Goal: Communication & Community: Answer question/provide support

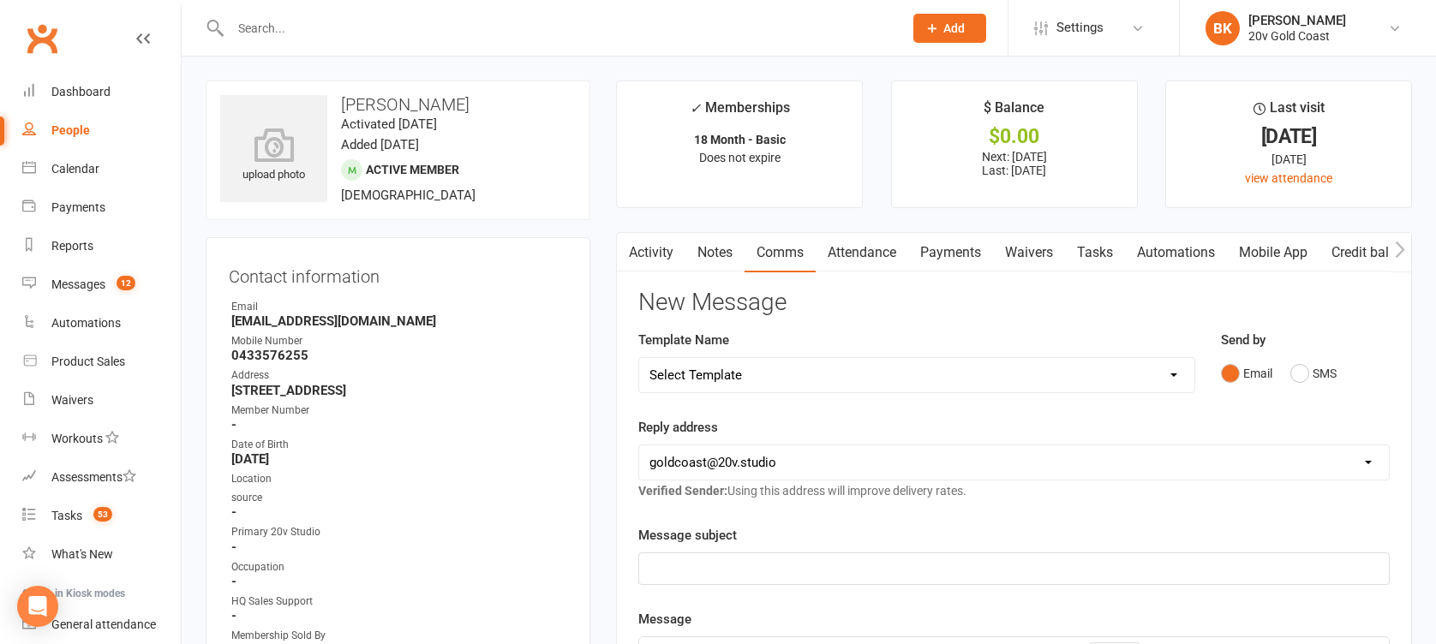
click at [635, 260] on button "button" at bounding box center [627, 252] width 21 height 39
click at [645, 259] on link "Activity" at bounding box center [651, 252] width 69 height 39
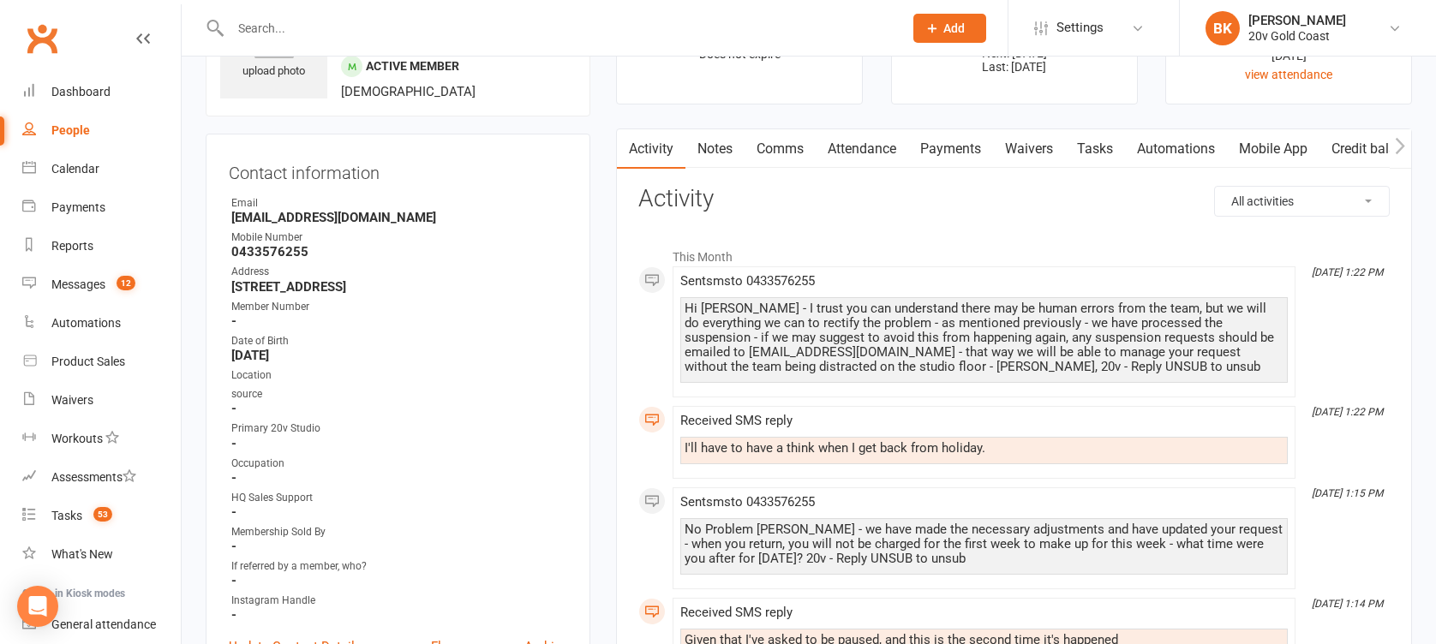
scroll to position [103, 0]
click at [762, 153] on link "Comms" at bounding box center [780, 149] width 71 height 39
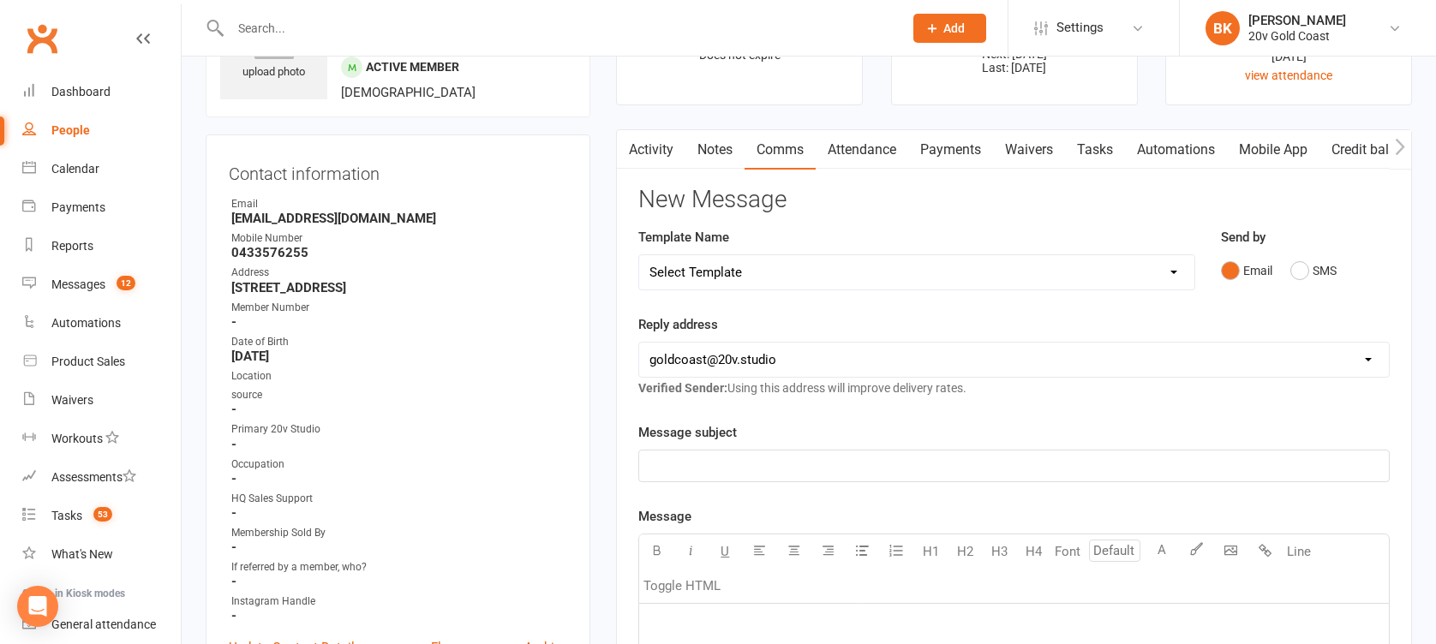
click at [1326, 289] on div "Send by Email SMS" at bounding box center [1305, 269] width 195 height 84
click at [1318, 268] on button "SMS" at bounding box center [1313, 270] width 46 height 33
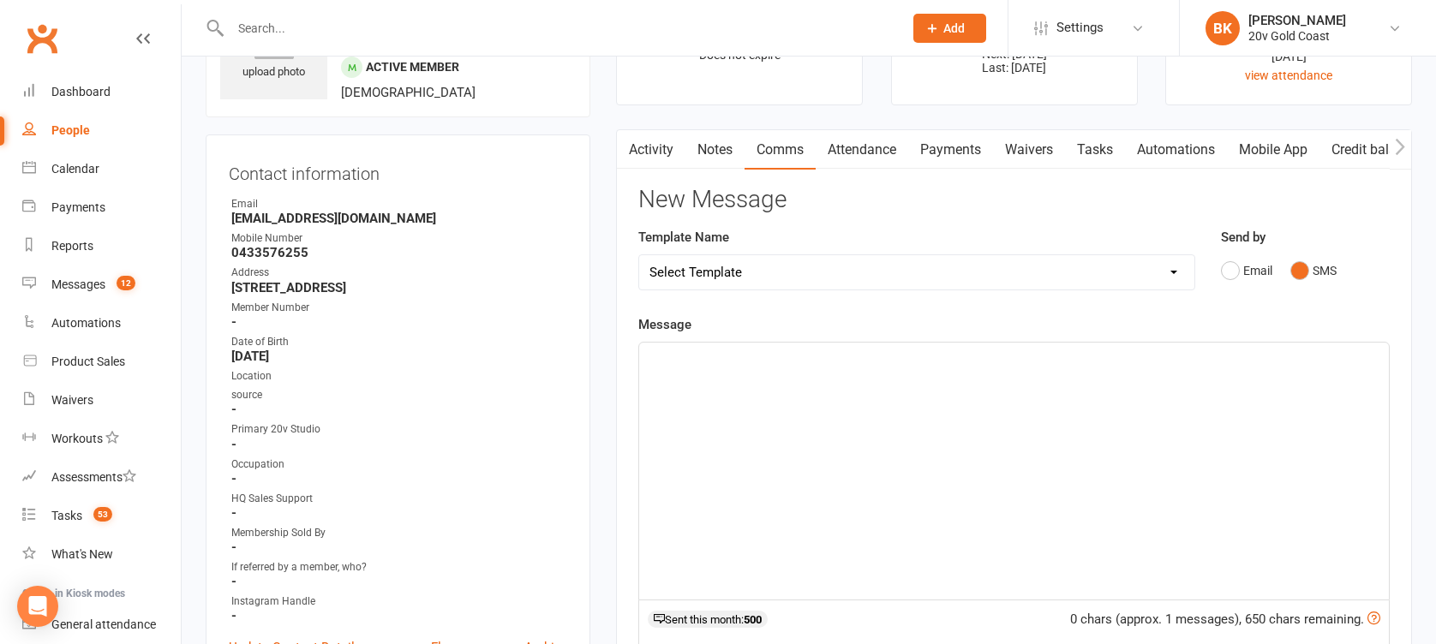
click at [936, 420] on div "﻿" at bounding box center [1014, 471] width 750 height 257
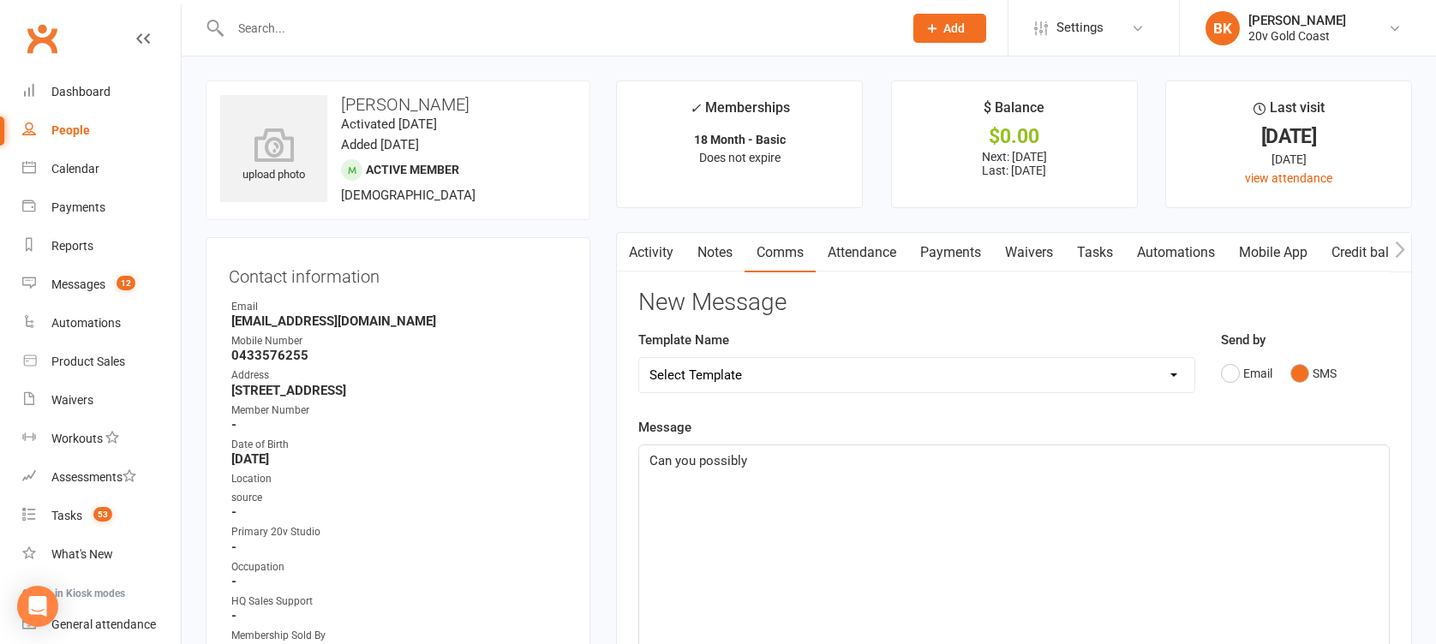
click at [936, 455] on p "Can you possibly" at bounding box center [1014, 461] width 729 height 21
click at [922, 408] on div "Template Name Select Template [SMS] 1st Call - Free Trial [SMS] 2nd Call - Free…" at bounding box center [917, 373] width 583 height 87
click at [907, 457] on p "Can you possibly" at bounding box center [1014, 461] width 729 height 21
drag, startPoint x: 763, startPoint y: 463, endPoint x: 655, endPoint y: 464, distance: 108.8
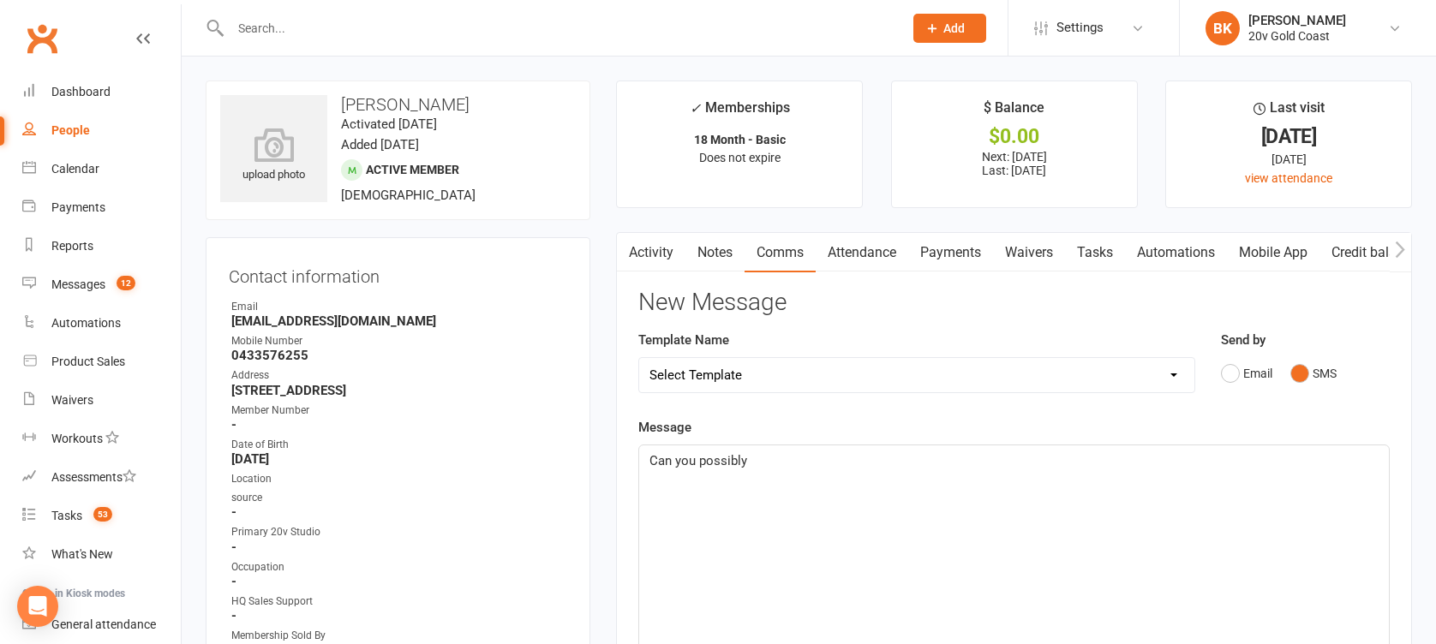
click at [655, 464] on p "Can you possibly" at bounding box center [1014, 461] width 729 height 21
click at [783, 469] on p "Can you possibly" at bounding box center [1014, 461] width 729 height 21
drag, startPoint x: 775, startPoint y: 465, endPoint x: 626, endPoint y: 465, distance: 148.2
click at [86, 285] on div "Messages" at bounding box center [78, 285] width 54 height 14
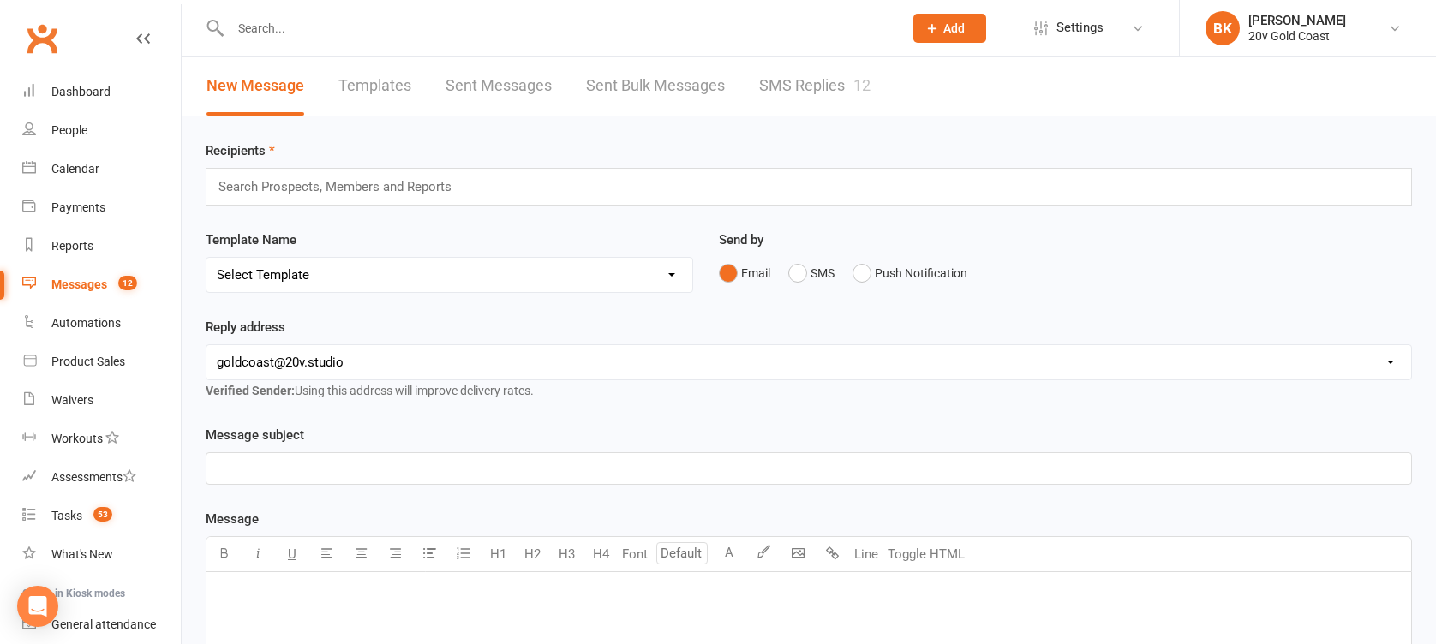
click at [807, 94] on link "SMS Replies 12" at bounding box center [814, 86] width 111 height 59
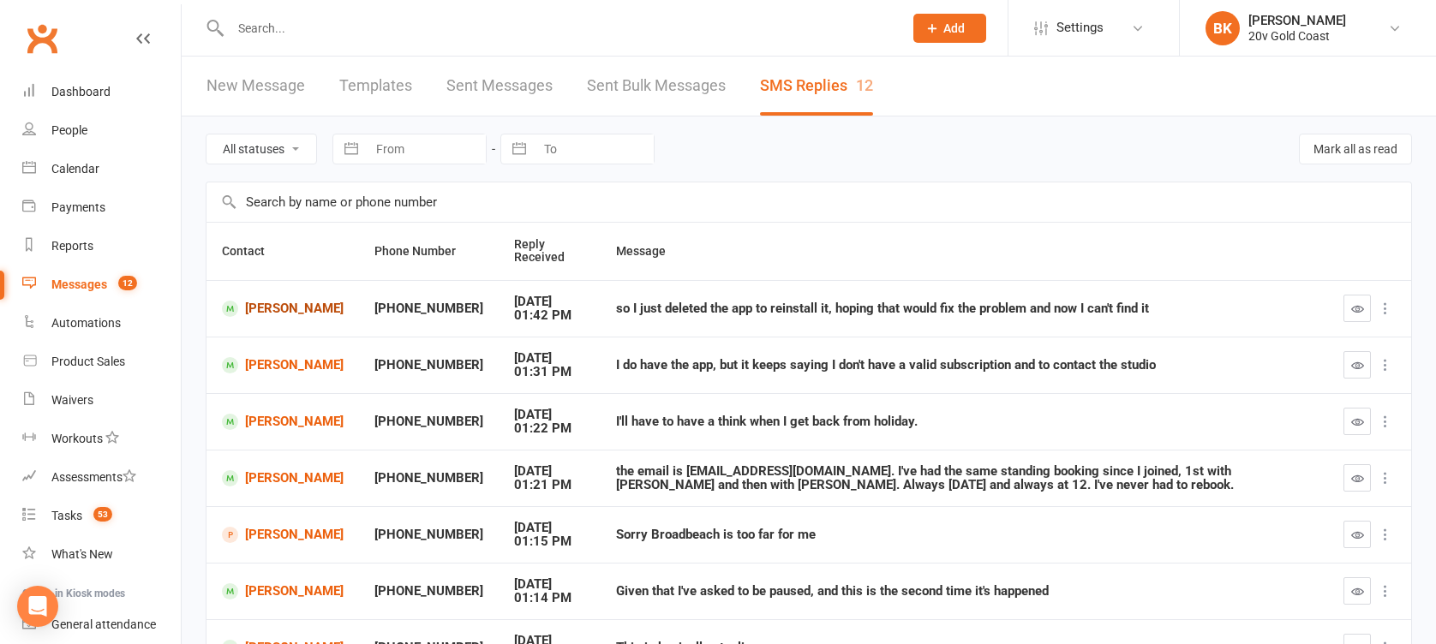
click at [262, 309] on link "[PERSON_NAME]" at bounding box center [283, 309] width 122 height 16
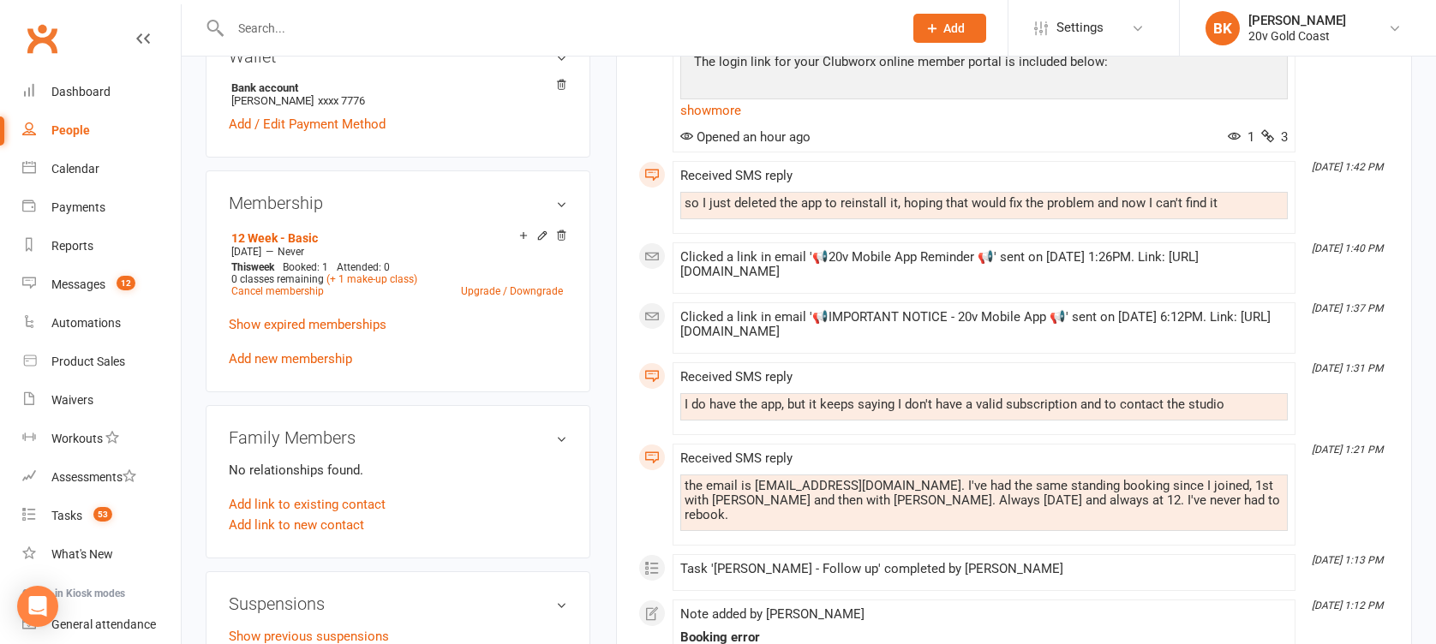
scroll to position [795, 0]
click at [714, 112] on link "show more" at bounding box center [984, 109] width 608 height 24
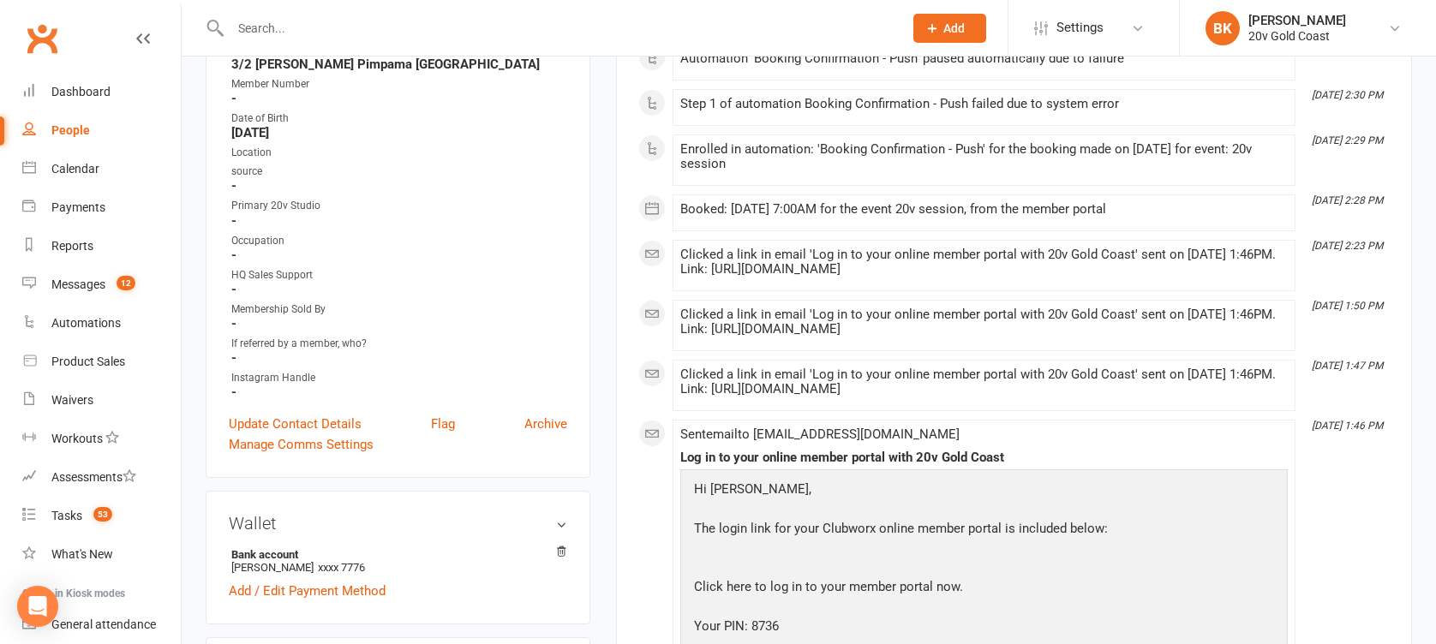
scroll to position [0, 0]
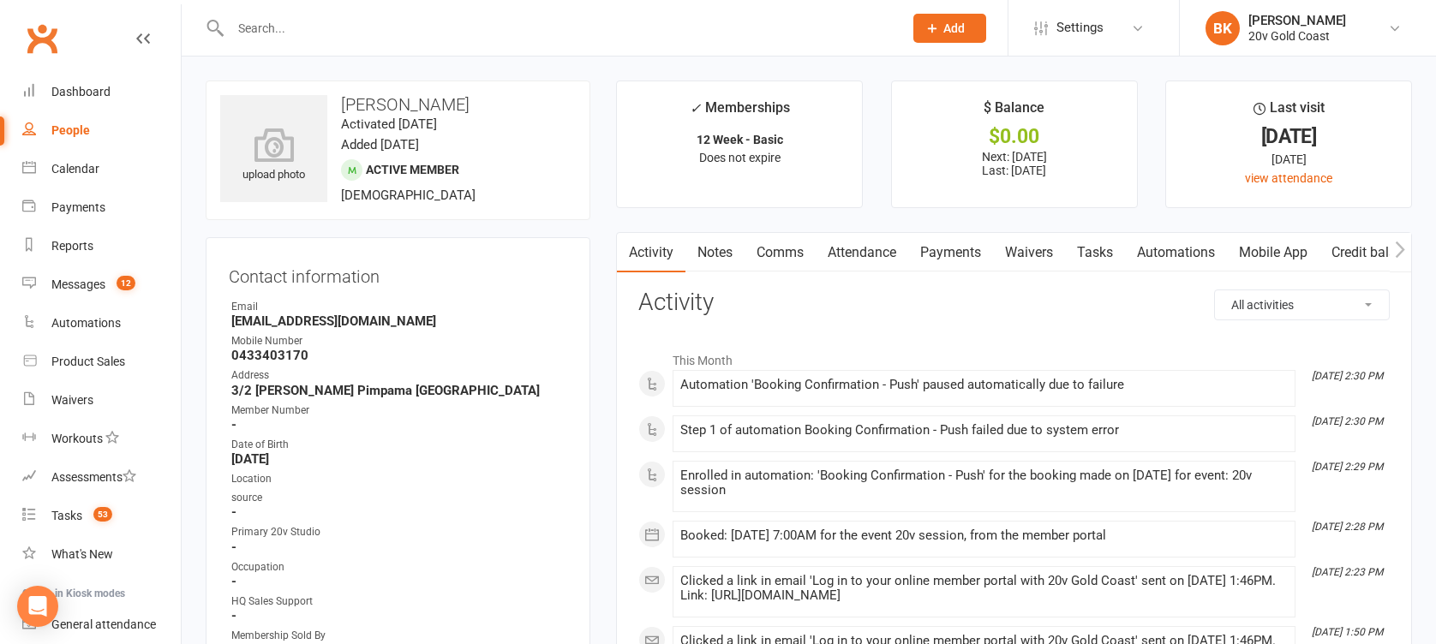
click at [787, 266] on link "Comms" at bounding box center [780, 252] width 71 height 39
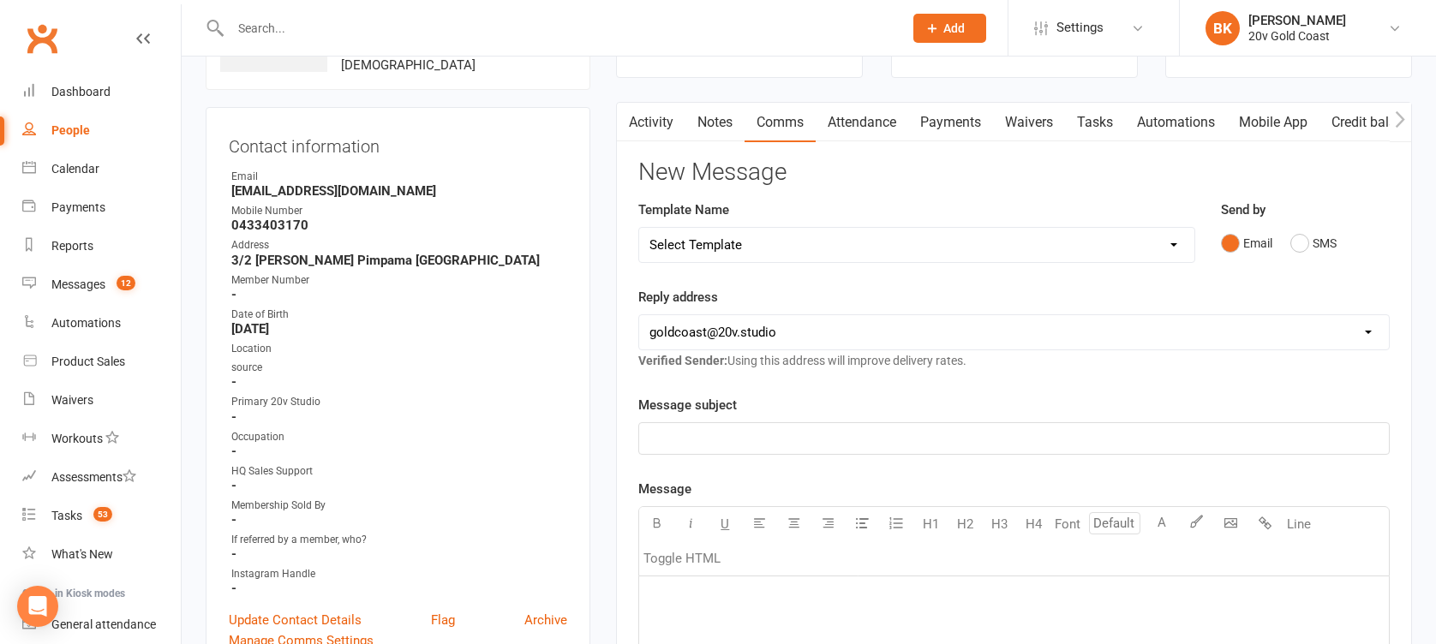
scroll to position [131, 0]
click at [898, 422] on div "﻿" at bounding box center [1014, 437] width 750 height 31
click at [845, 603] on p "﻿" at bounding box center [1014, 597] width 729 height 21
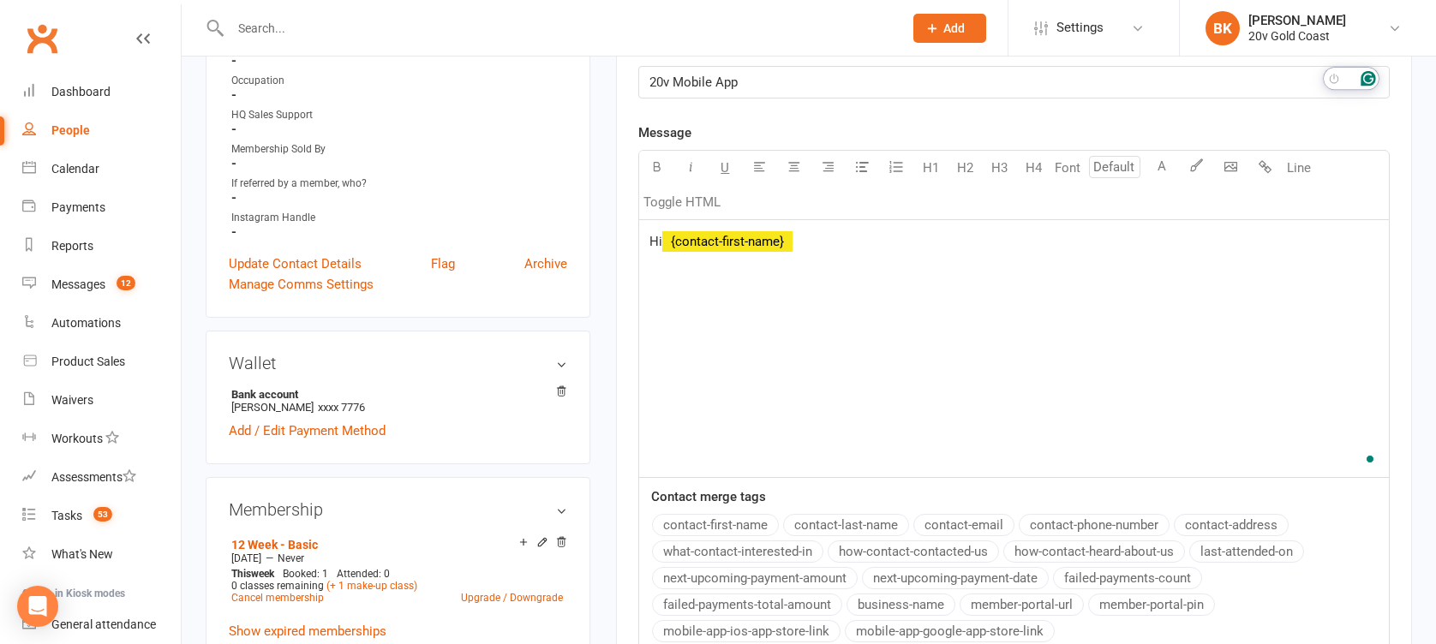
click at [730, 517] on button "contact-first-name" at bounding box center [715, 525] width 127 height 22
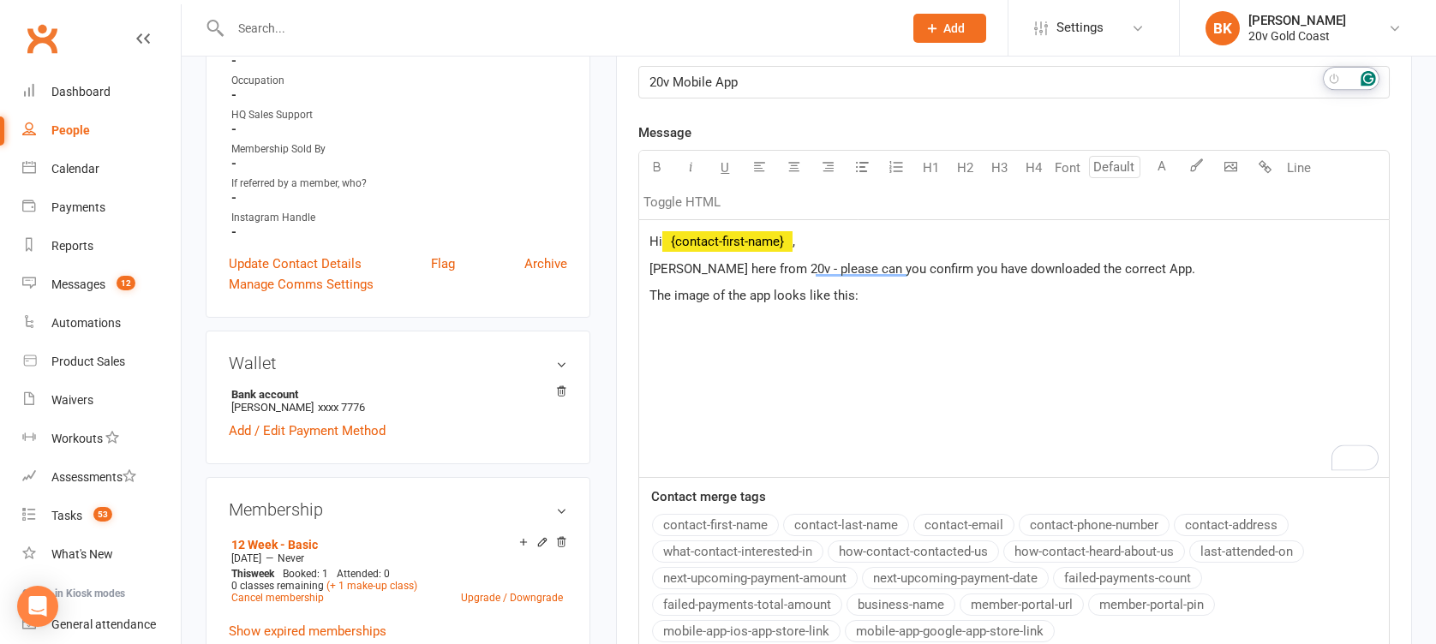
click at [671, 324] on p "﻿" at bounding box center [1014, 323] width 729 height 21
click at [903, 314] on p "﻿" at bounding box center [1014, 323] width 729 height 21
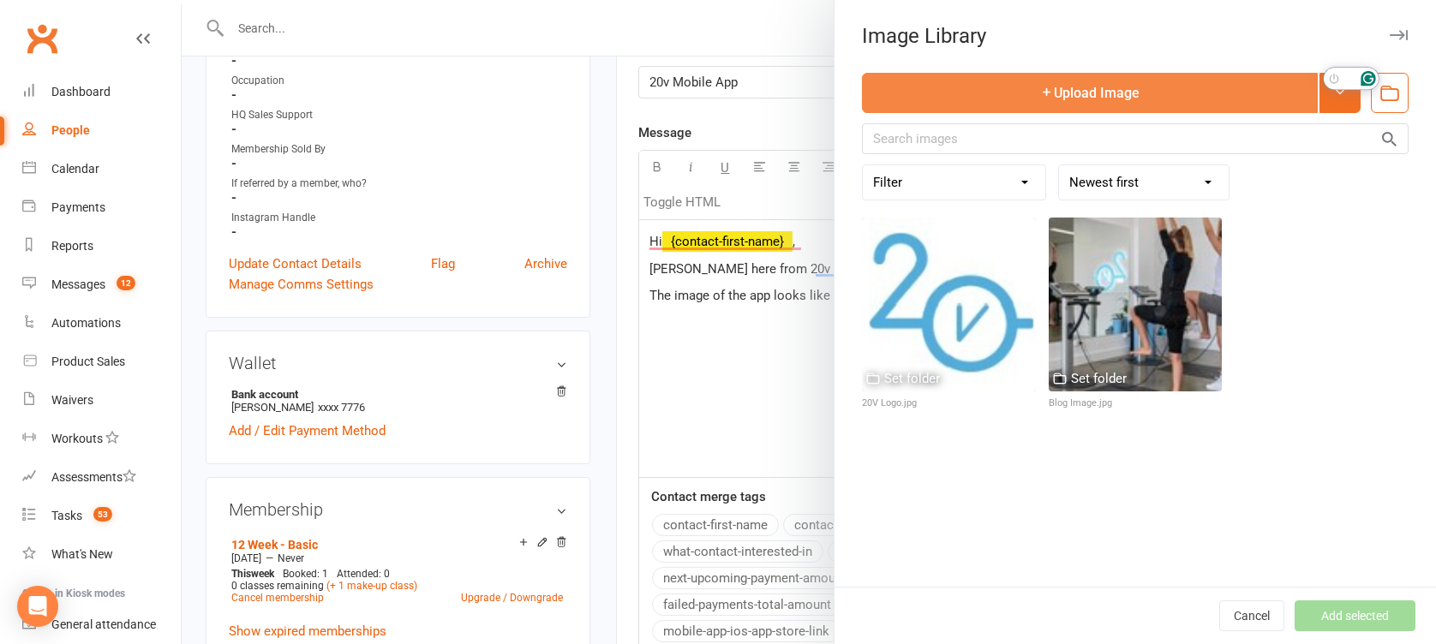
click at [1097, 93] on button "Upload Image" at bounding box center [1090, 93] width 456 height 40
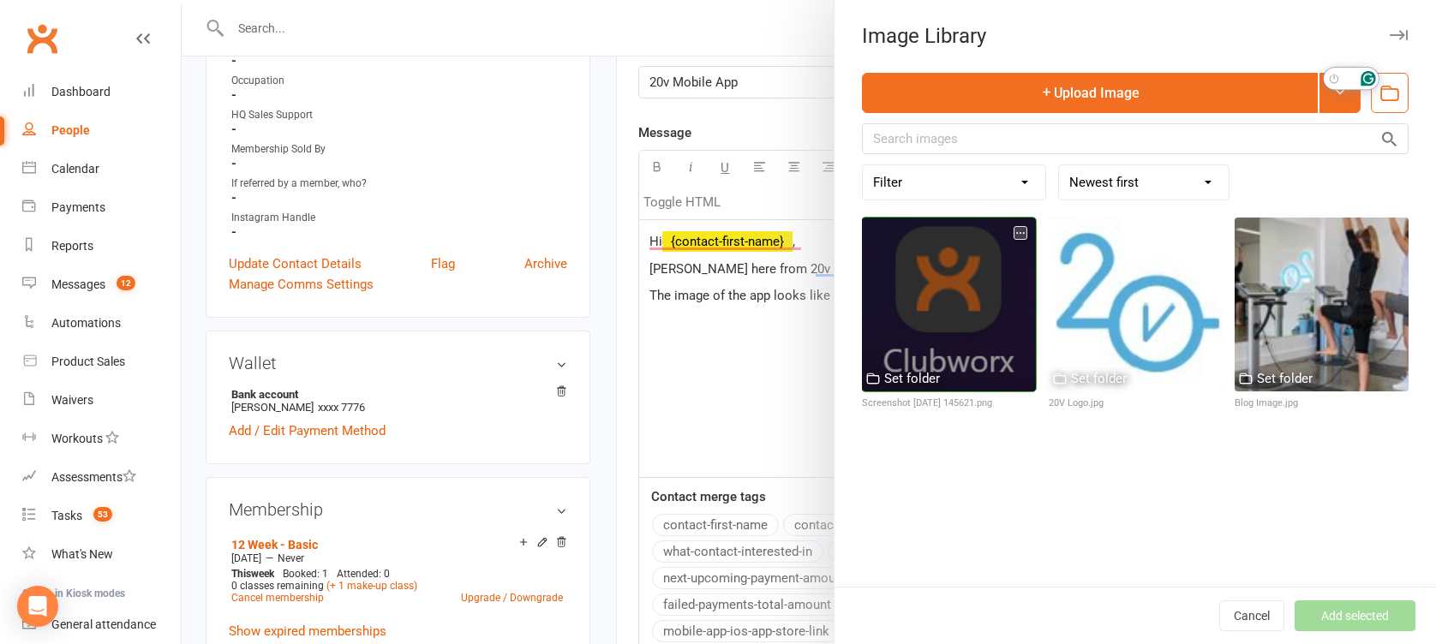
click at [957, 314] on div at bounding box center [949, 305] width 174 height 174
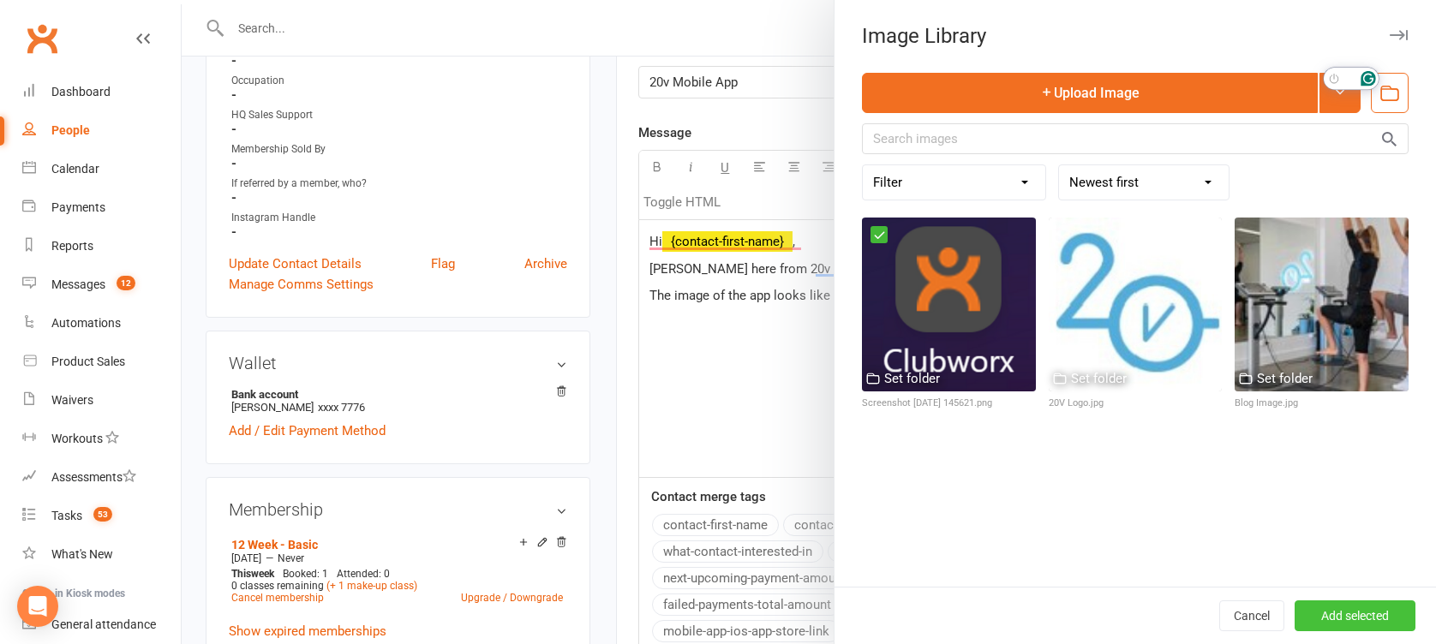
click at [1351, 623] on button "Add selected" at bounding box center [1355, 616] width 121 height 31
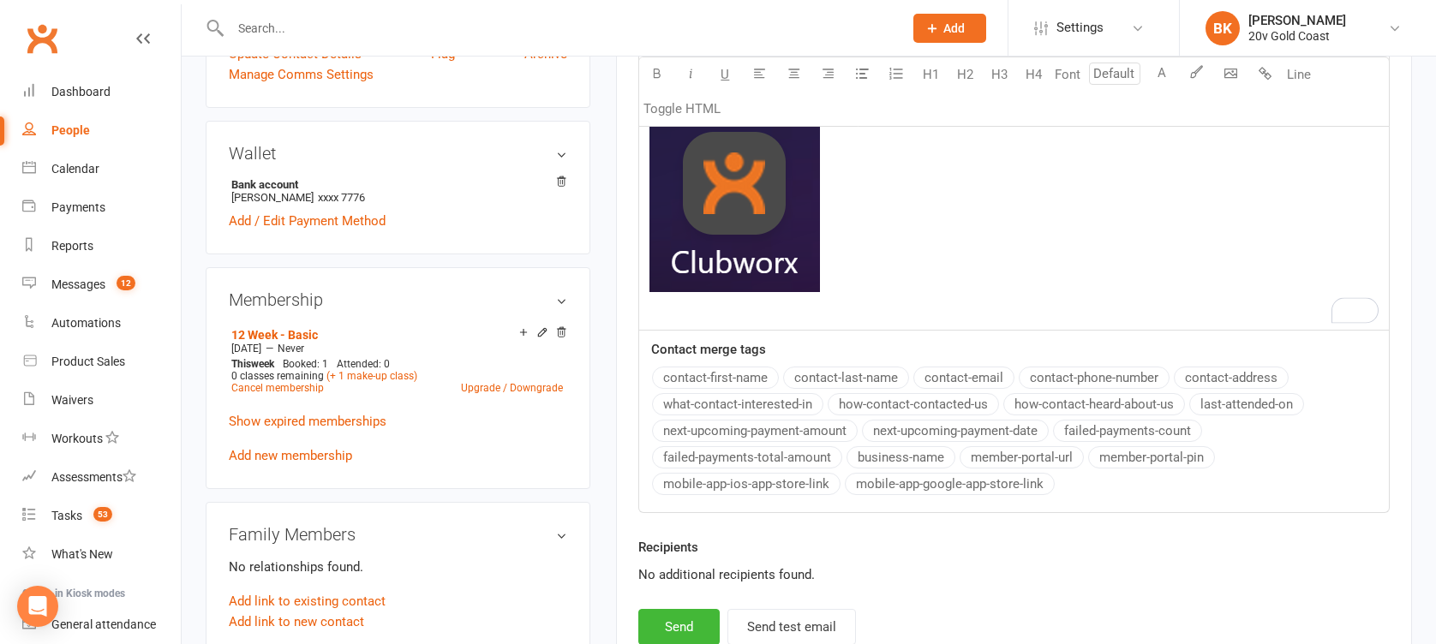
scroll to position [693, 0]
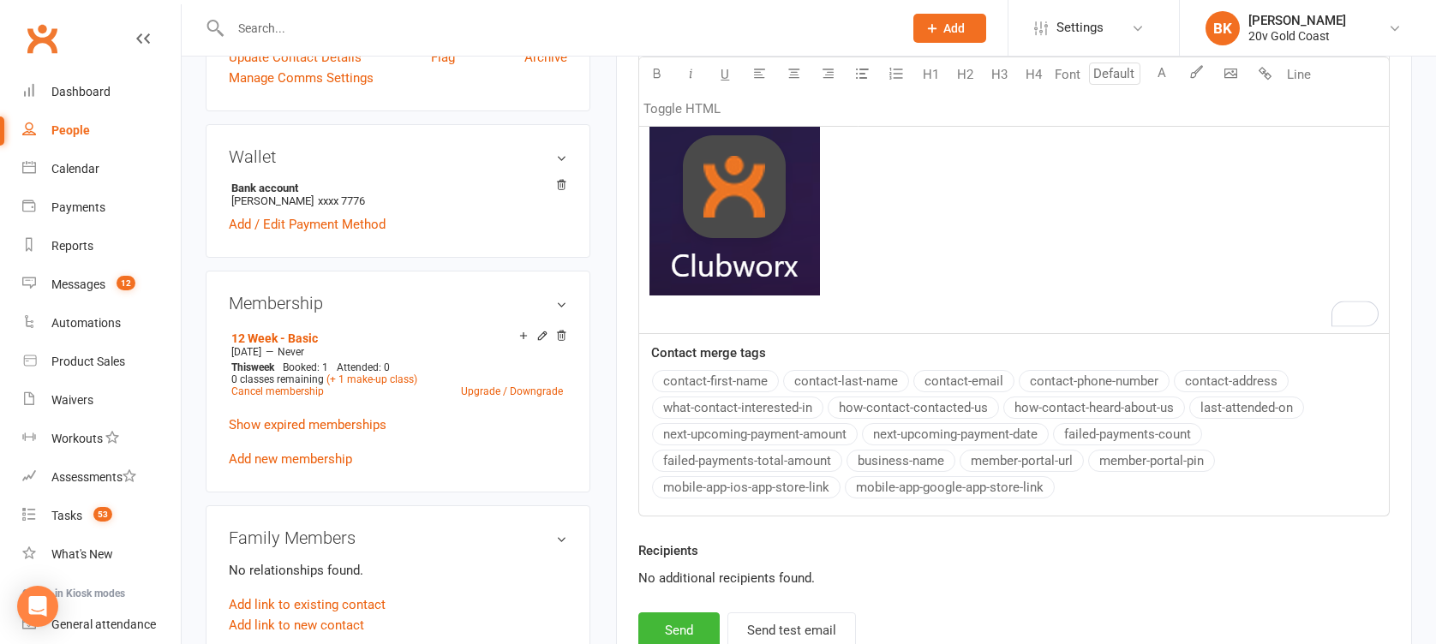
click at [789, 304] on p "﻿ ﻿ ﻿" at bounding box center [1014, 214] width 729 height 216
click at [785, 241] on img "To enrich screen reader interactions, please activate Accessibility in Grammarl…" at bounding box center [735, 211] width 171 height 169
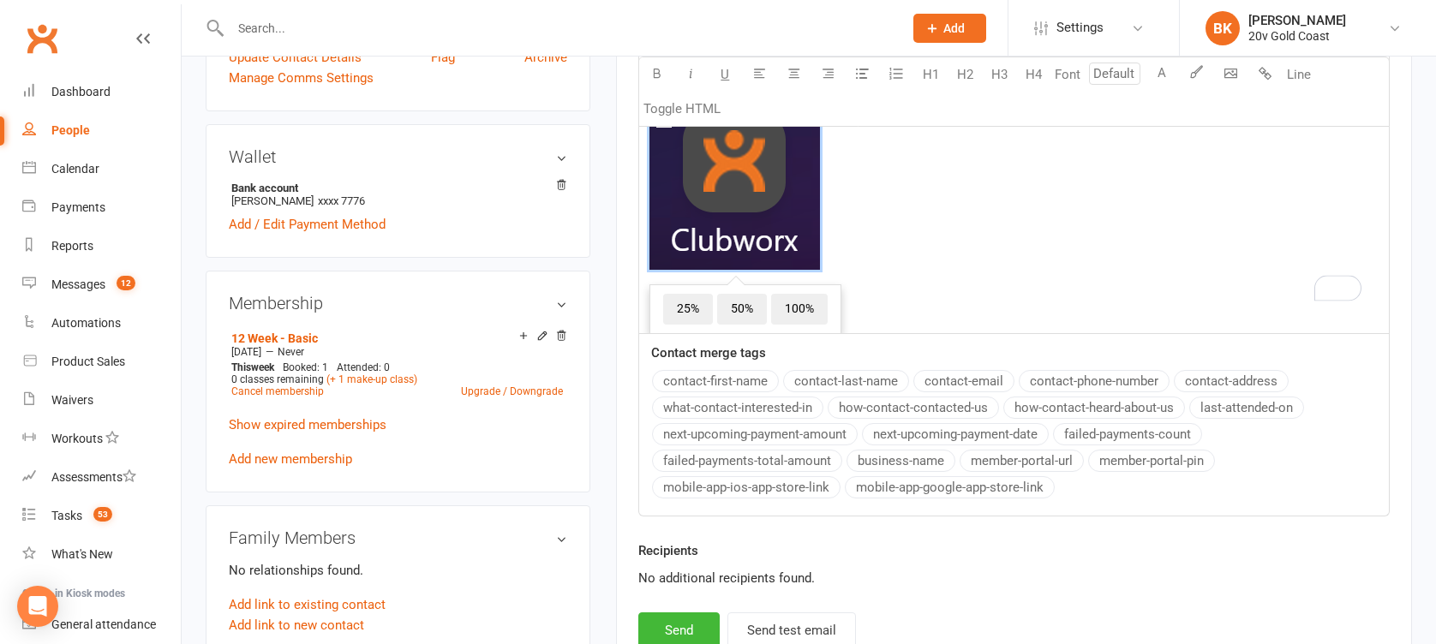
scroll to position [0, 0]
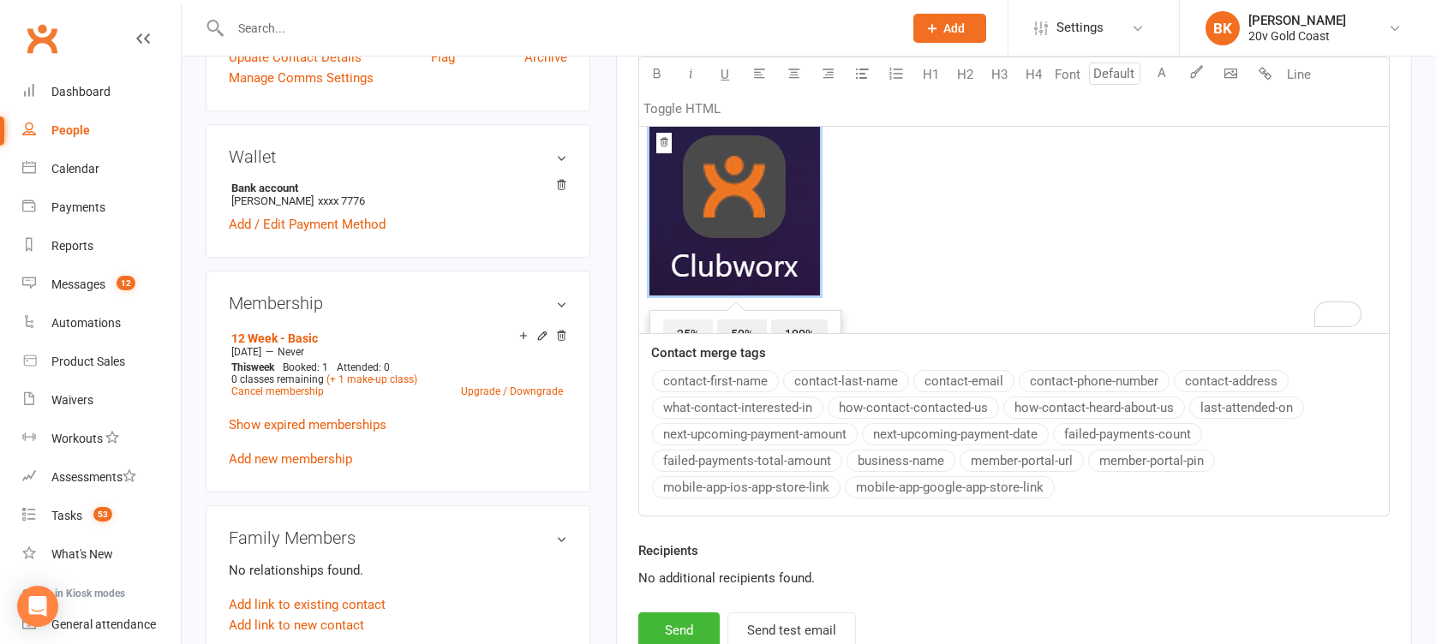
click at [685, 327] on span "25%" at bounding box center [688, 335] width 50 height 31
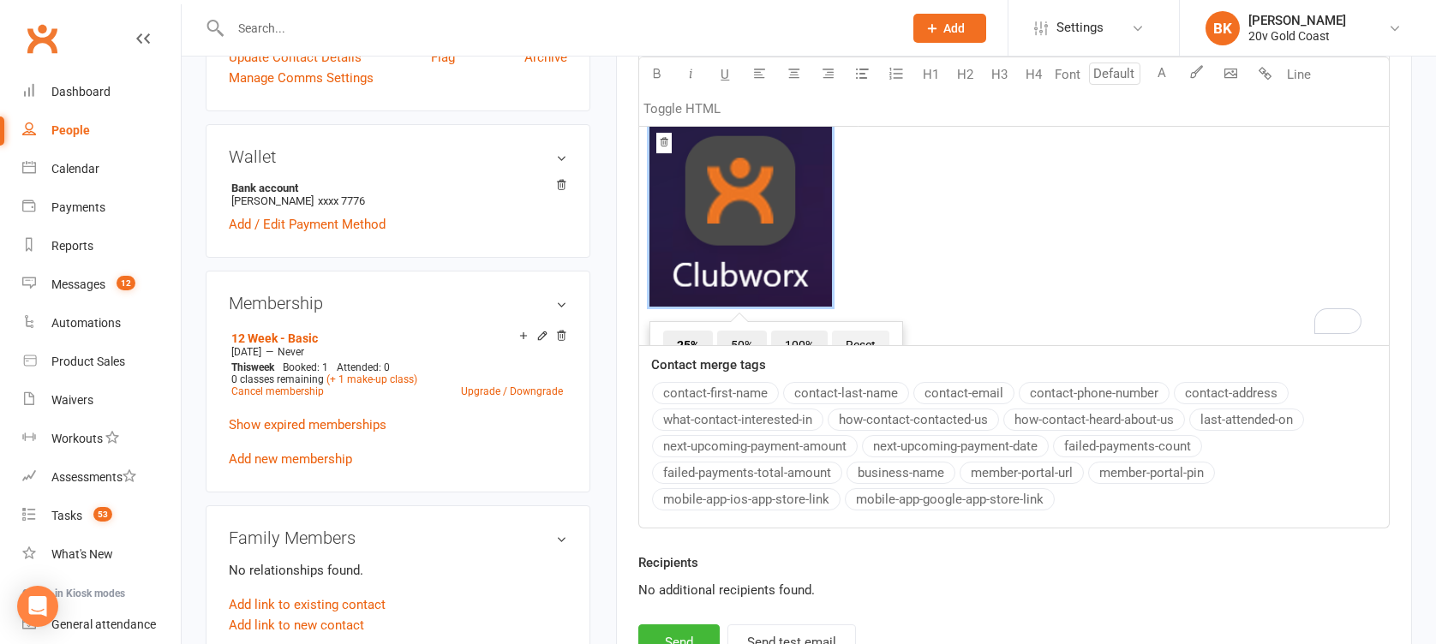
click at [862, 331] on span "Reset" at bounding box center [860, 346] width 57 height 31
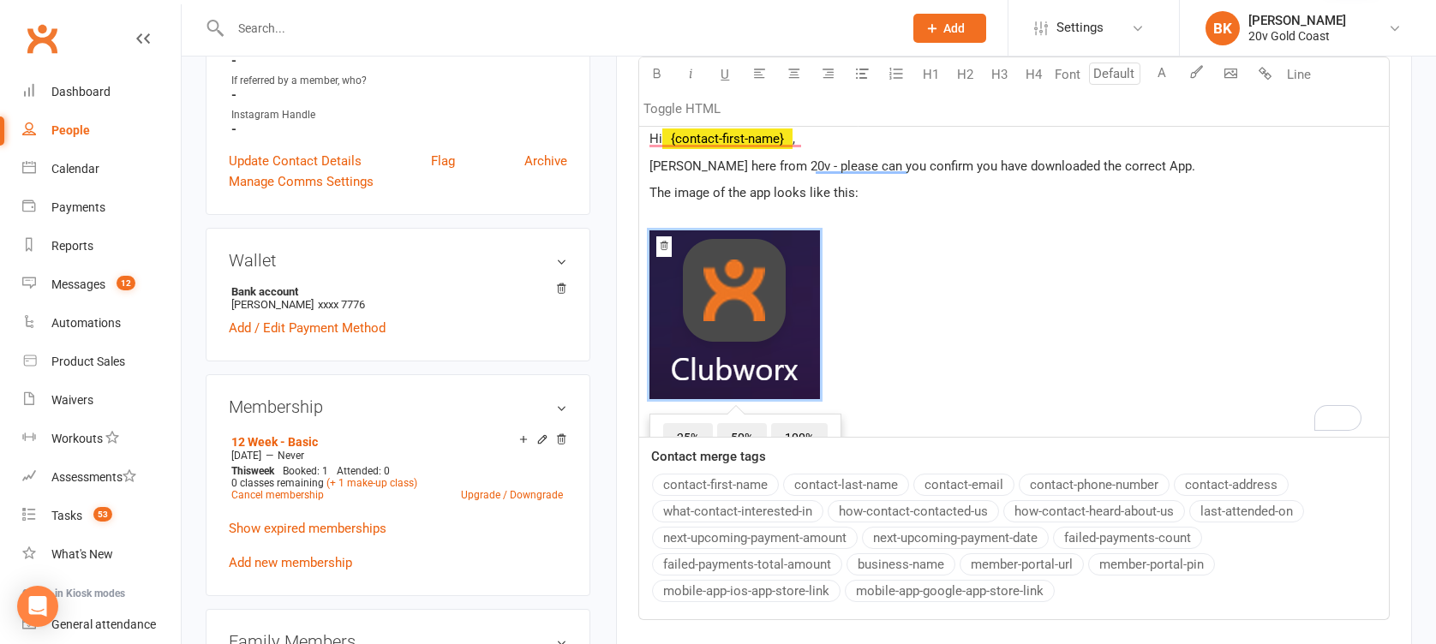
scroll to position [588, 0]
click at [785, 206] on div "Hi ﻿ {contact-first-name} , [PERSON_NAME] here from 20v - please can you confir…" at bounding box center [1014, 279] width 750 height 320
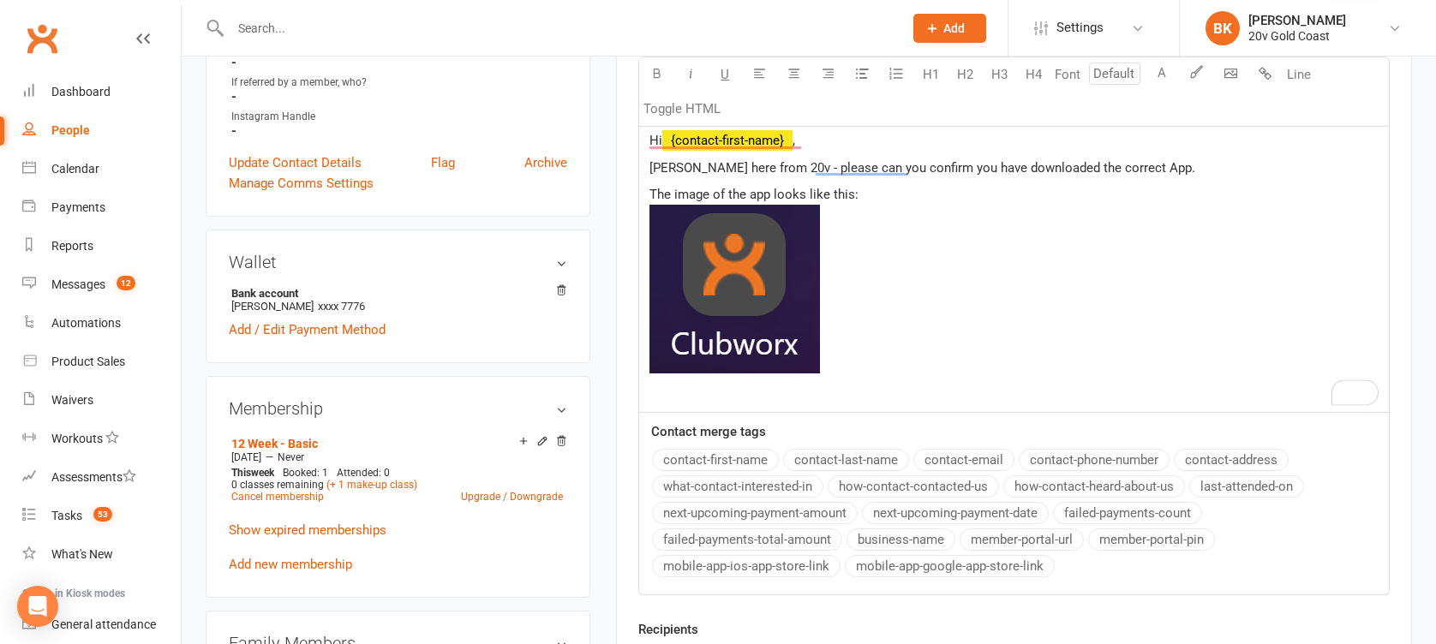
click at [738, 391] on p "The image of the app looks like this: ﻿ ﻿" at bounding box center [1014, 292] width 729 height 216
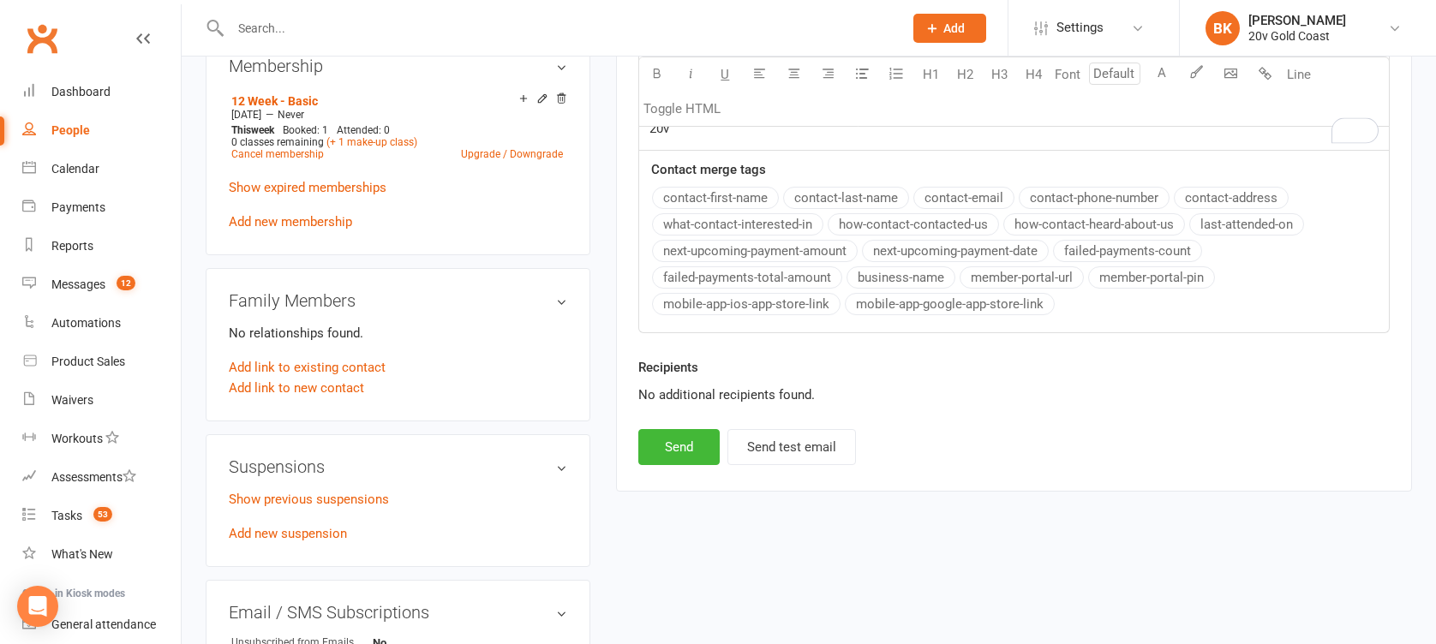
scroll to position [948, 0]
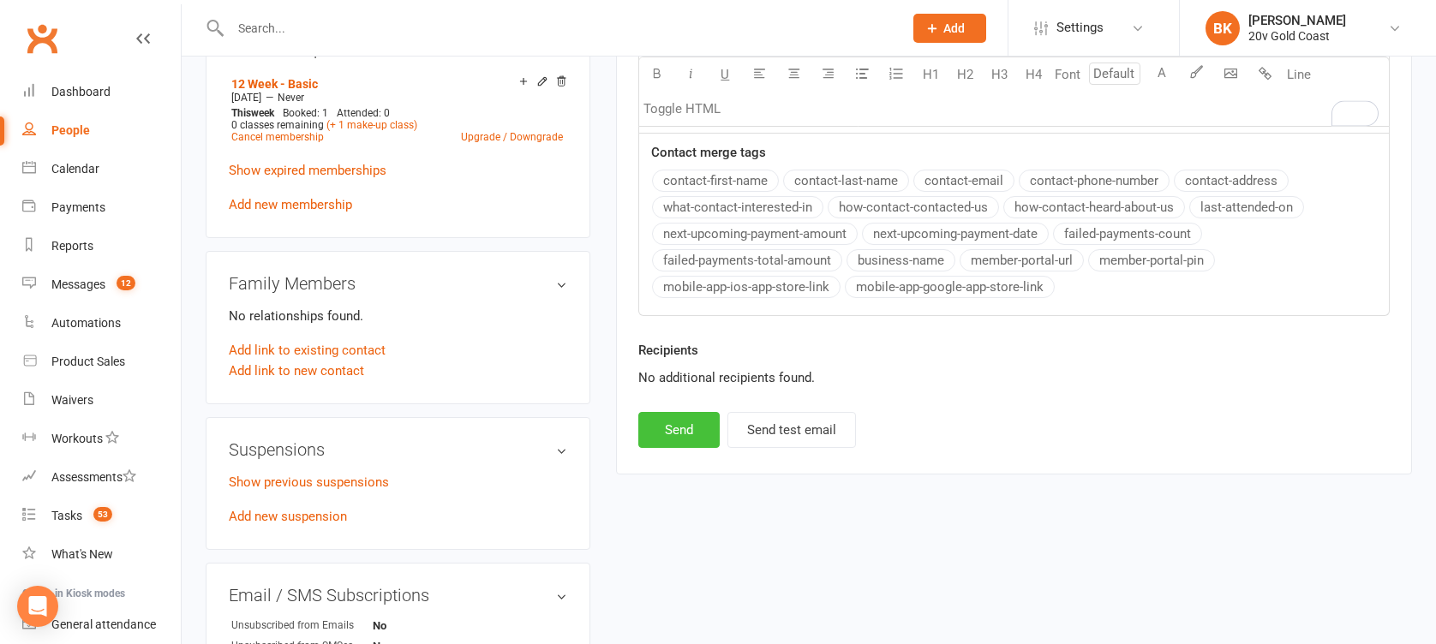
click at [679, 426] on button "Send" at bounding box center [678, 430] width 81 height 36
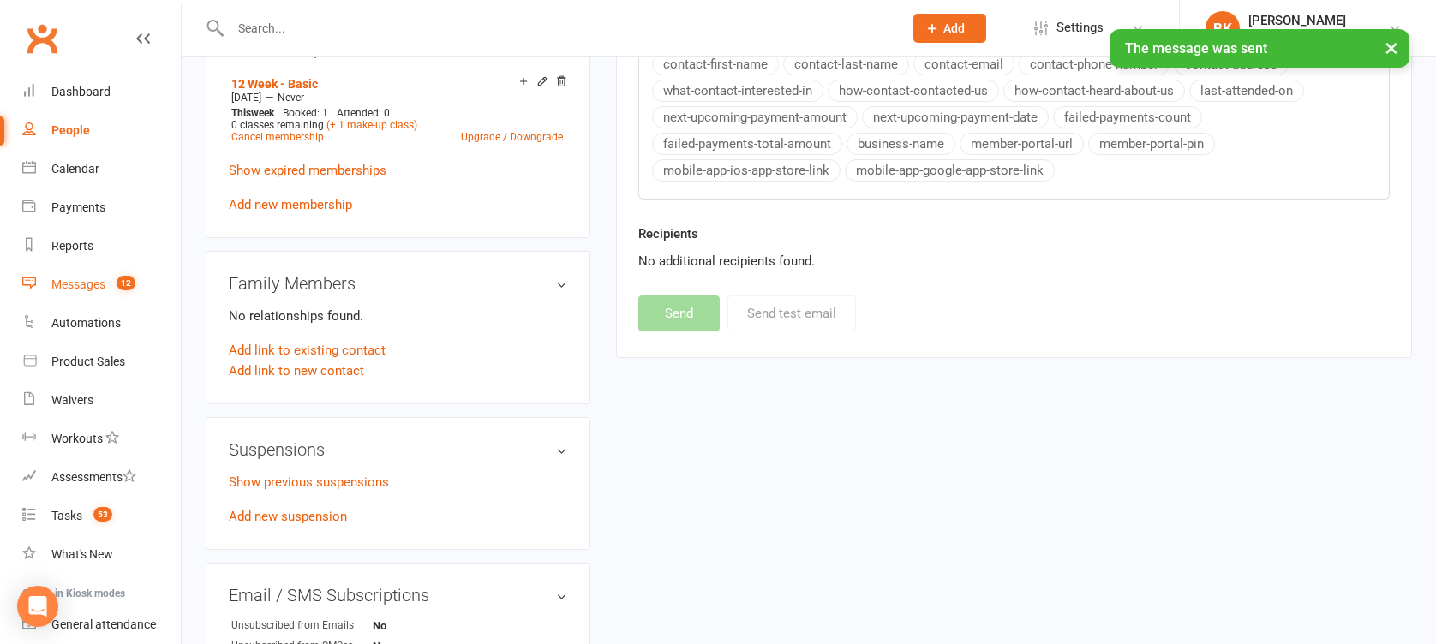
click at [100, 267] on link "Messages 12" at bounding box center [101, 285] width 159 height 39
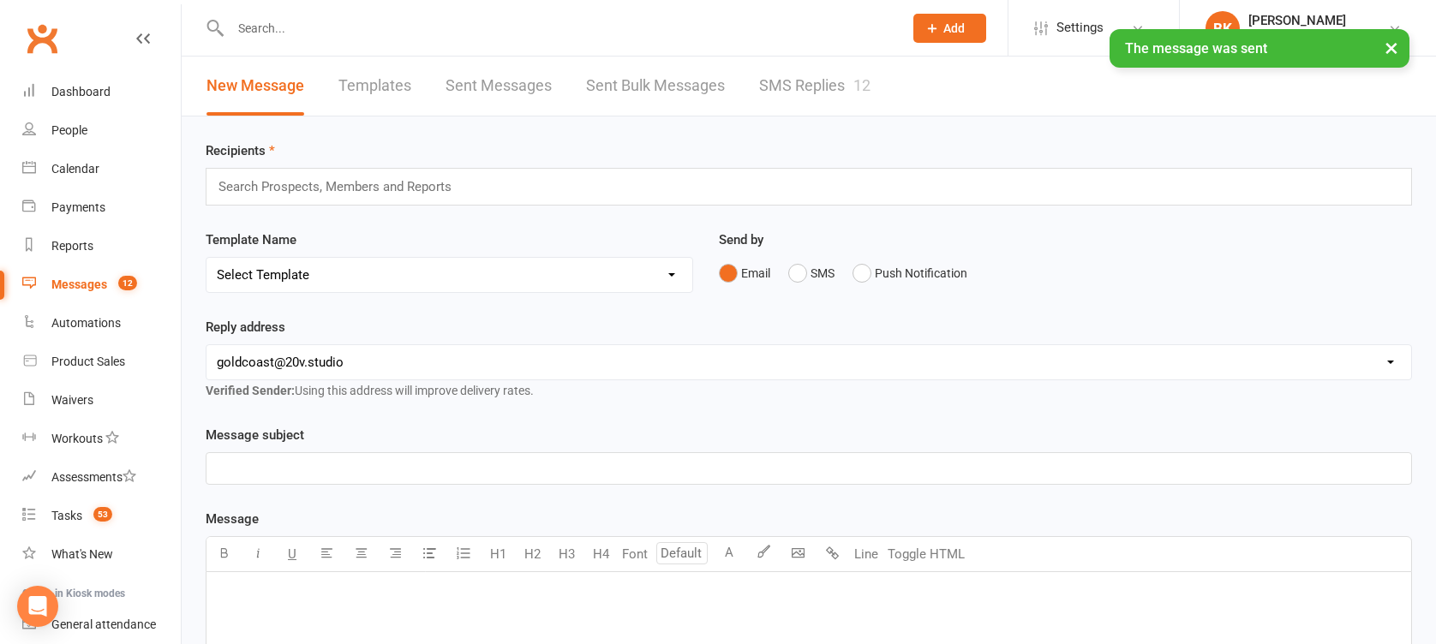
click at [820, 79] on link "SMS Replies 12" at bounding box center [814, 86] width 111 height 59
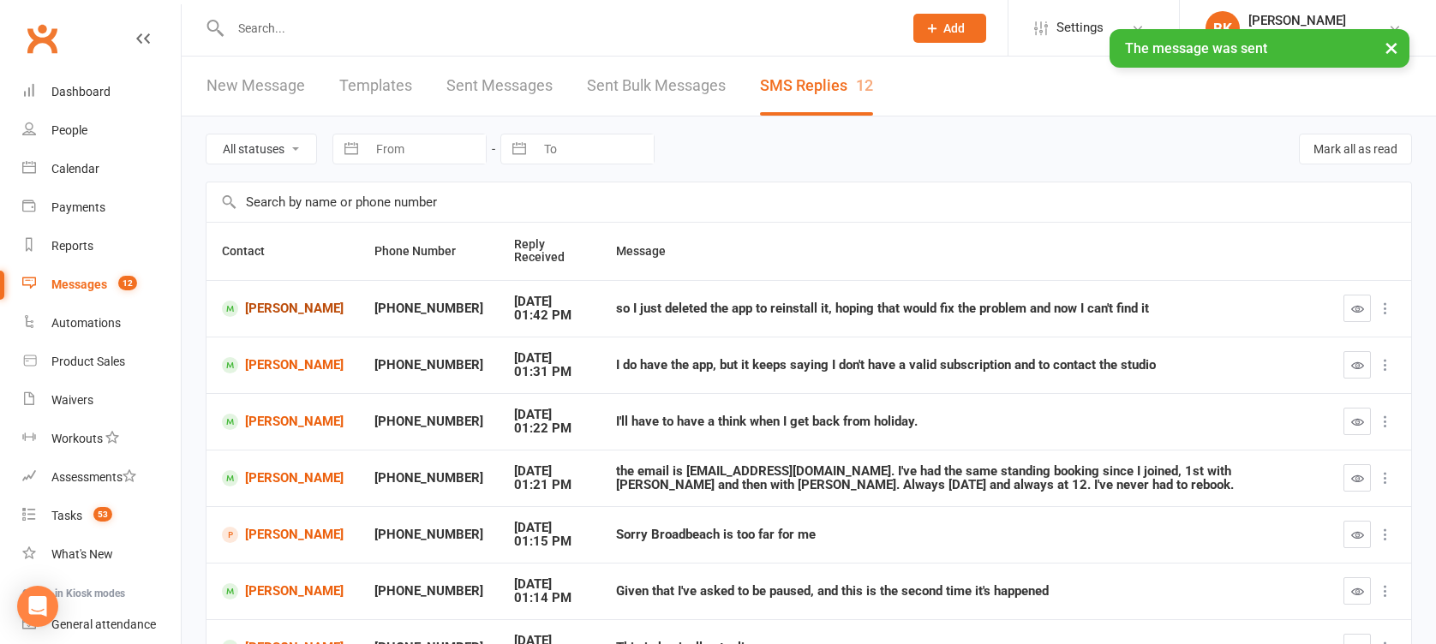
click at [258, 301] on link "[PERSON_NAME]" at bounding box center [283, 309] width 122 height 16
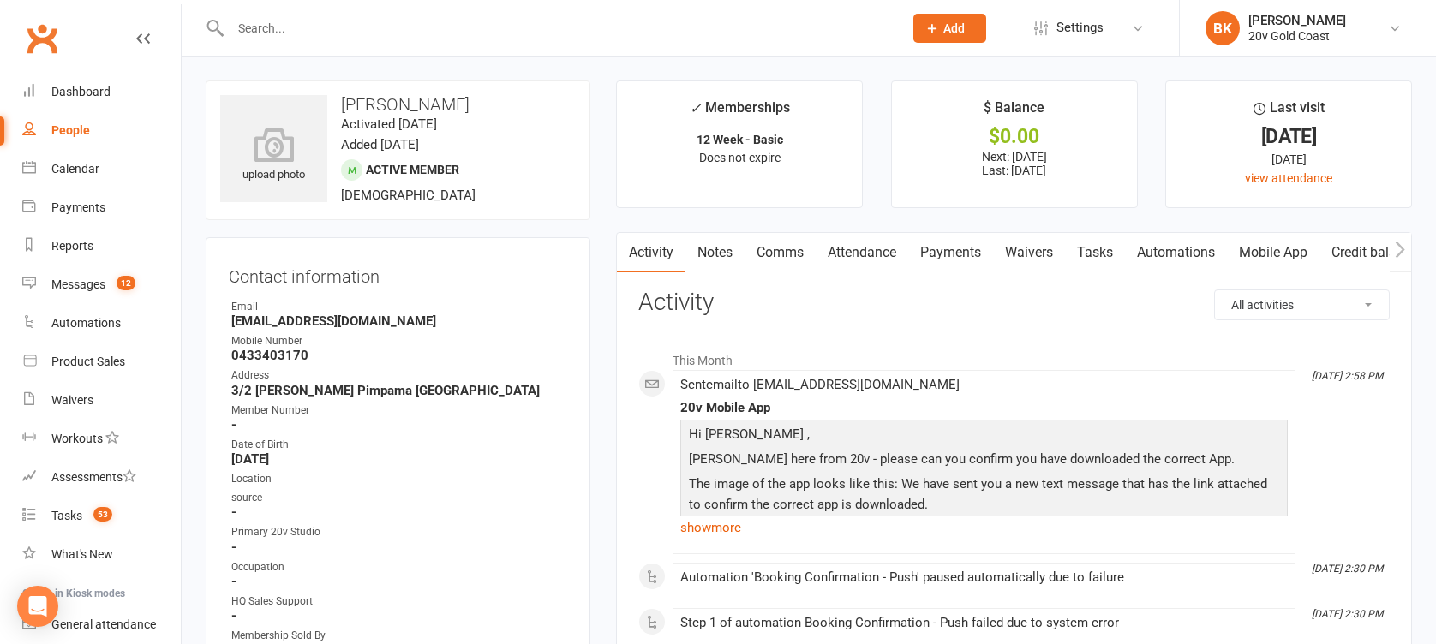
click at [798, 259] on link "Comms" at bounding box center [780, 252] width 71 height 39
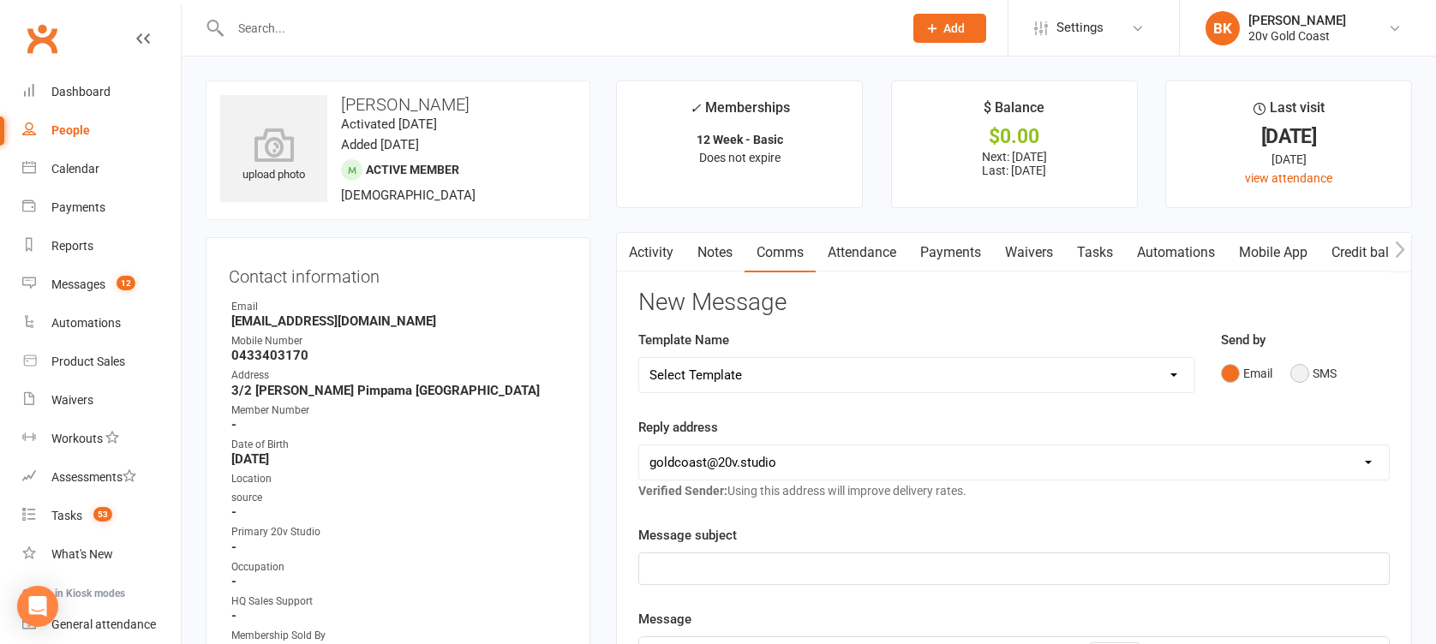
click at [1334, 380] on button "SMS" at bounding box center [1313, 373] width 46 height 33
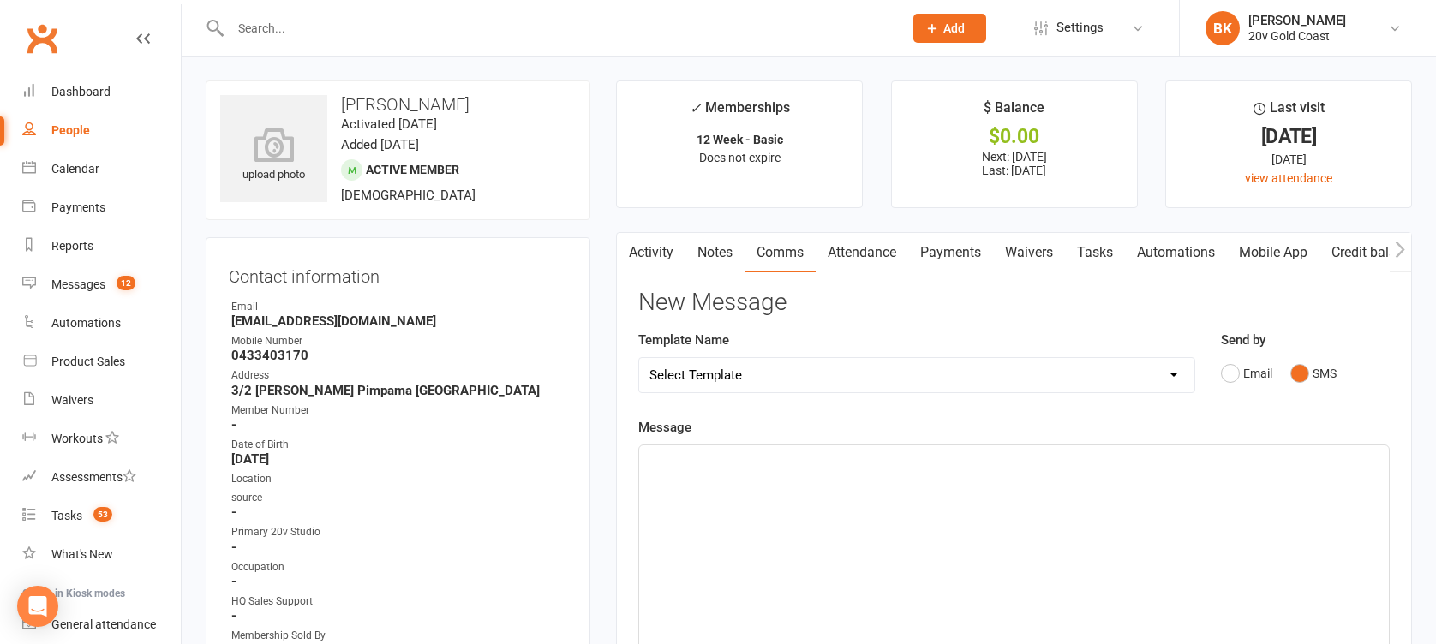
click at [1280, 452] on p "﻿" at bounding box center [1014, 461] width 729 height 21
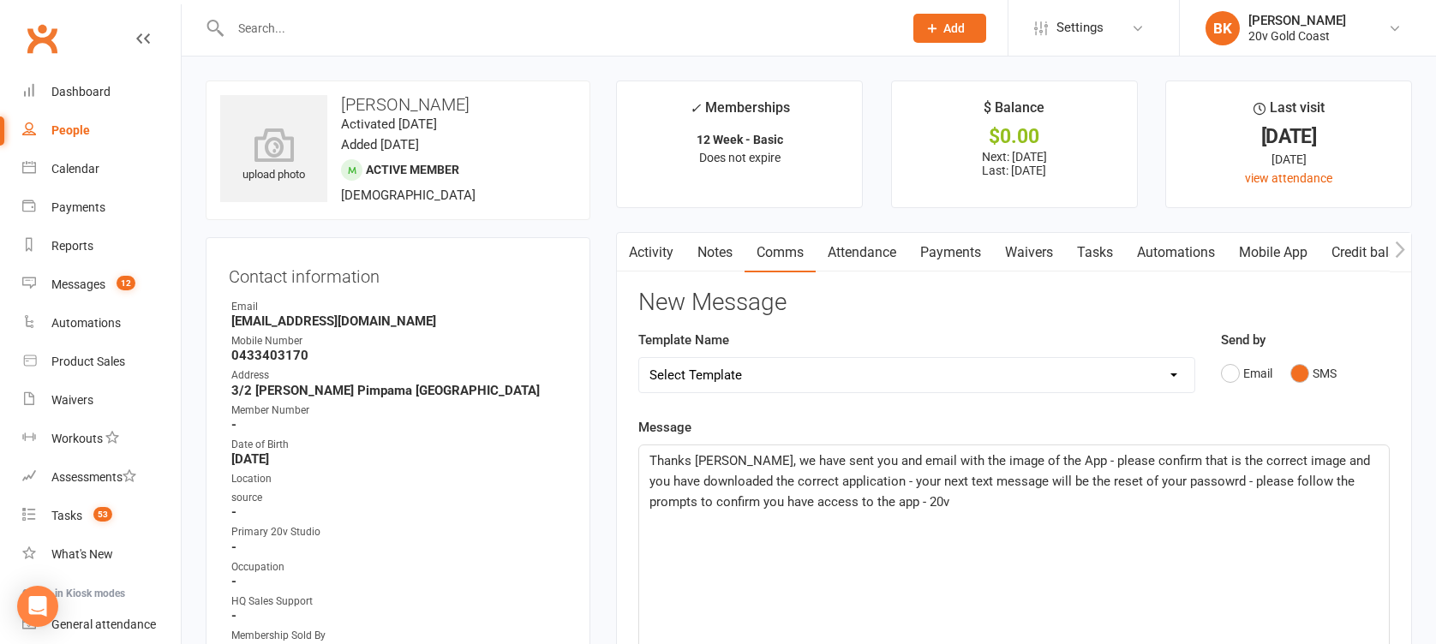
click at [1162, 482] on span "Thanks [PERSON_NAME], we have sent you and email with the image of the App - pl…" at bounding box center [1012, 481] width 724 height 57
click at [1176, 482] on span "Thanks [PERSON_NAME], we have sent you and email with the image of the App - pl…" at bounding box center [1012, 481] width 724 height 57
click at [1171, 500] on p "Thanks [PERSON_NAME], we have sent you and email with the image of the App - pl…" at bounding box center [1014, 482] width 729 height 62
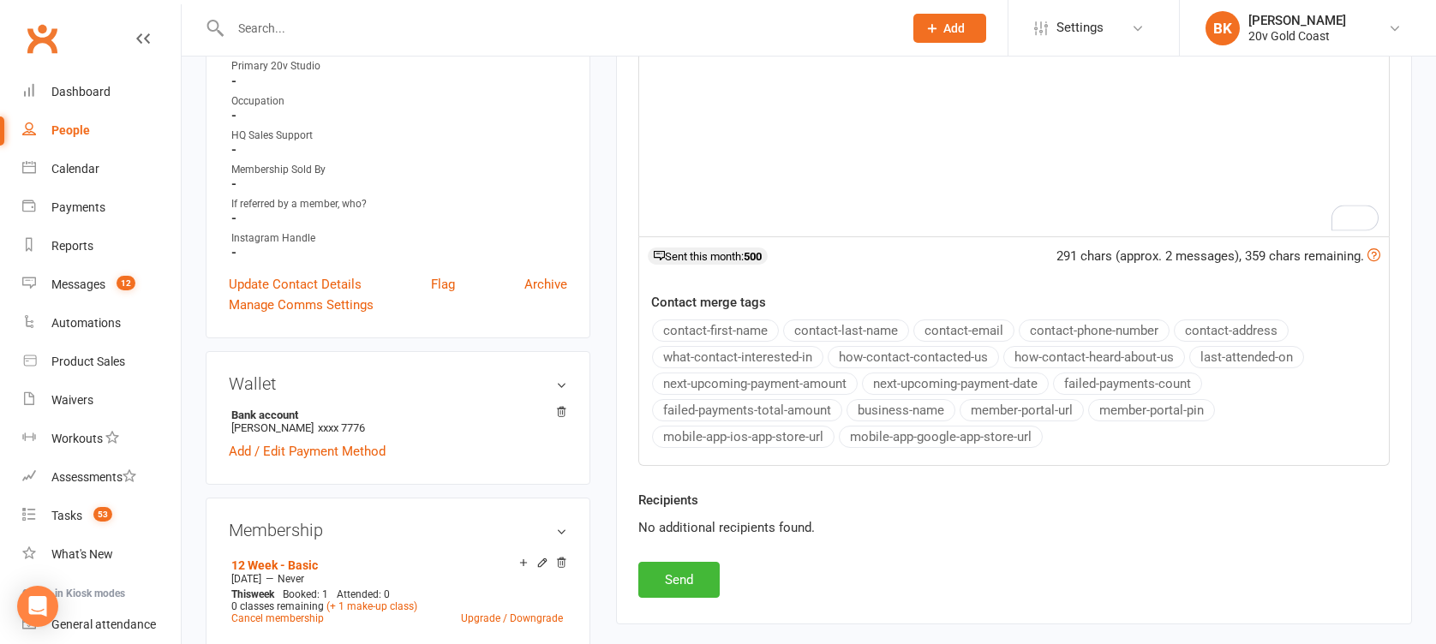
scroll to position [474, 0]
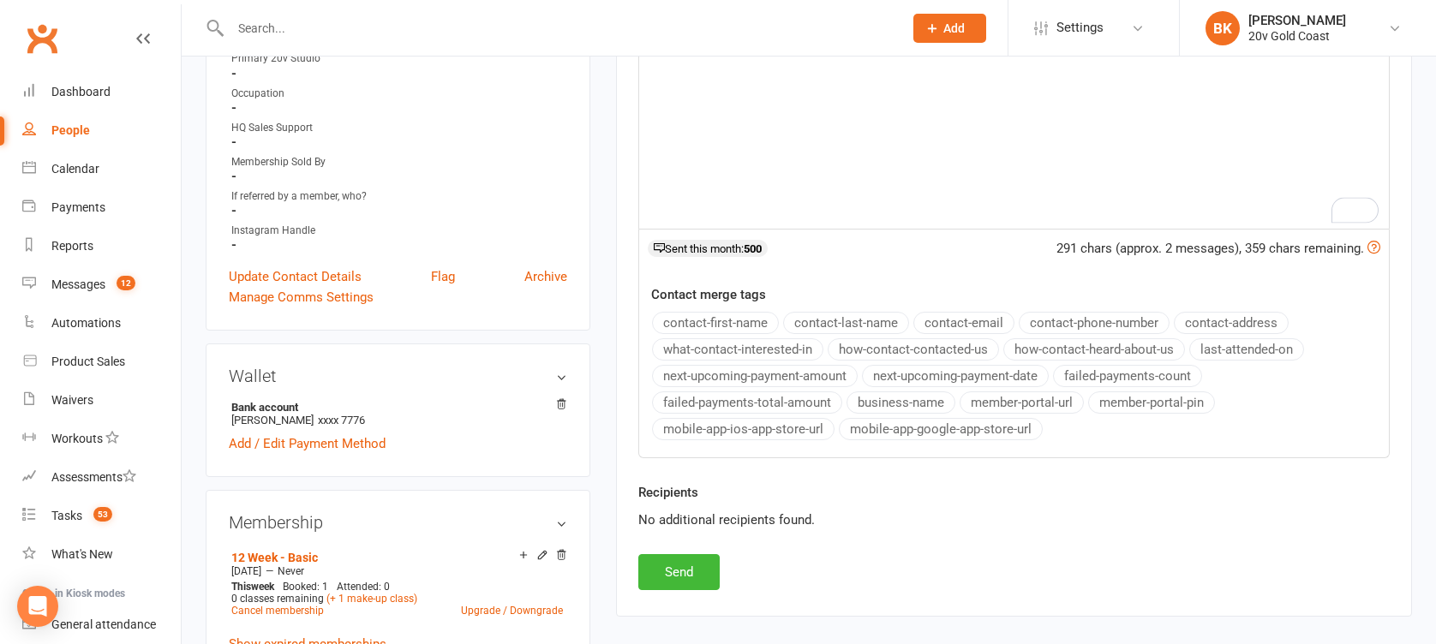
click at [722, 579] on div "New Message Template Name Select Template [SMS] 1st Call - Free Trial [SMS] 2nd…" at bounding box center [1013, 203] width 751 height 775
click at [692, 568] on button "Send" at bounding box center [678, 572] width 81 height 36
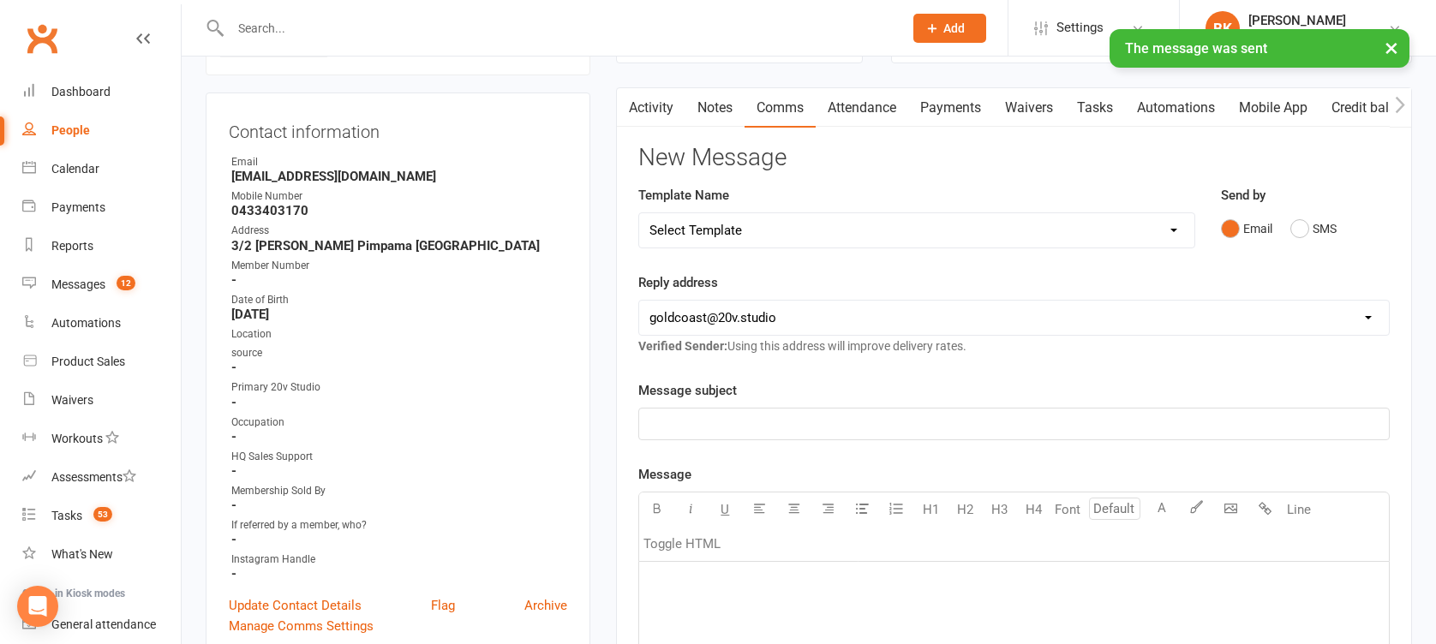
scroll to position [138, 0]
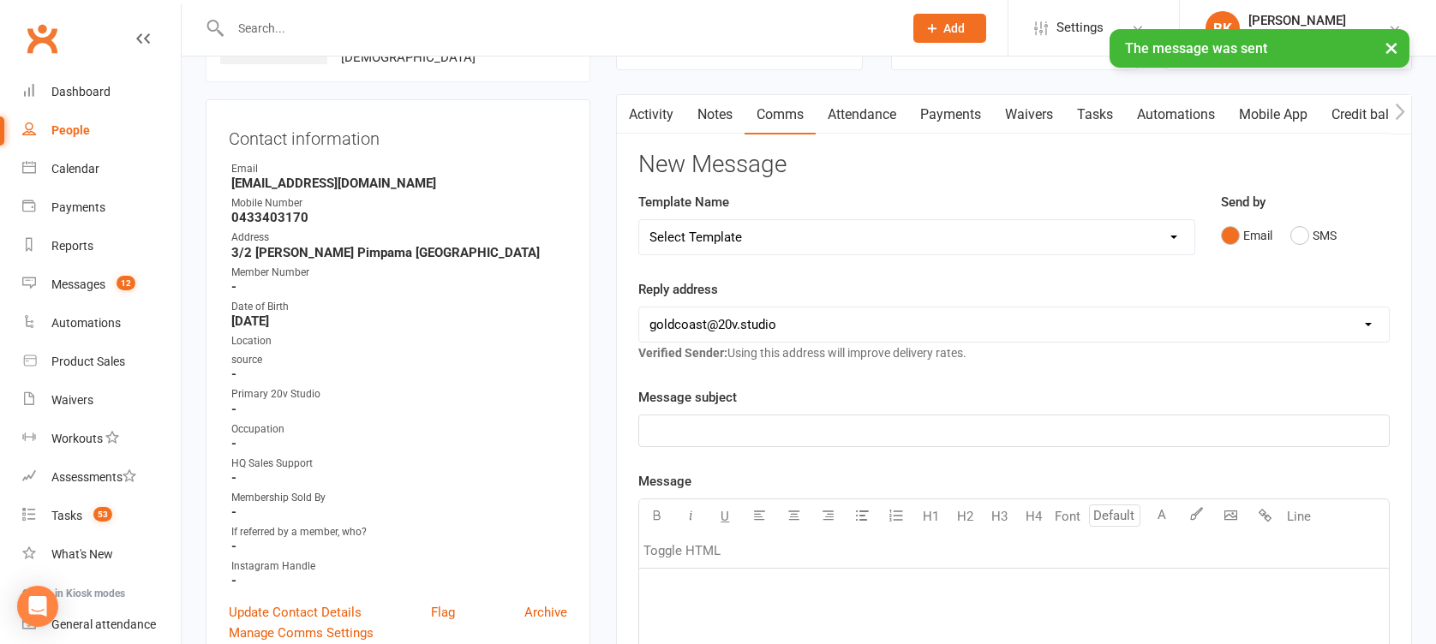
click at [1366, 117] on link "Credit balance" at bounding box center [1375, 114] width 111 height 39
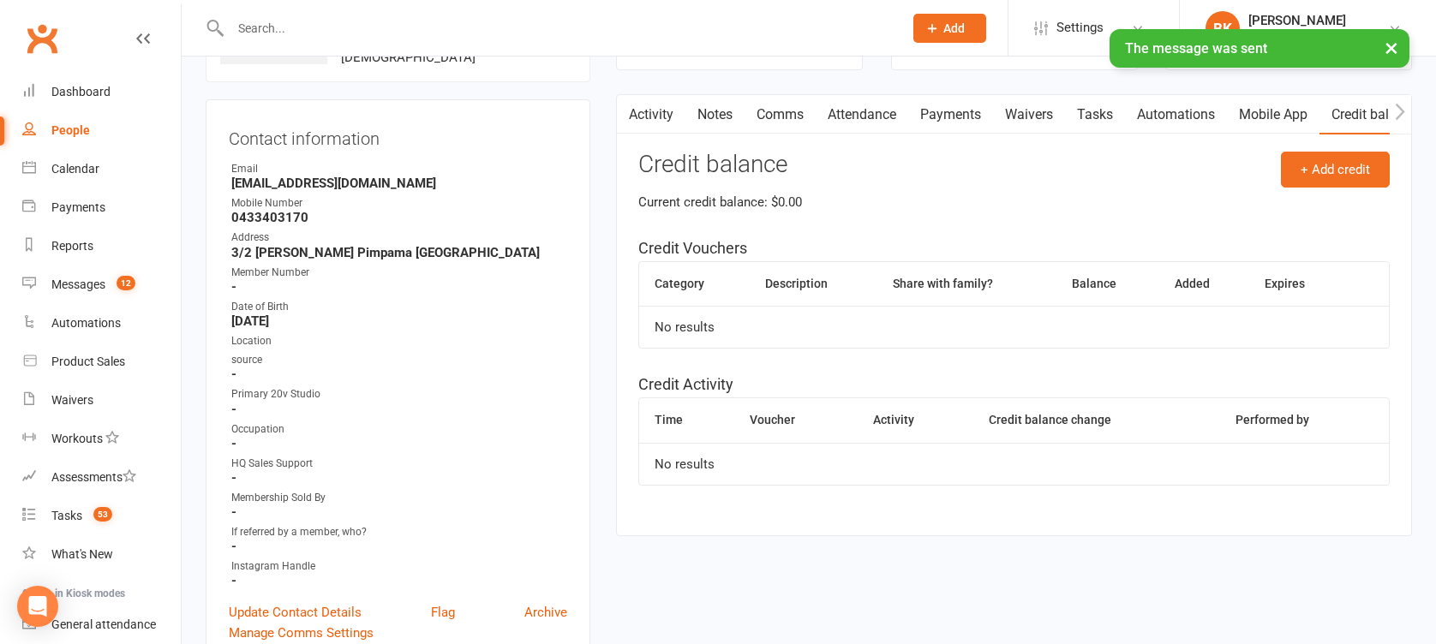
click at [1272, 120] on link "Mobile App" at bounding box center [1273, 114] width 93 height 39
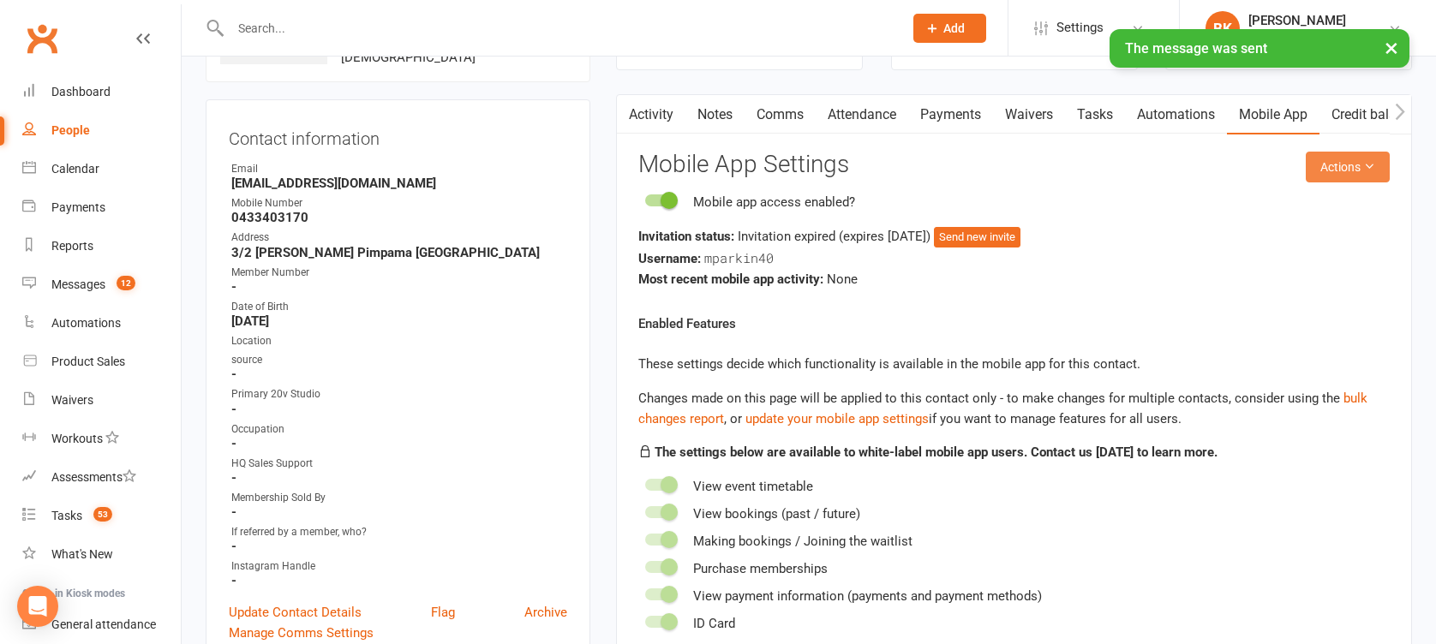
click at [1336, 168] on button "Actions" at bounding box center [1348, 167] width 84 height 31
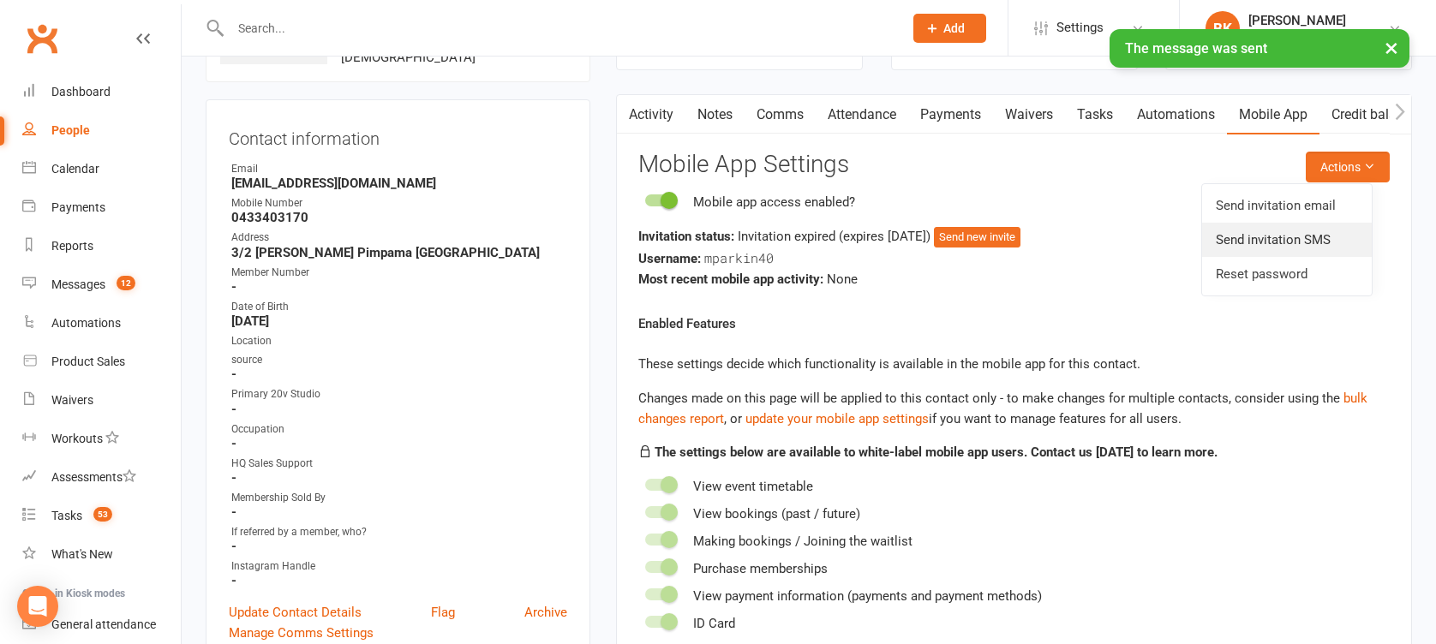
click at [1317, 236] on link "Send invitation SMS" at bounding box center [1287, 240] width 170 height 34
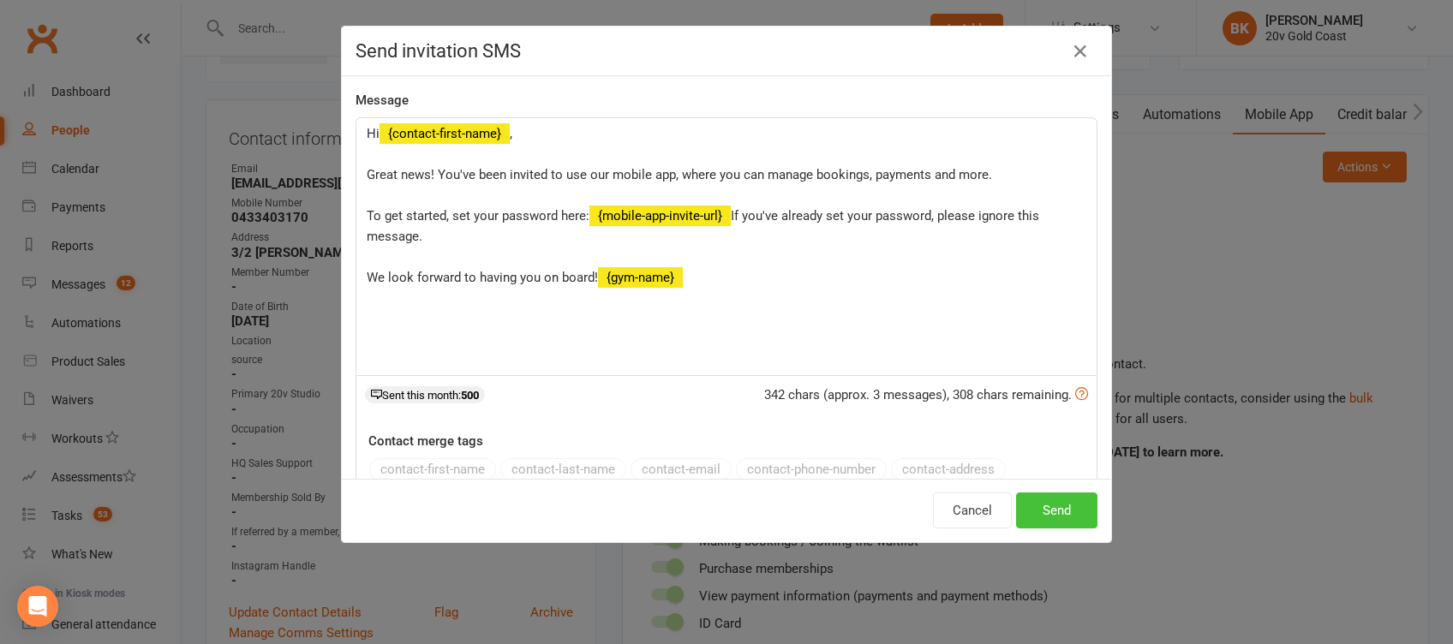
click at [1042, 506] on button "Send" at bounding box center [1056, 511] width 81 height 36
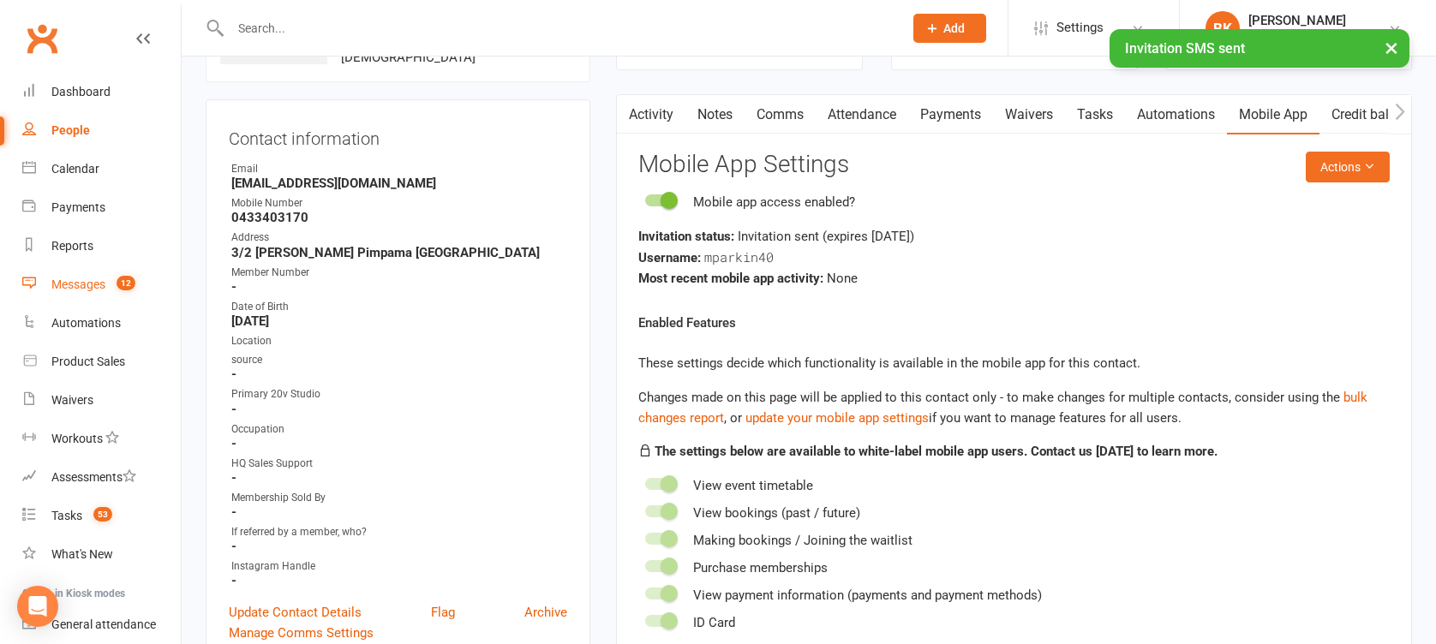
click at [87, 282] on div "Messages" at bounding box center [78, 285] width 54 height 14
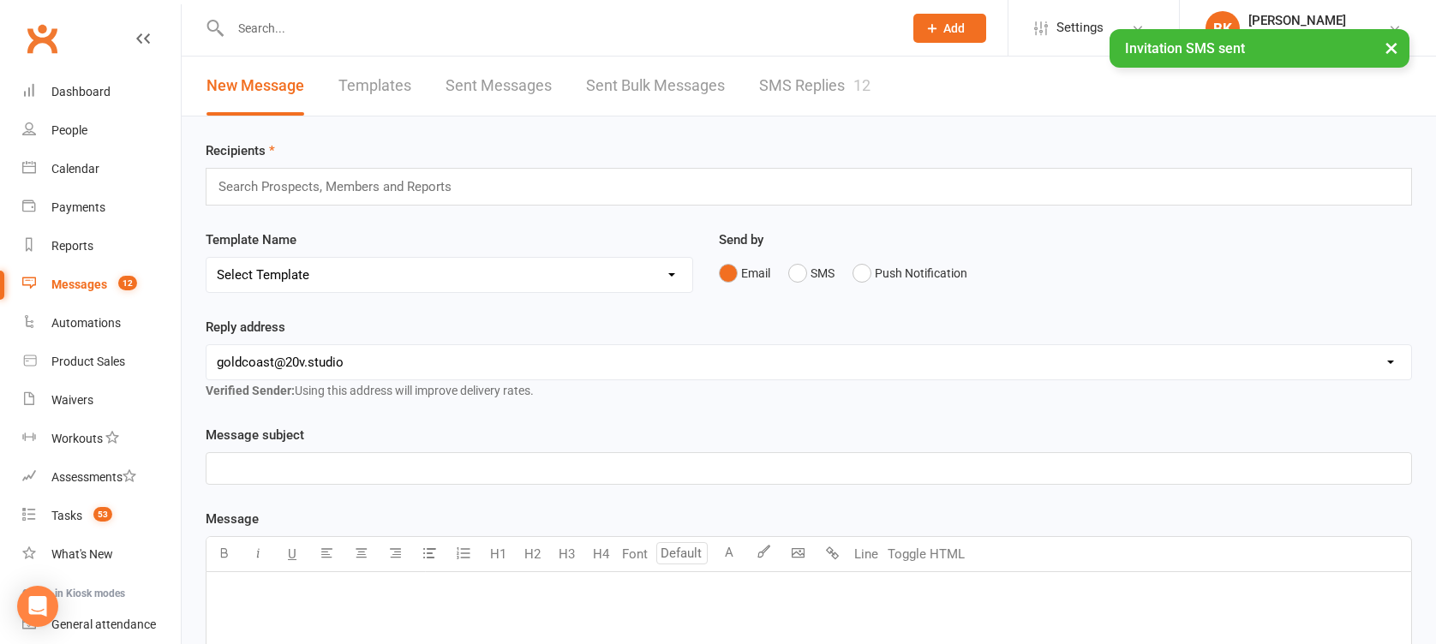
click at [797, 121] on div "Recipients Search Prospects, Members and Reports Template Name Select Template …" at bounding box center [809, 603] width 1254 height 972
click at [827, 89] on link "SMS Replies 12" at bounding box center [814, 86] width 111 height 59
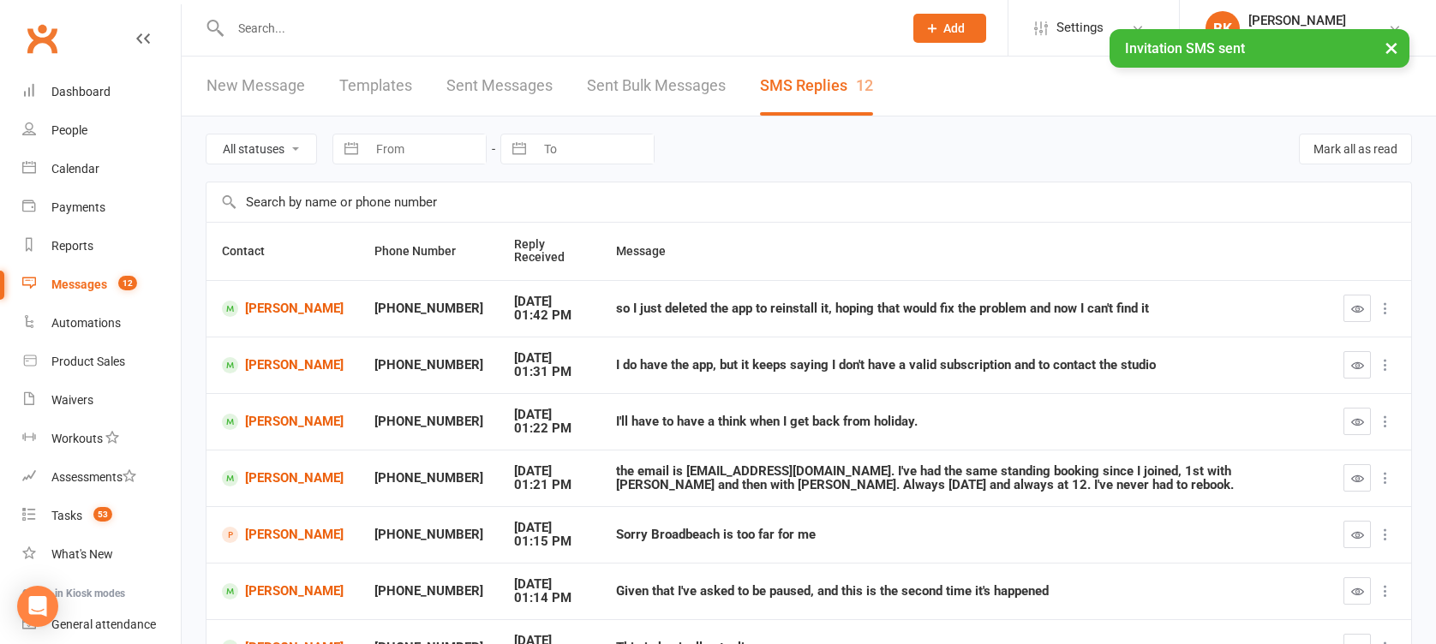
click at [1356, 304] on icon "button" at bounding box center [1357, 308] width 13 height 13
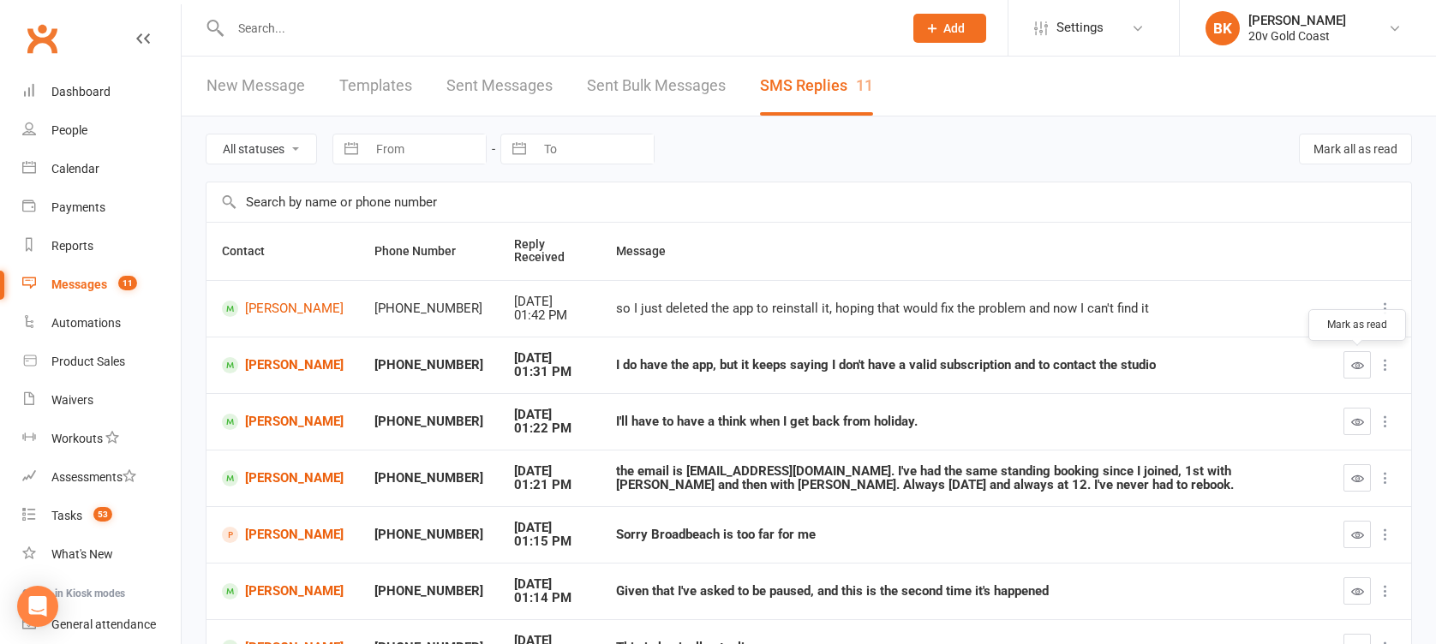
click at [1357, 362] on icon "button" at bounding box center [1357, 365] width 13 height 13
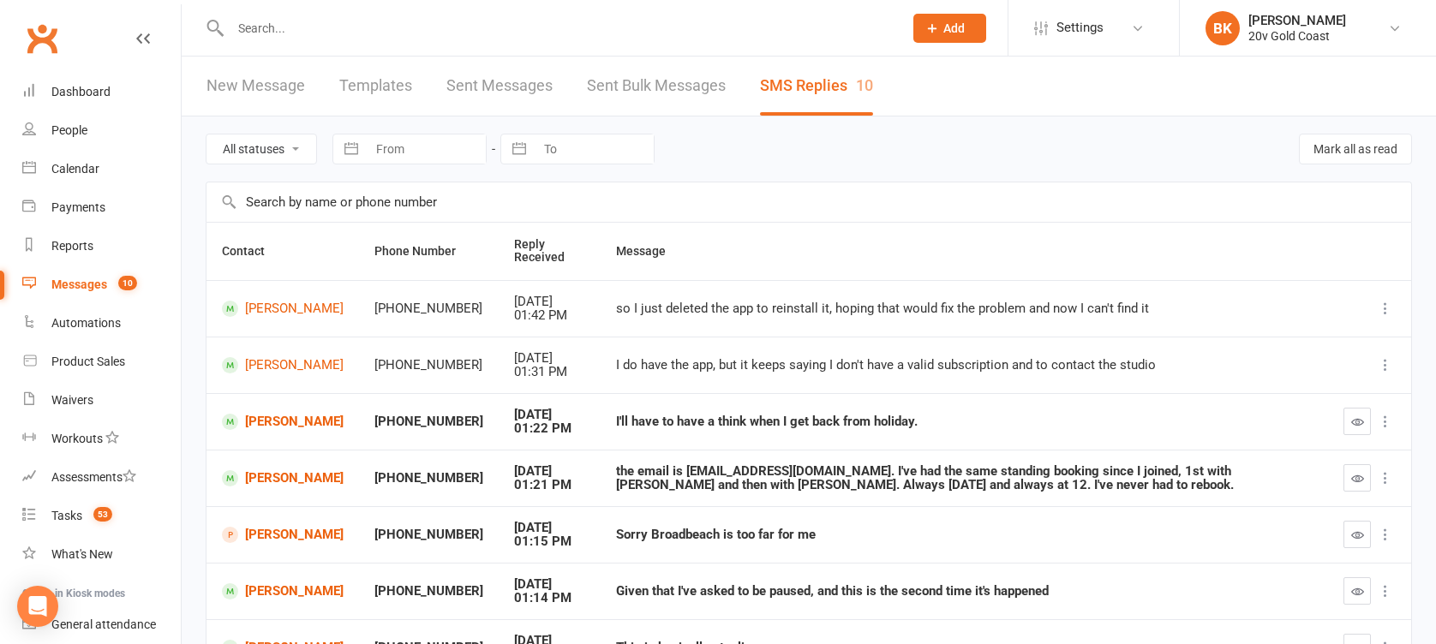
click at [1337, 480] on td at bounding box center [1369, 478] width 83 height 57
click at [1355, 480] on icon "button" at bounding box center [1357, 478] width 13 height 13
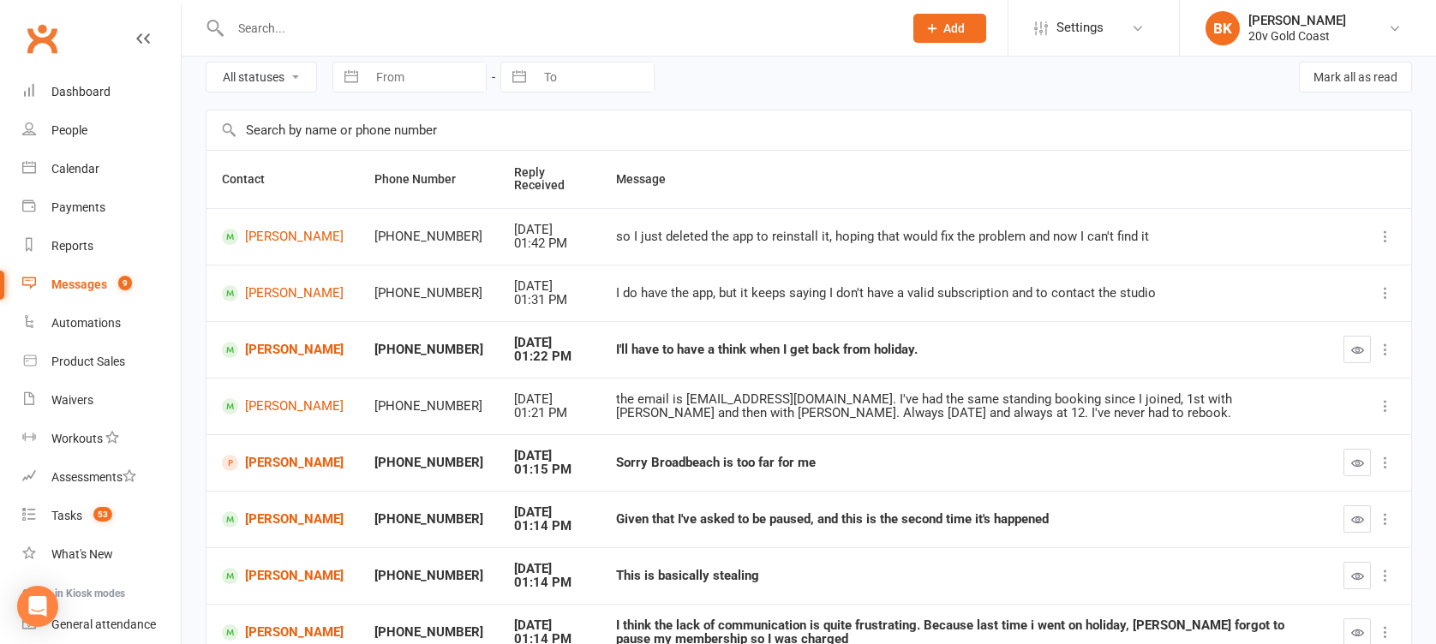
scroll to position [63, 0]
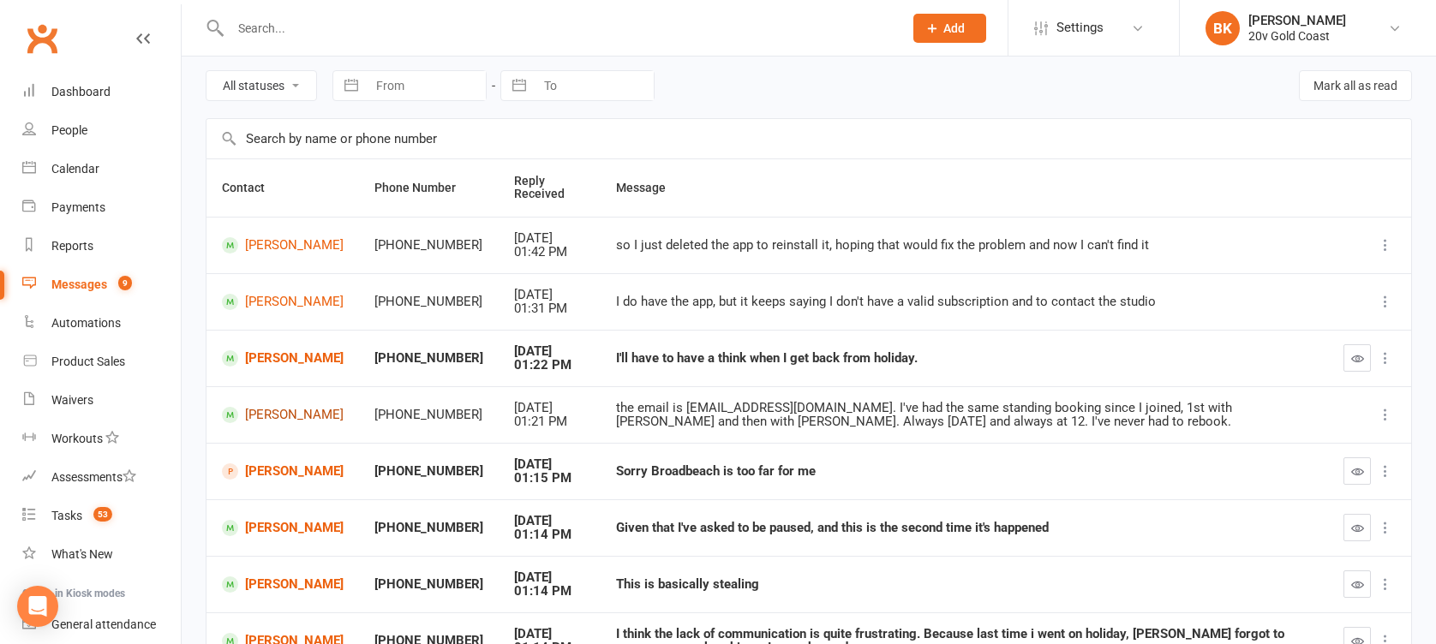
click at [246, 415] on link "[PERSON_NAME]" at bounding box center [283, 415] width 122 height 16
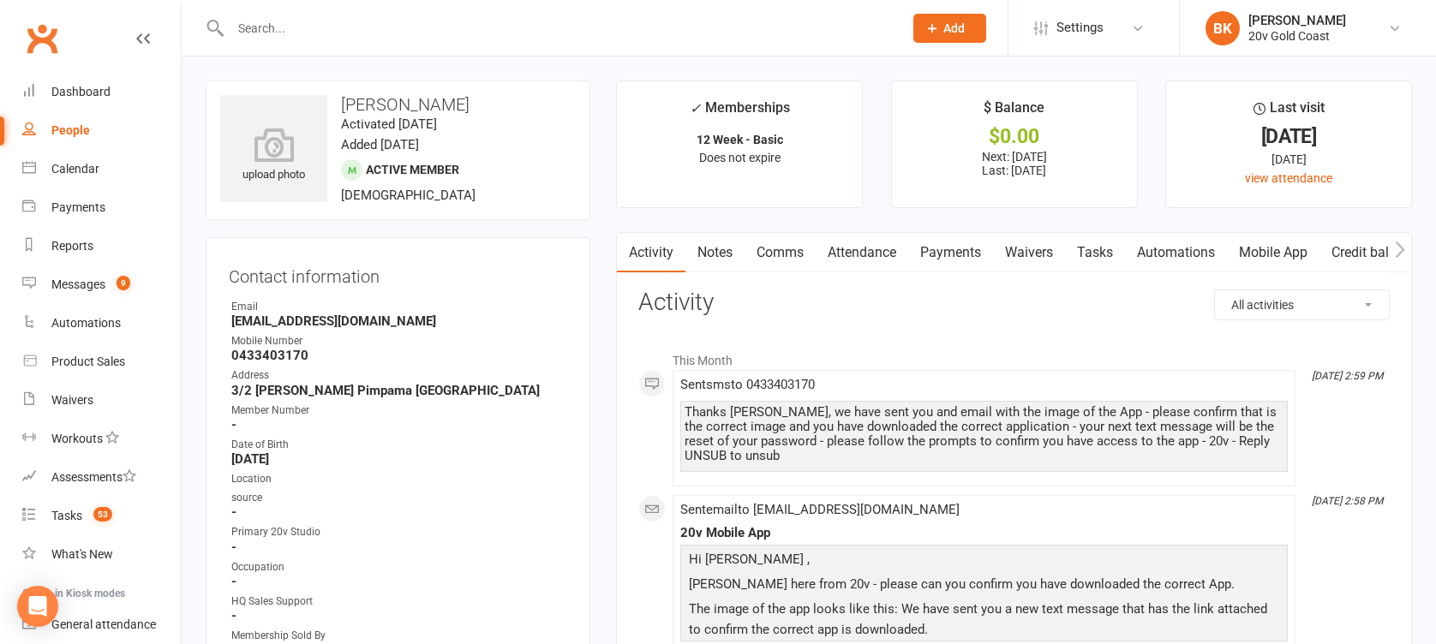
click at [794, 254] on link "Comms" at bounding box center [780, 252] width 71 height 39
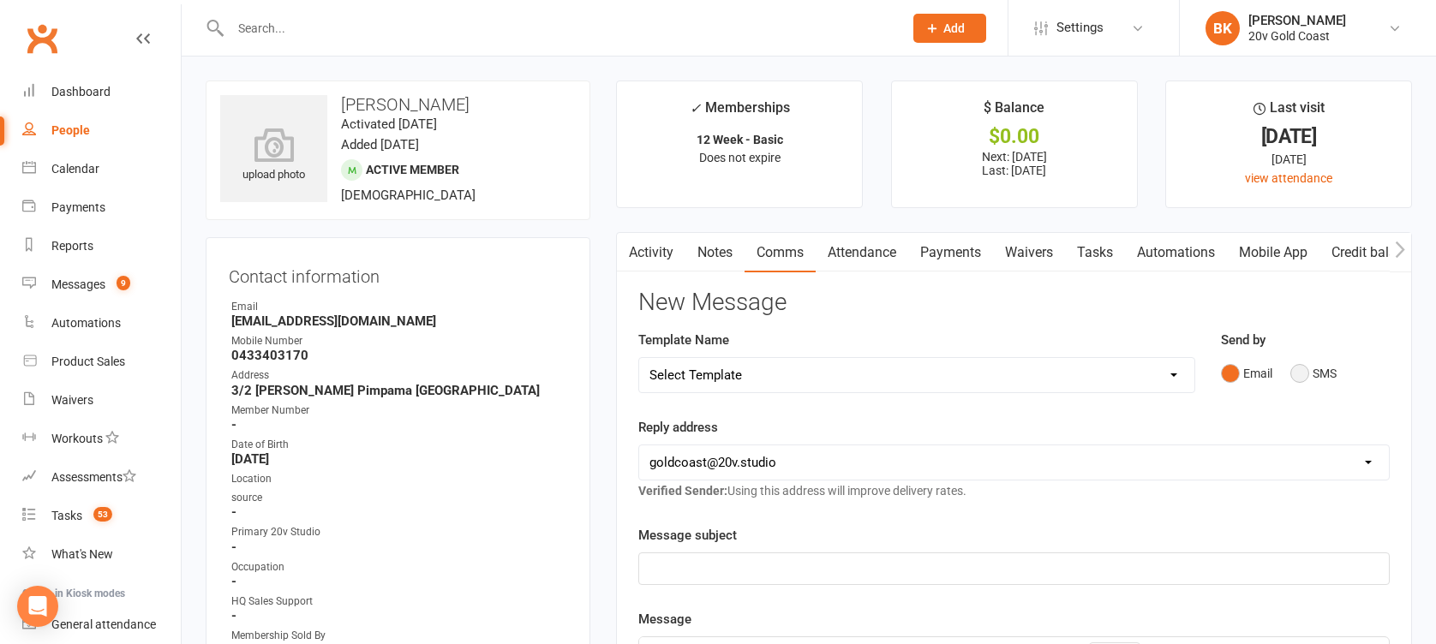
click at [1313, 371] on button "SMS" at bounding box center [1313, 373] width 46 height 33
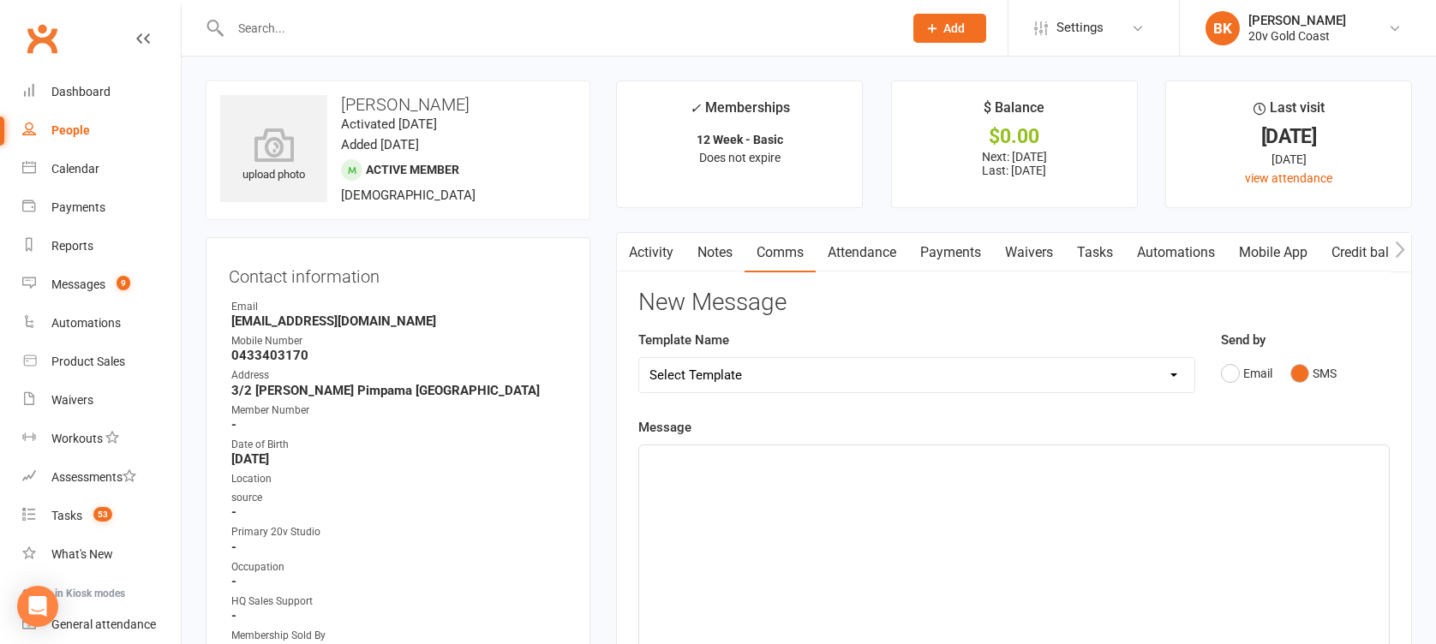
click at [1163, 500] on div "﻿" at bounding box center [1014, 574] width 750 height 257
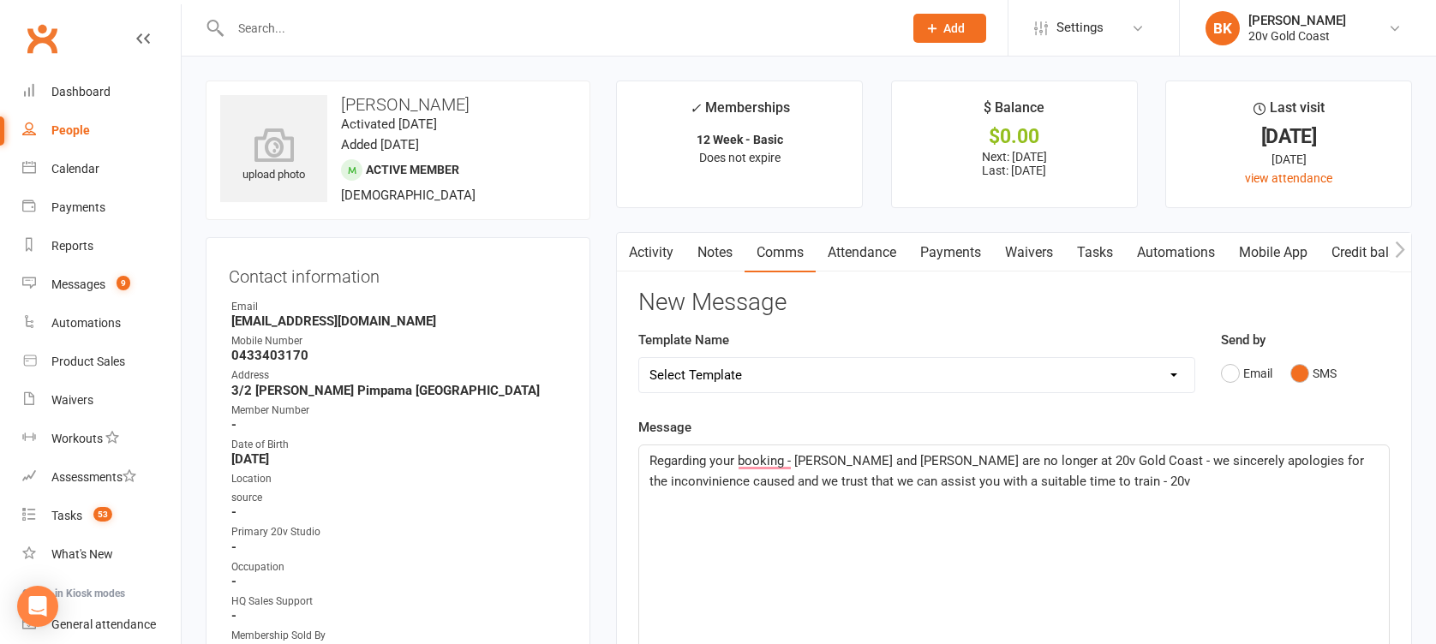
click at [1056, 480] on span "Regarding your booking - [PERSON_NAME] and [PERSON_NAME] are no longer at 20v G…" at bounding box center [1009, 471] width 718 height 36
click at [761, 464] on span "Regarding your booking - [PERSON_NAME] and [PERSON_NAME] are no longer at [GEOG…" at bounding box center [1001, 471] width 703 height 36
click at [1185, 506] on div "Regarding your booking, [PERSON_NAME] and [PERSON_NAME] are no longer at 20v Go…" at bounding box center [1014, 574] width 750 height 257
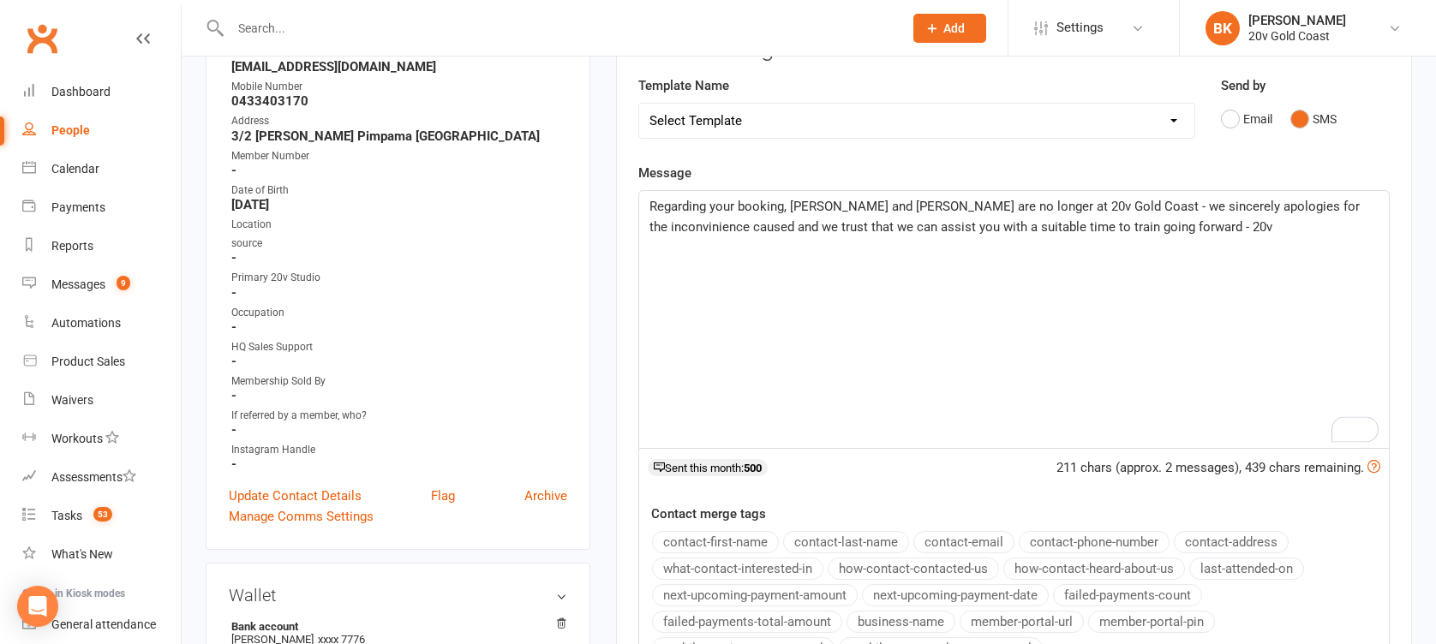
scroll to position [221, 0]
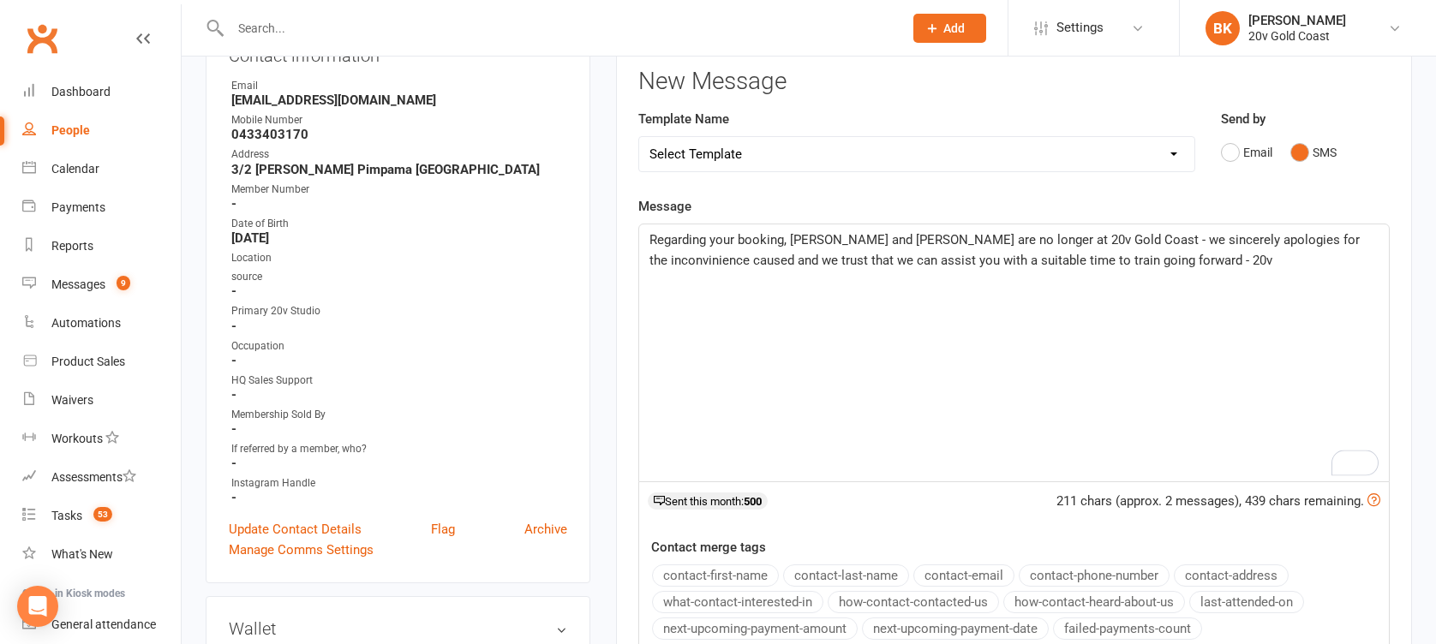
click at [906, 237] on span "Regarding your booking, [PERSON_NAME] and [PERSON_NAME] are no longer at 20v Go…" at bounding box center [1007, 250] width 714 height 36
click at [942, 237] on span "Regarding your booking, [PERSON_NAME] and [PERSON_NAME] no longer at 20v [GEOGR…" at bounding box center [1016, 250] width 732 height 36
click at [1233, 242] on span "Regarding your booking, [PERSON_NAME] and [PERSON_NAME] no longer work at [GEOG…" at bounding box center [1001, 250] width 703 height 36
click at [1219, 270] on div "Regarding your booking, [PERSON_NAME] and [PERSON_NAME] no longer work at [GEOG…" at bounding box center [1014, 353] width 750 height 257
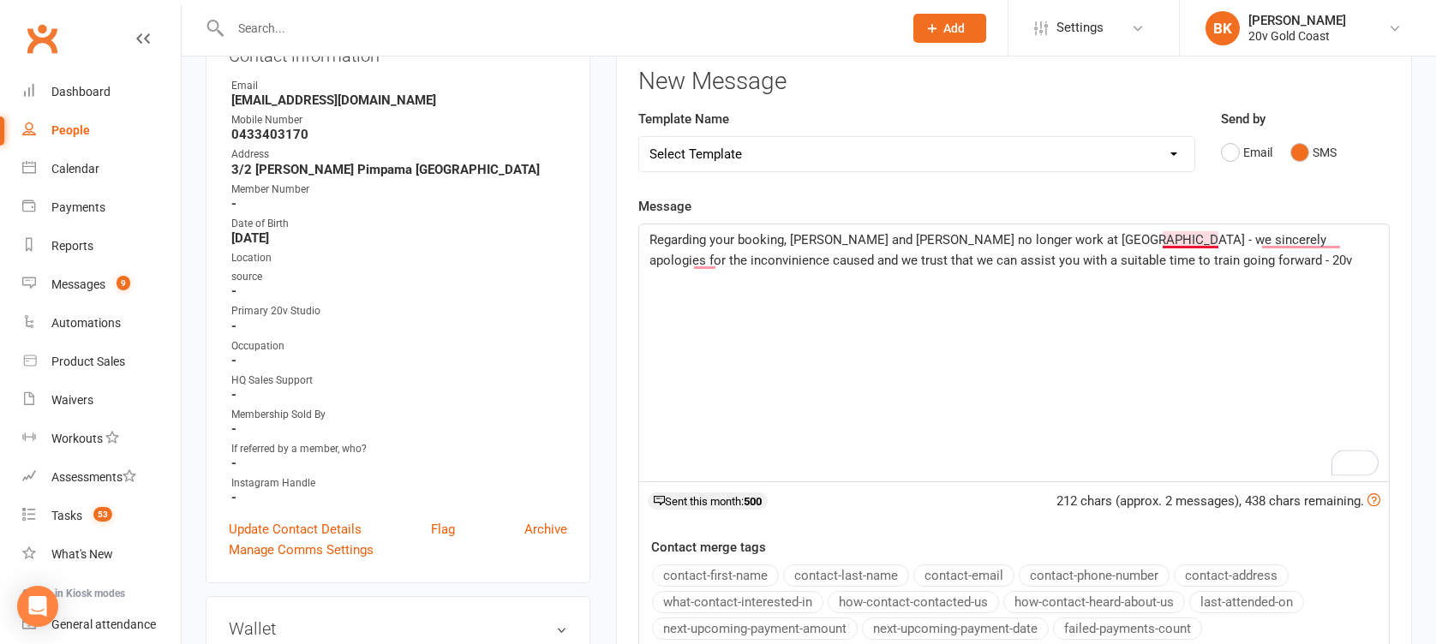
click at [1188, 242] on span "Regarding your booking, [PERSON_NAME] and [PERSON_NAME] no longer work at [GEOG…" at bounding box center [1001, 250] width 703 height 36
click at [1311, 239] on span "Regarding your booking, [PERSON_NAME] and [PERSON_NAME] no longer work at [GEOG…" at bounding box center [1001, 250] width 702 height 36
click at [1275, 264] on p "Regarding your booking, [PERSON_NAME] and [PERSON_NAME] no longer work at [GEOG…" at bounding box center [1014, 250] width 729 height 41
click at [1236, 277] on div "Regarding your booking, [PERSON_NAME] and [PERSON_NAME] no longer work at [GEOG…" at bounding box center [1014, 353] width 750 height 257
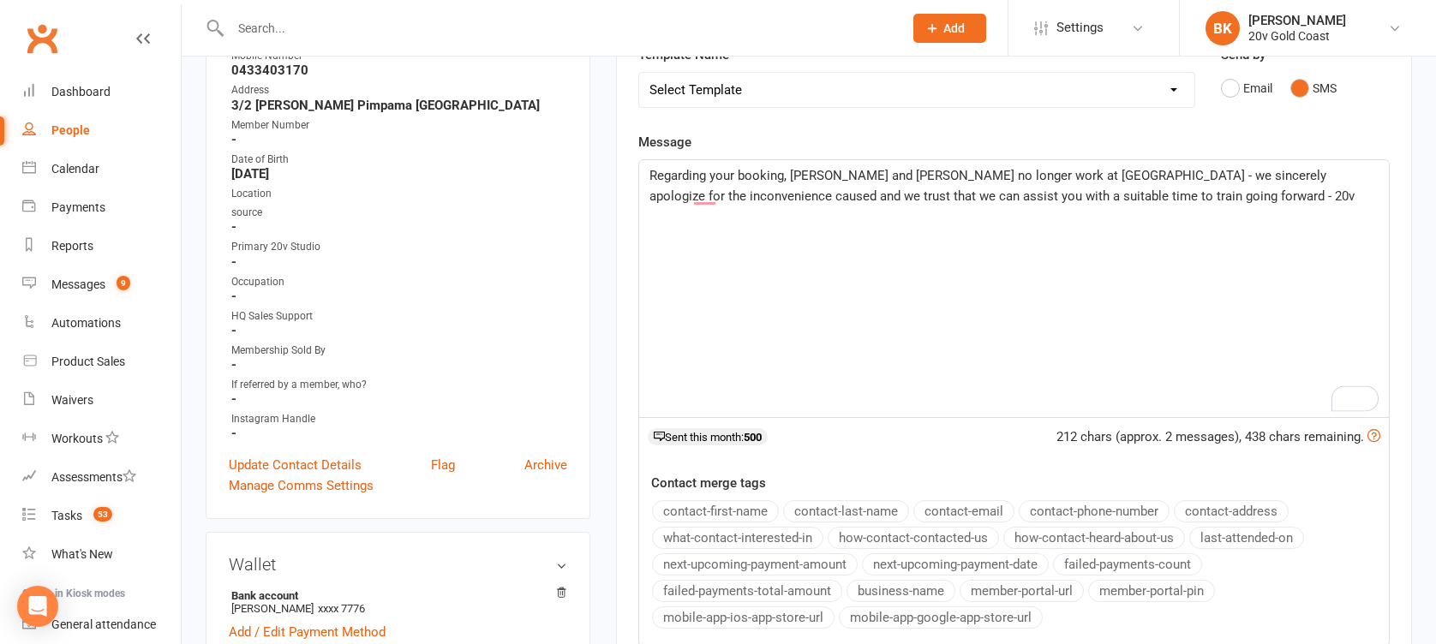
scroll to position [302, 0]
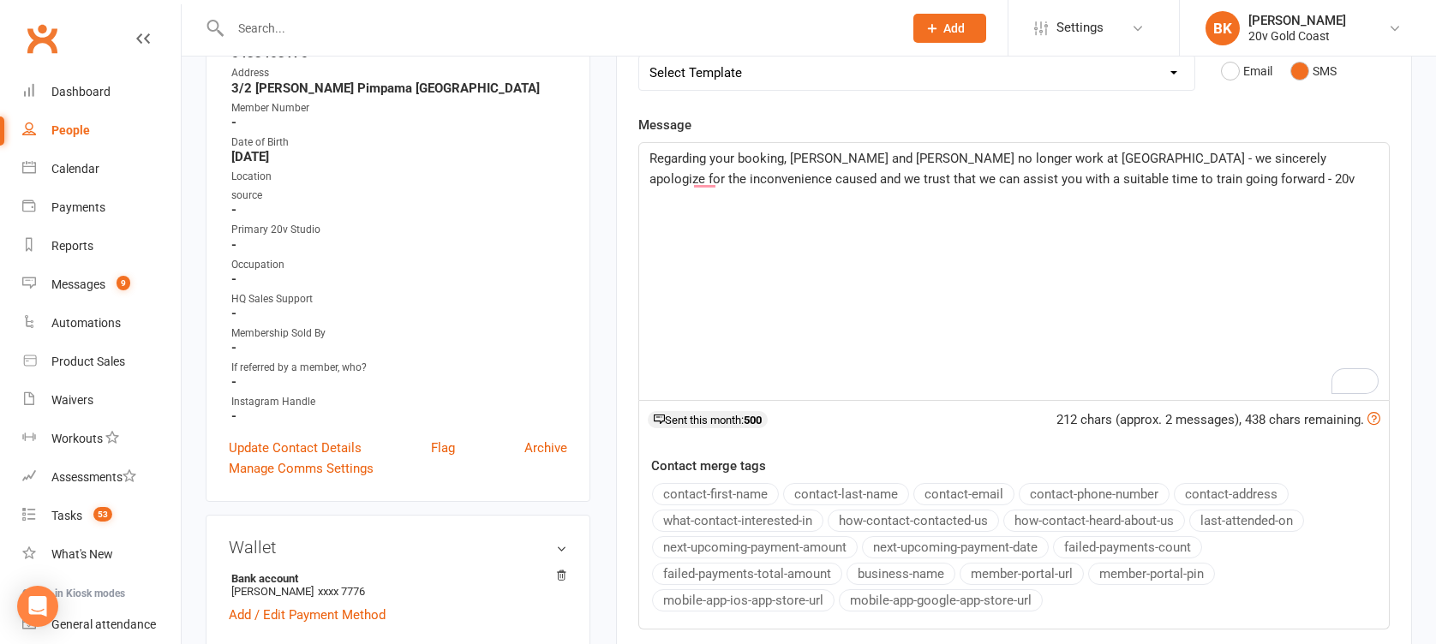
click at [927, 177] on span "Regarding your booking, [PERSON_NAME] and [PERSON_NAME] no longer work at [GEOG…" at bounding box center [1002, 169] width 705 height 36
click at [1238, 167] on p "Regarding your booking, [PERSON_NAME] and [PERSON_NAME] no longer work at [GEOG…" at bounding box center [1014, 179] width 729 height 62
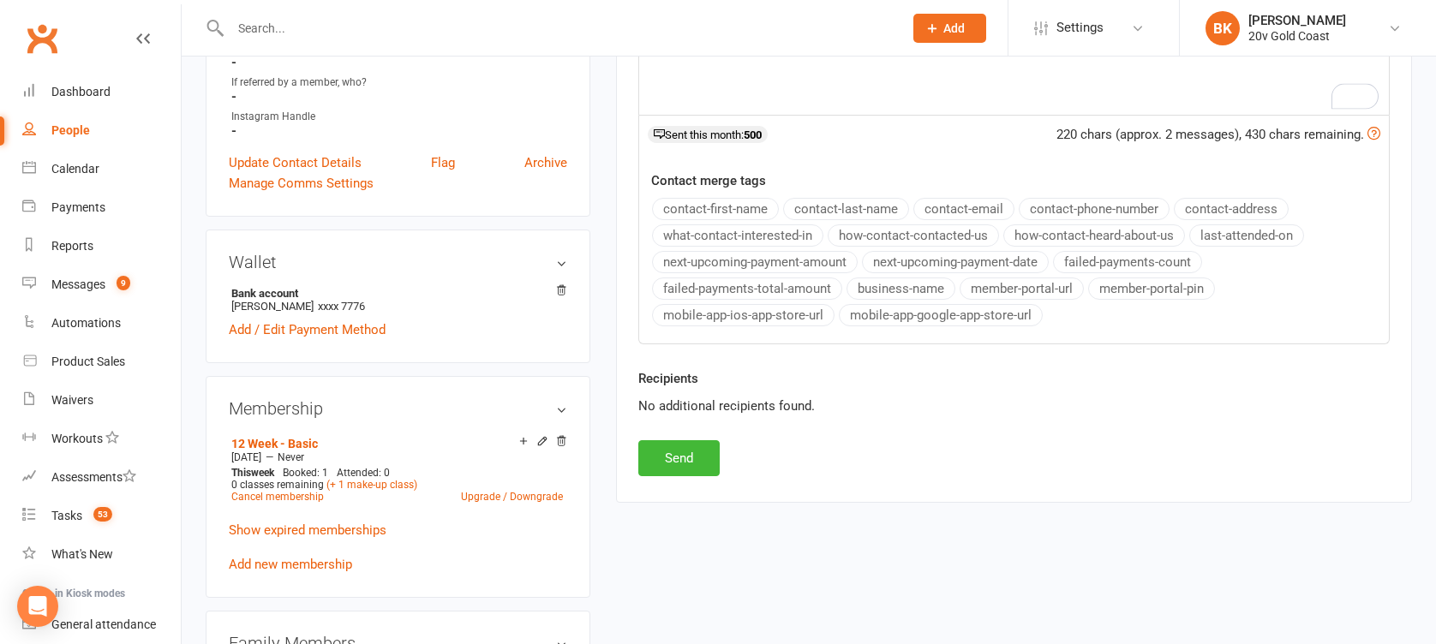
scroll to position [590, 0]
click at [677, 467] on button "Send" at bounding box center [678, 457] width 81 height 36
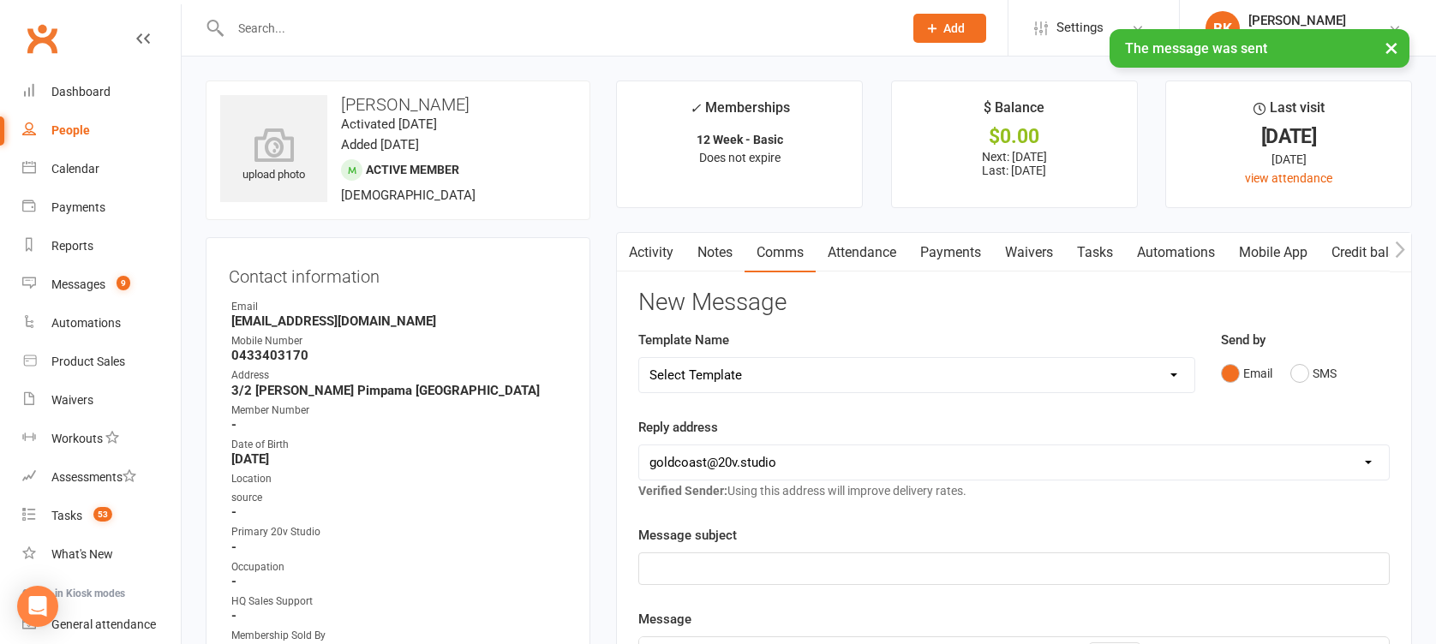
click at [1072, 262] on link "Tasks" at bounding box center [1095, 252] width 60 height 39
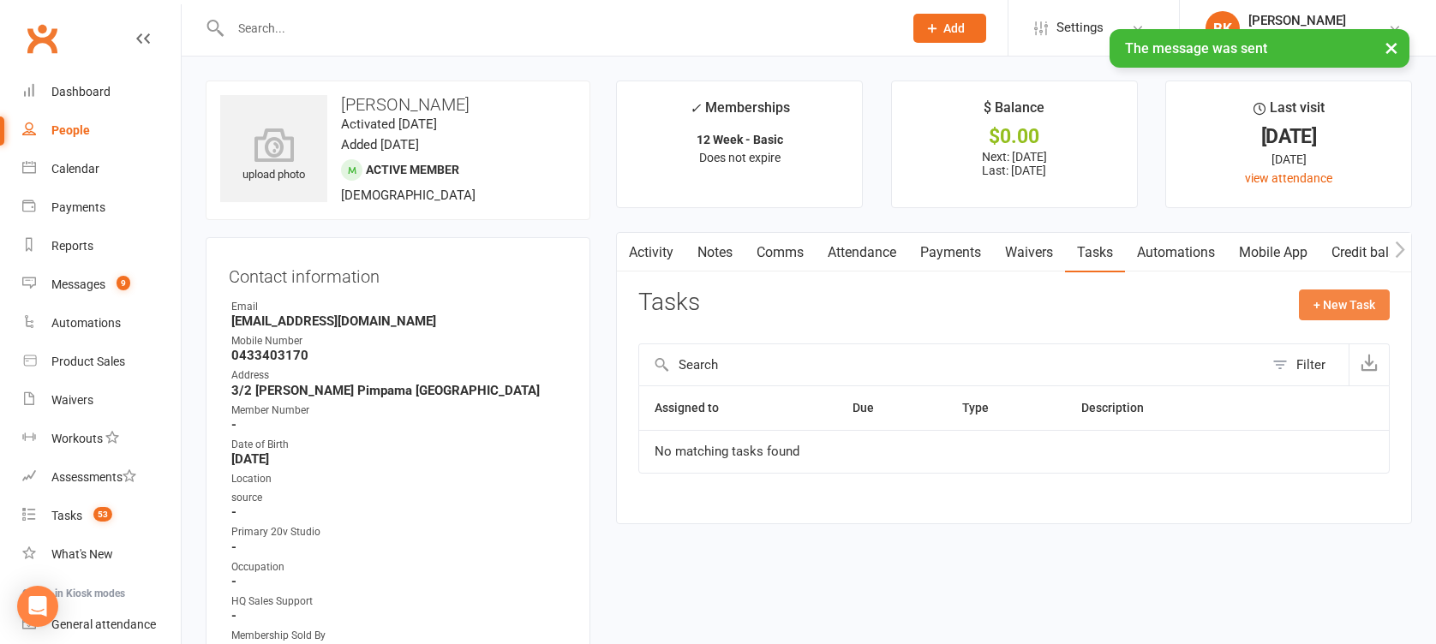
click at [1358, 318] on button "+ New Task" at bounding box center [1344, 305] width 91 height 31
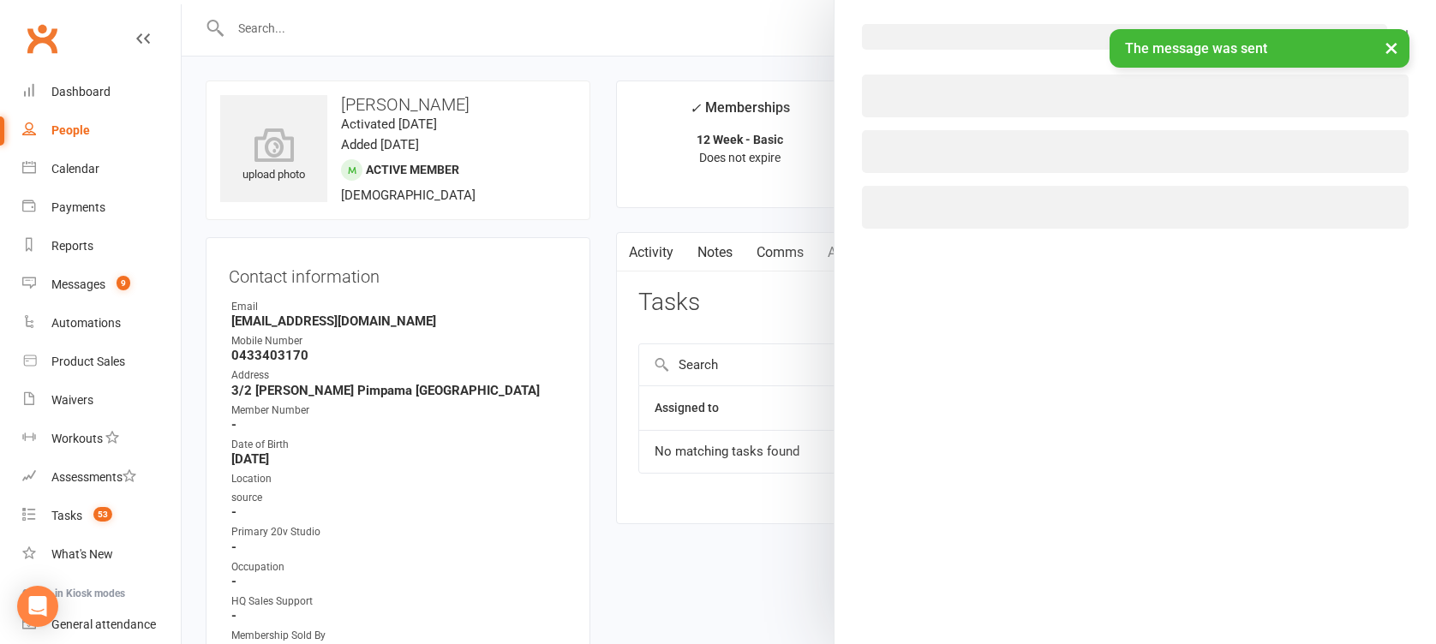
select select "46005"
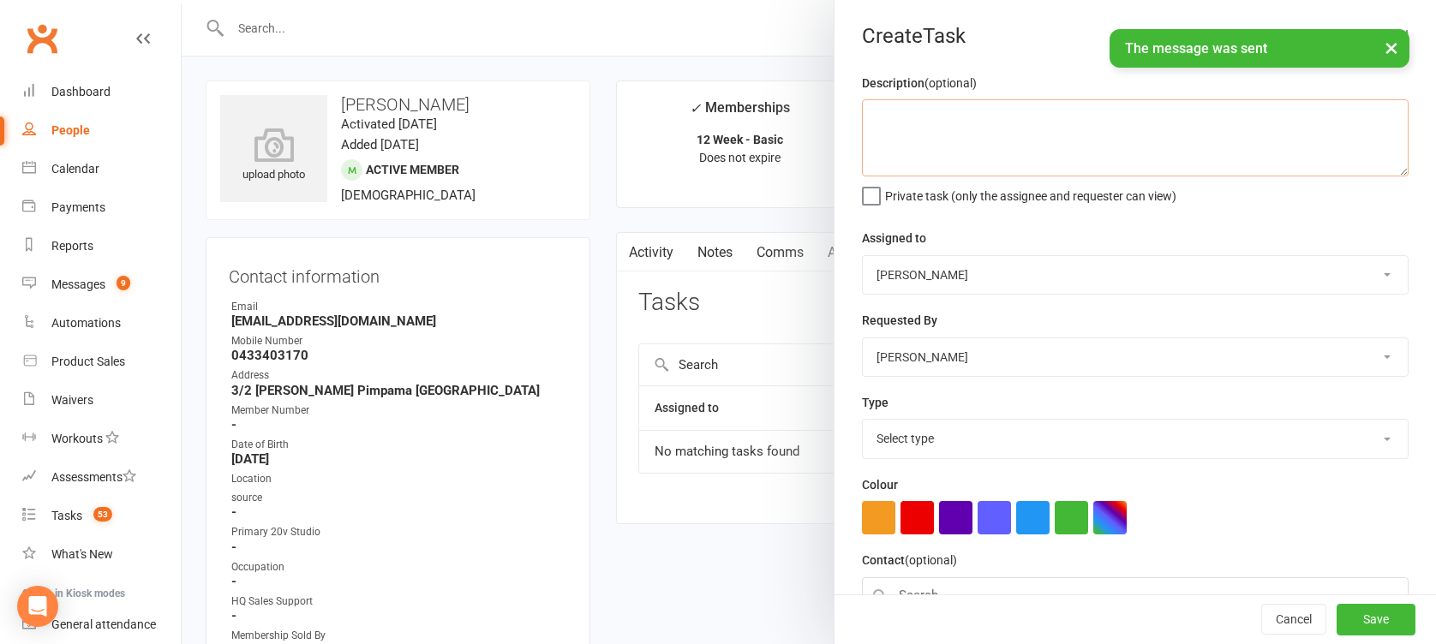
click at [1024, 127] on textarea at bounding box center [1135, 137] width 547 height 77
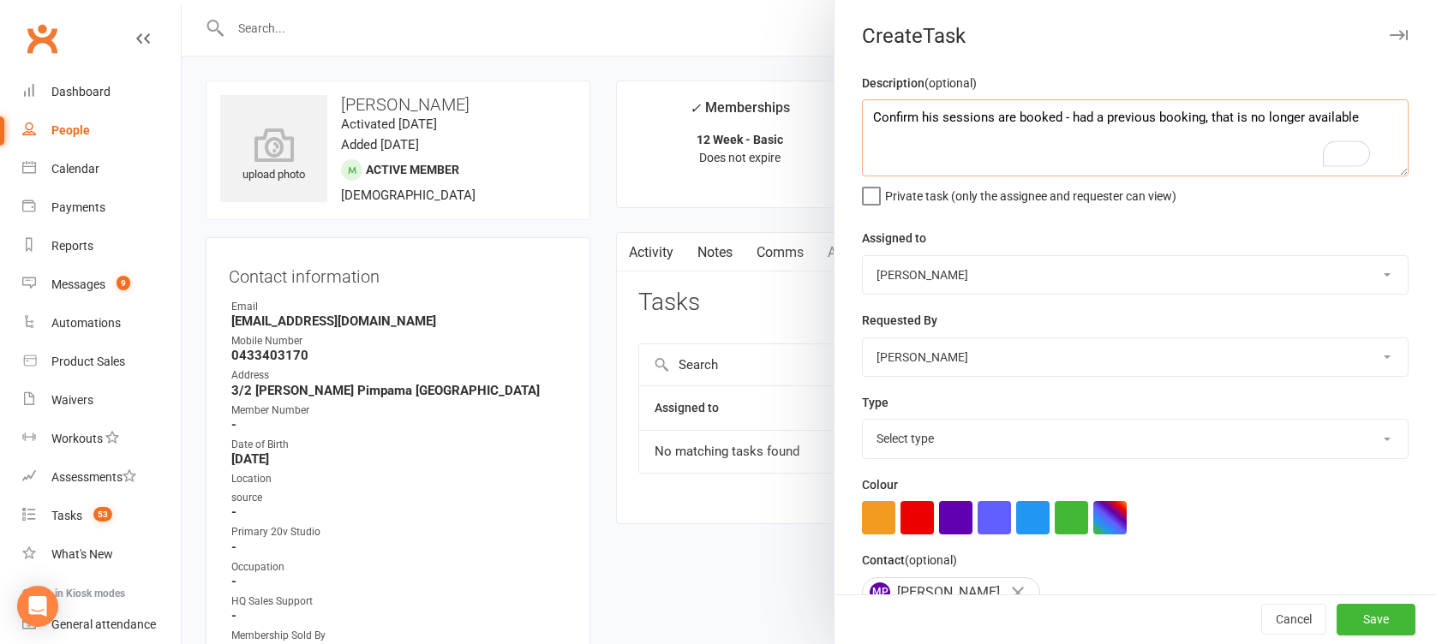
type textarea "Confirm his sessions are booked - had a previous booking, that is no longer ava…"
click at [940, 251] on div "Assigned to 20v Gold Coast [PERSON_NAME] [PERSON_NAME] [PERSON_NAME] [PERSON_NA…" at bounding box center [1135, 261] width 547 height 67
click at [925, 470] on div "Description (optional) Confirm his sessions are booked - had a previous booking…" at bounding box center [1136, 418] width 602 height 691
click at [919, 446] on select "Select type Call Call - to book trial Confirm session attendance Confirm trial …" at bounding box center [1135, 439] width 545 height 38
select select "27552"
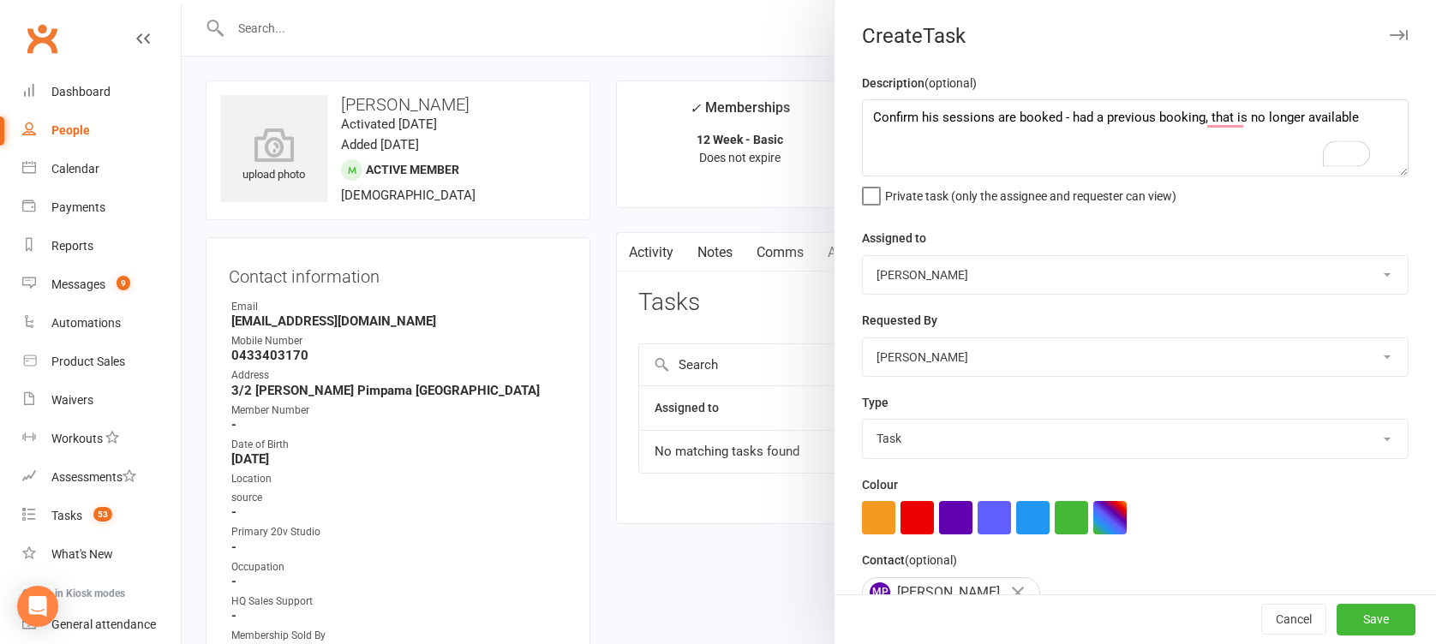
click at [863, 420] on select "Select type Call Call - to book trial Confirm session attendance Confirm trial …" at bounding box center [1135, 439] width 545 height 38
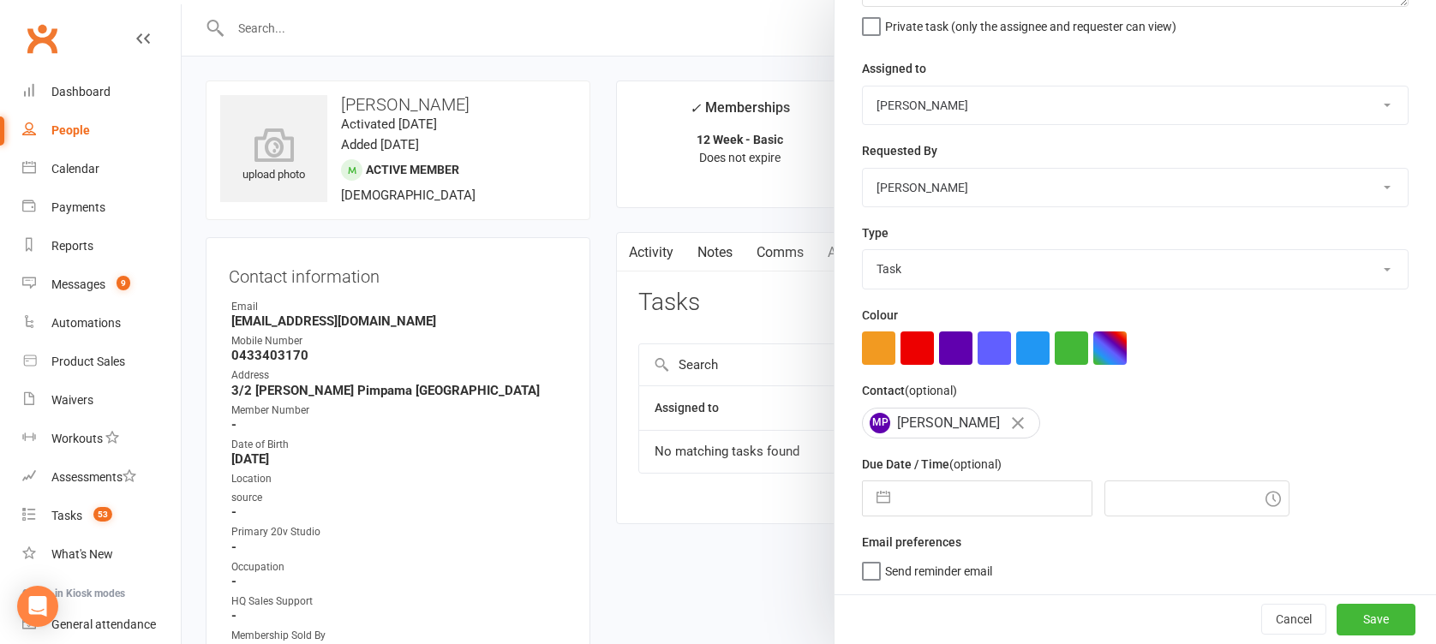
click at [883, 505] on button "button" at bounding box center [883, 499] width 31 height 34
select select "8"
select select "2025"
select select "9"
select select "2025"
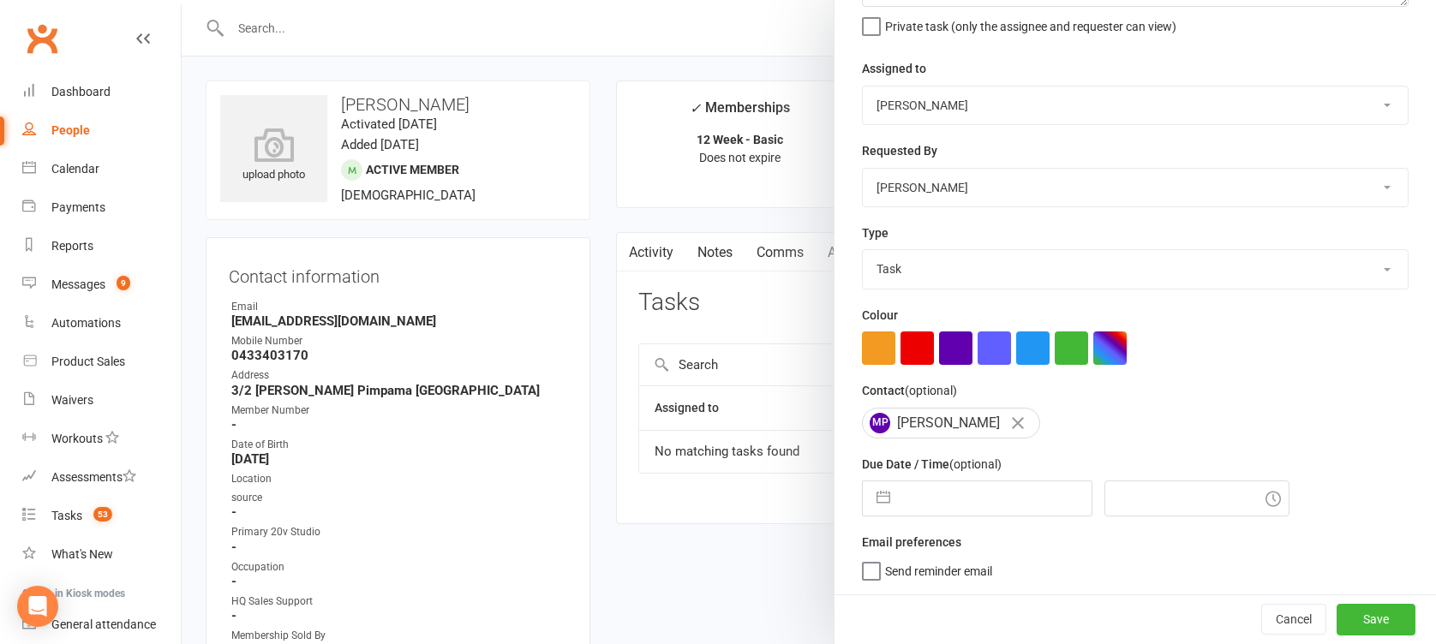
select select "10"
select select "2025"
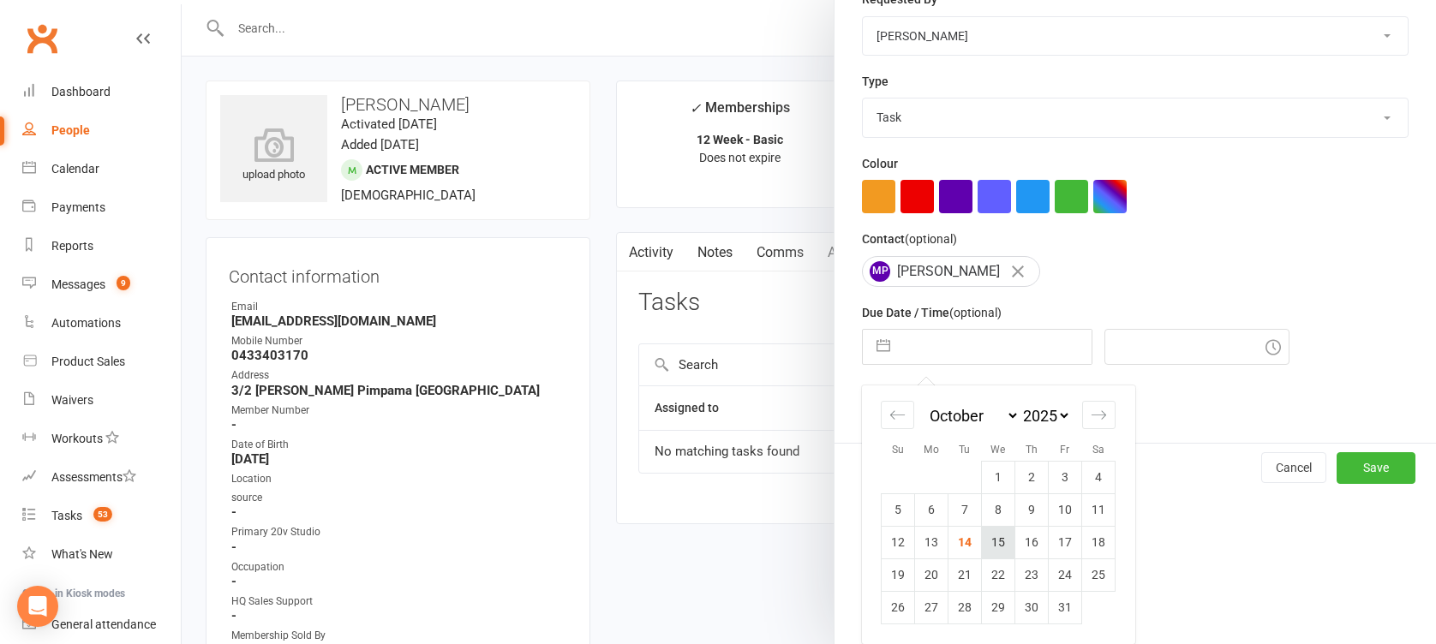
click at [999, 548] on td "15" at bounding box center [998, 542] width 33 height 33
type input "[DATE]"
type input "3:15pm"
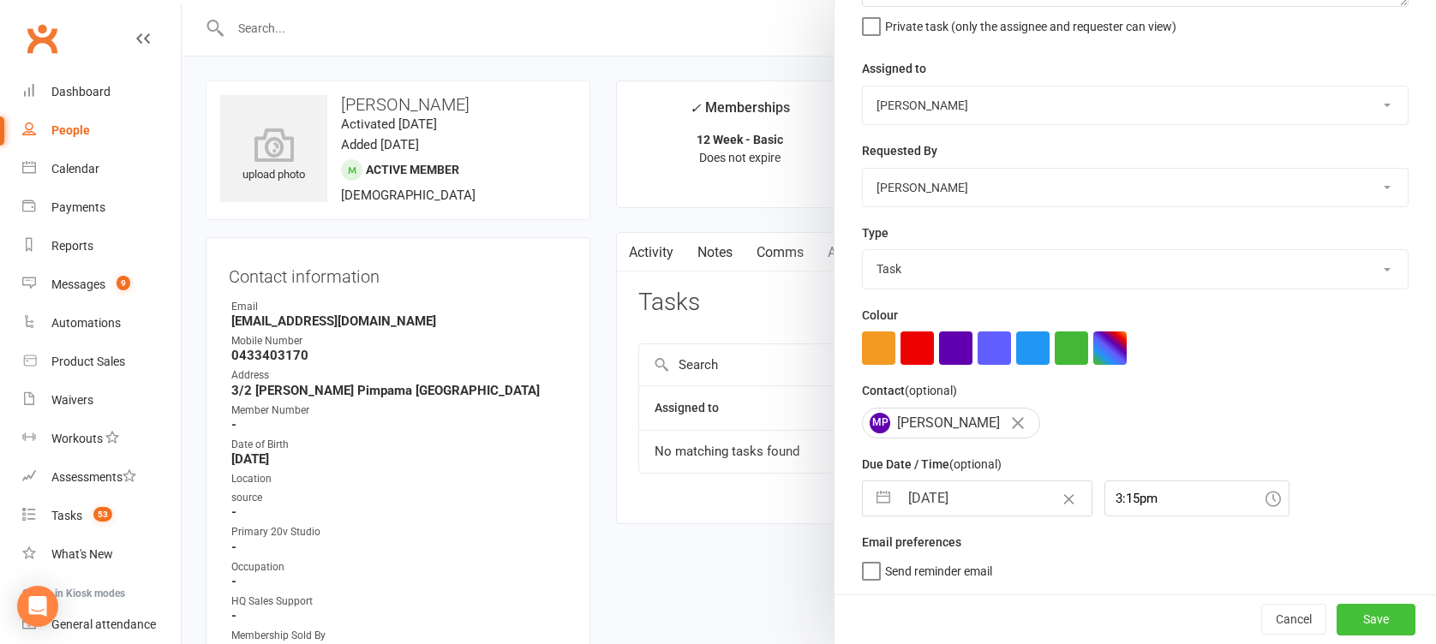
click at [1379, 626] on button "Save" at bounding box center [1376, 619] width 79 height 31
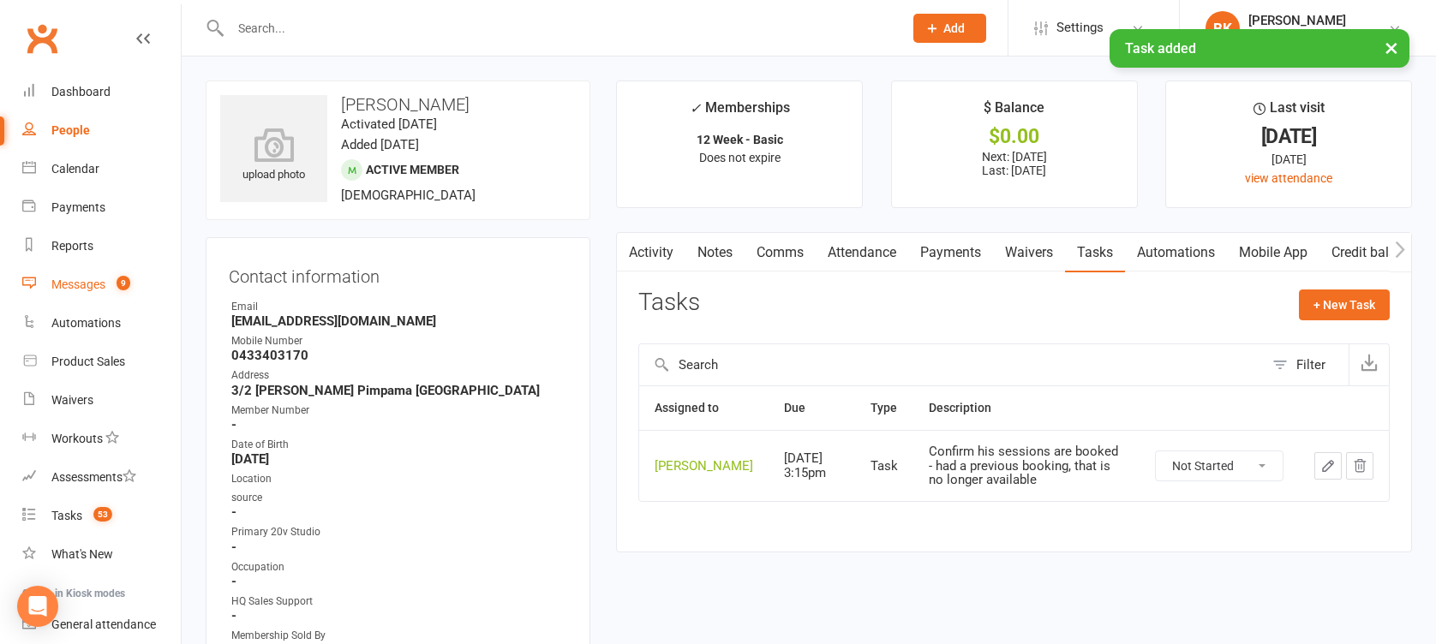
click at [81, 278] on div "Messages" at bounding box center [78, 285] width 54 height 14
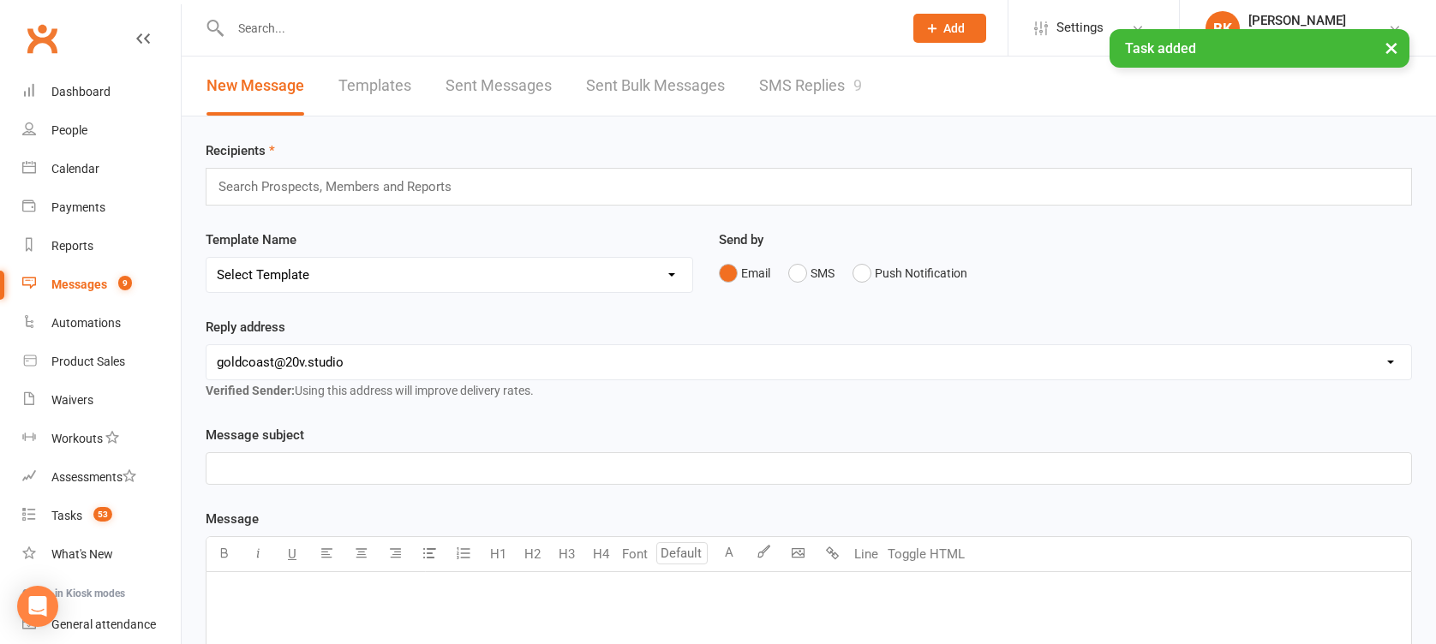
click at [819, 79] on link "SMS Replies 9" at bounding box center [810, 86] width 103 height 59
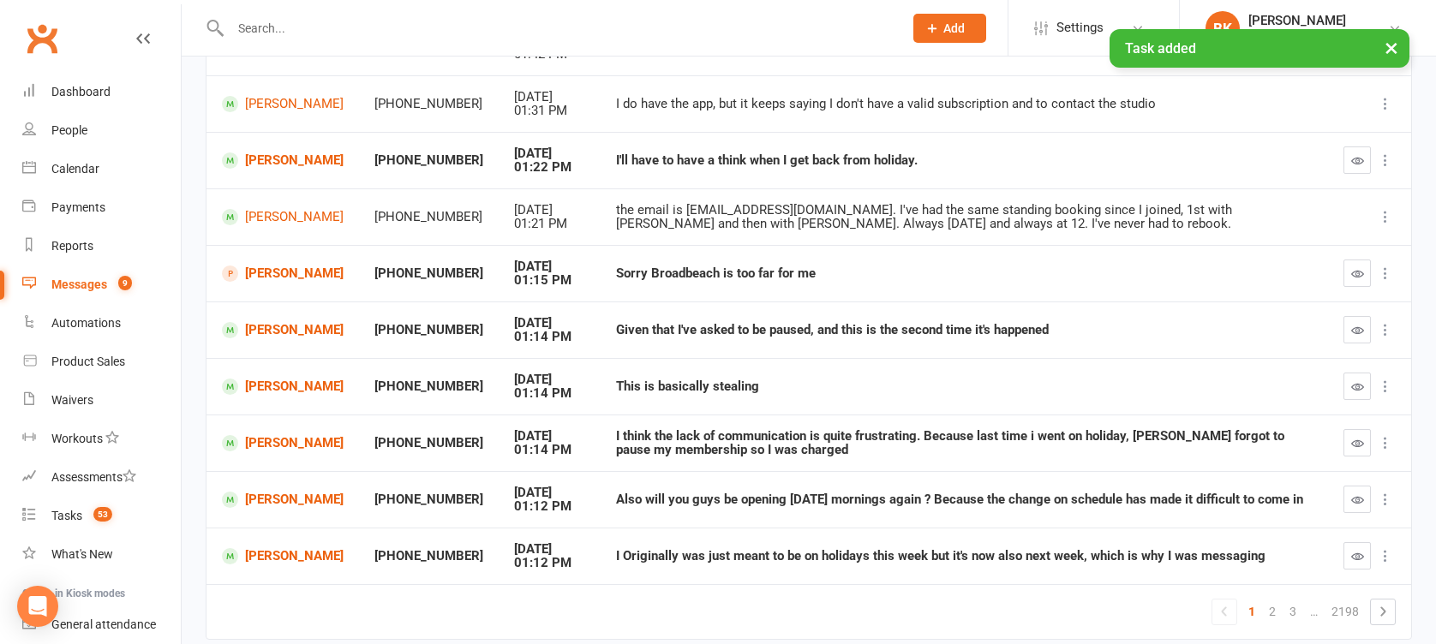
scroll to position [262, 0]
click at [1366, 161] on button "button" at bounding box center [1357, 159] width 27 height 27
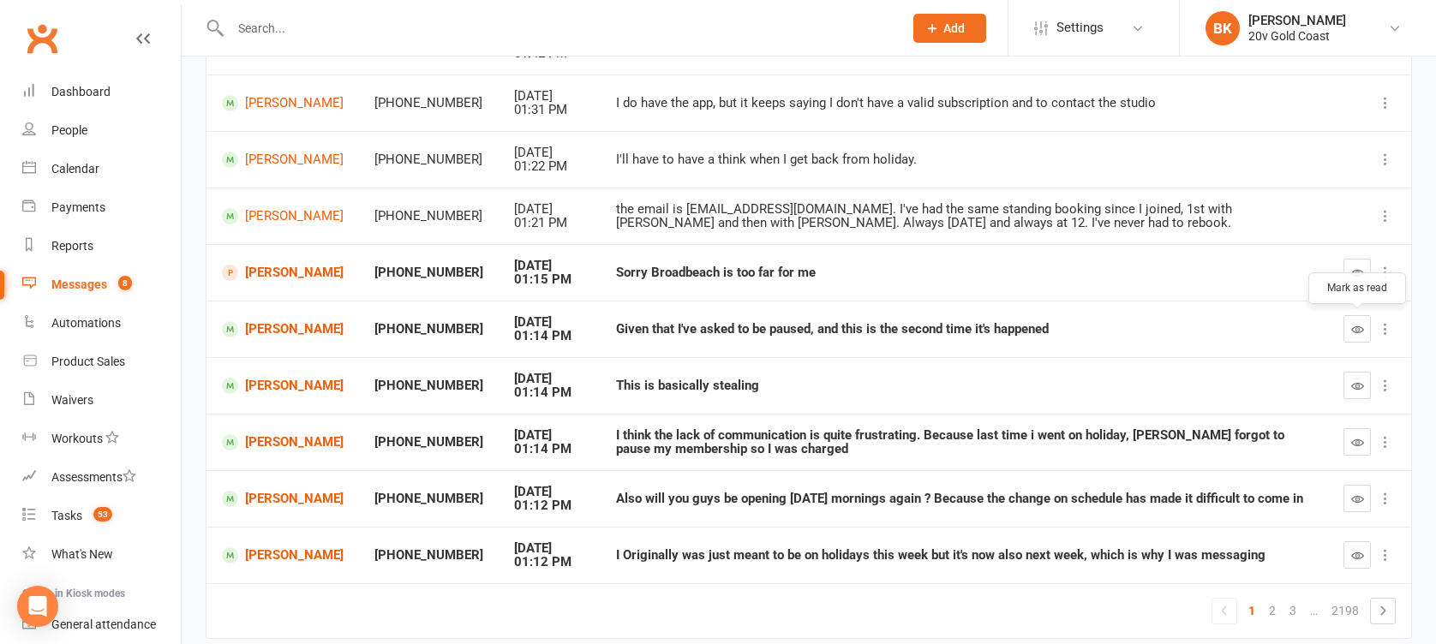
click at [1361, 331] on icon "button" at bounding box center [1357, 329] width 13 height 13
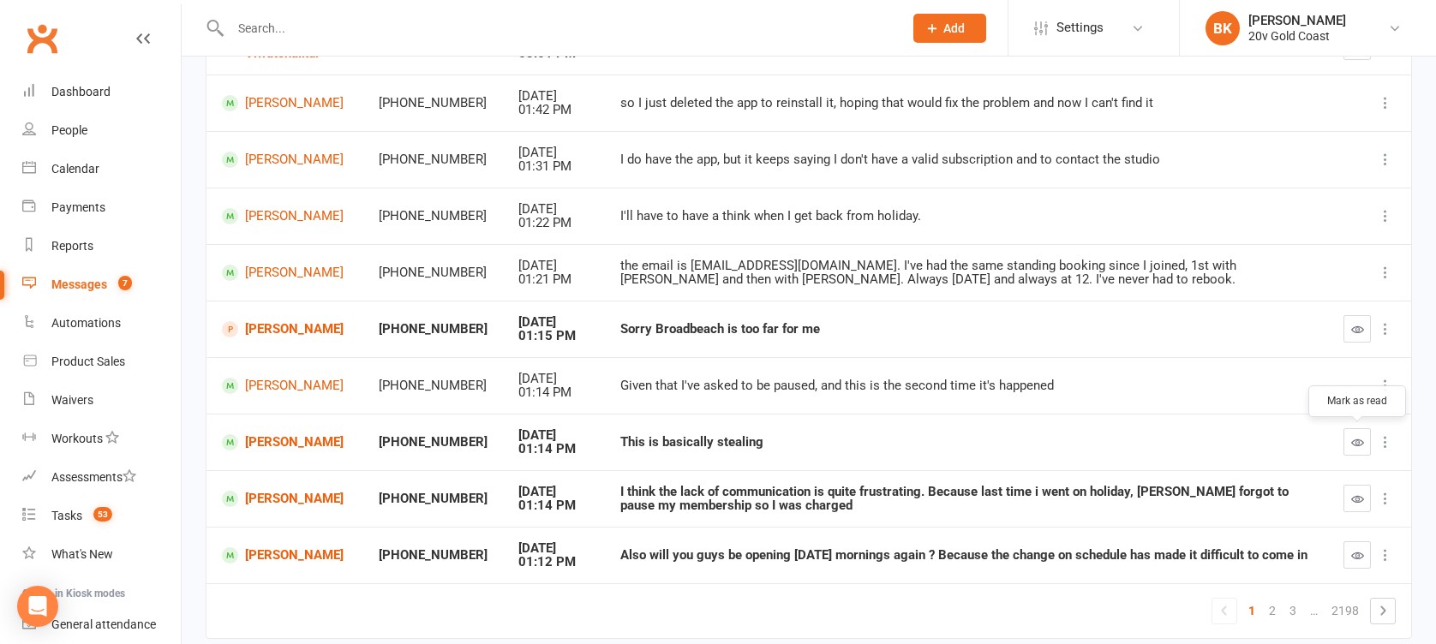
click at [1350, 440] on button "button" at bounding box center [1357, 441] width 27 height 27
click at [1354, 497] on icon "button" at bounding box center [1357, 499] width 13 height 13
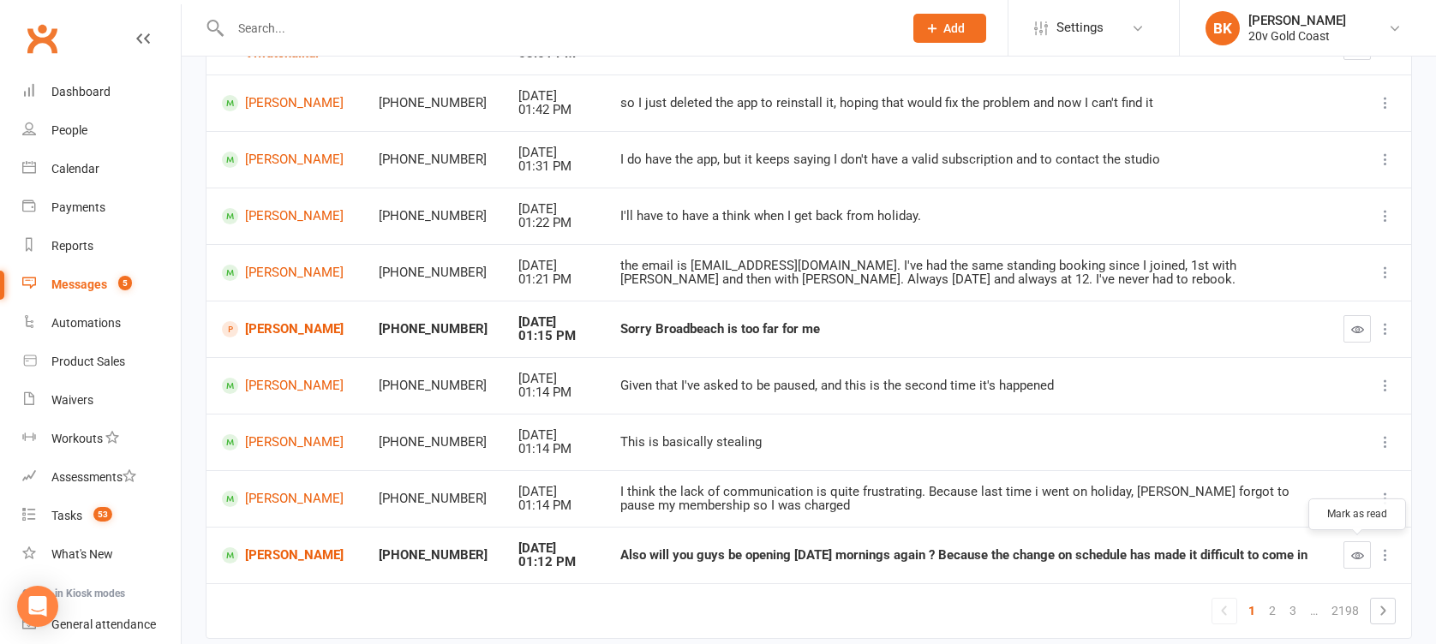
click at [1357, 558] on icon "button" at bounding box center [1357, 555] width 13 height 13
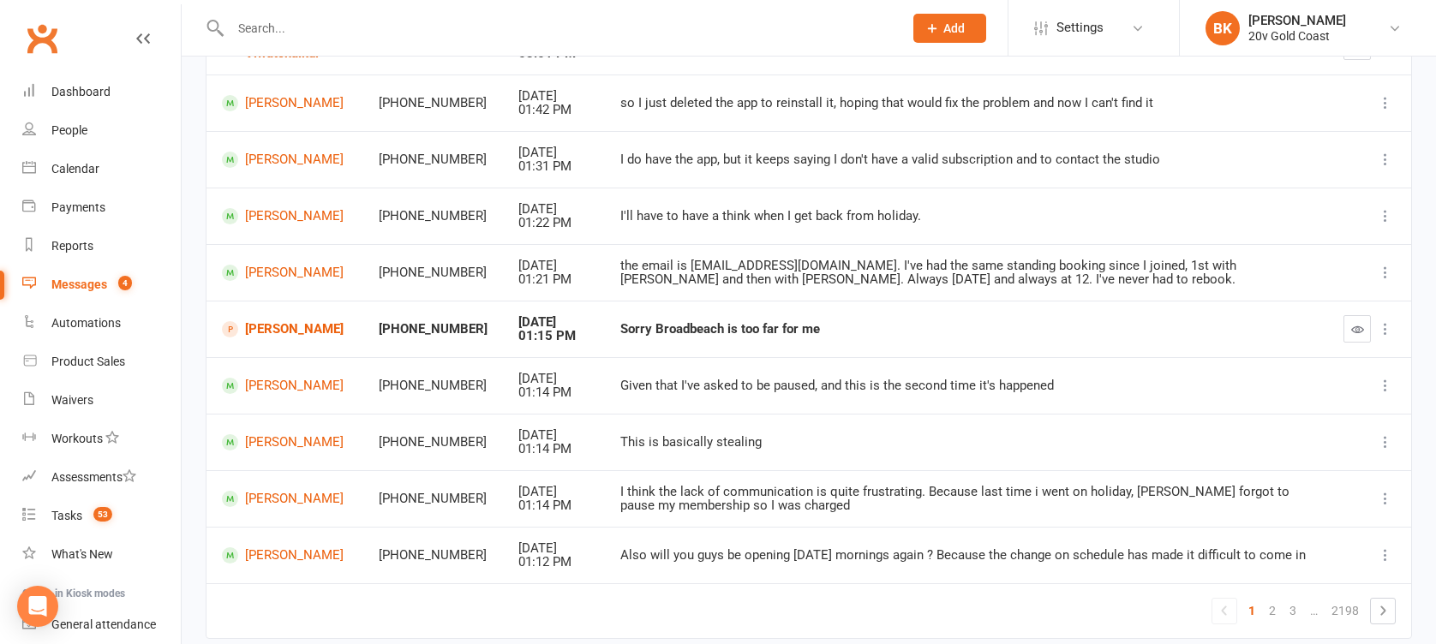
click at [291, 508] on td "[PERSON_NAME]" at bounding box center [285, 498] width 157 height 57
click at [285, 503] on link "[PERSON_NAME]" at bounding box center [285, 499] width 126 height 16
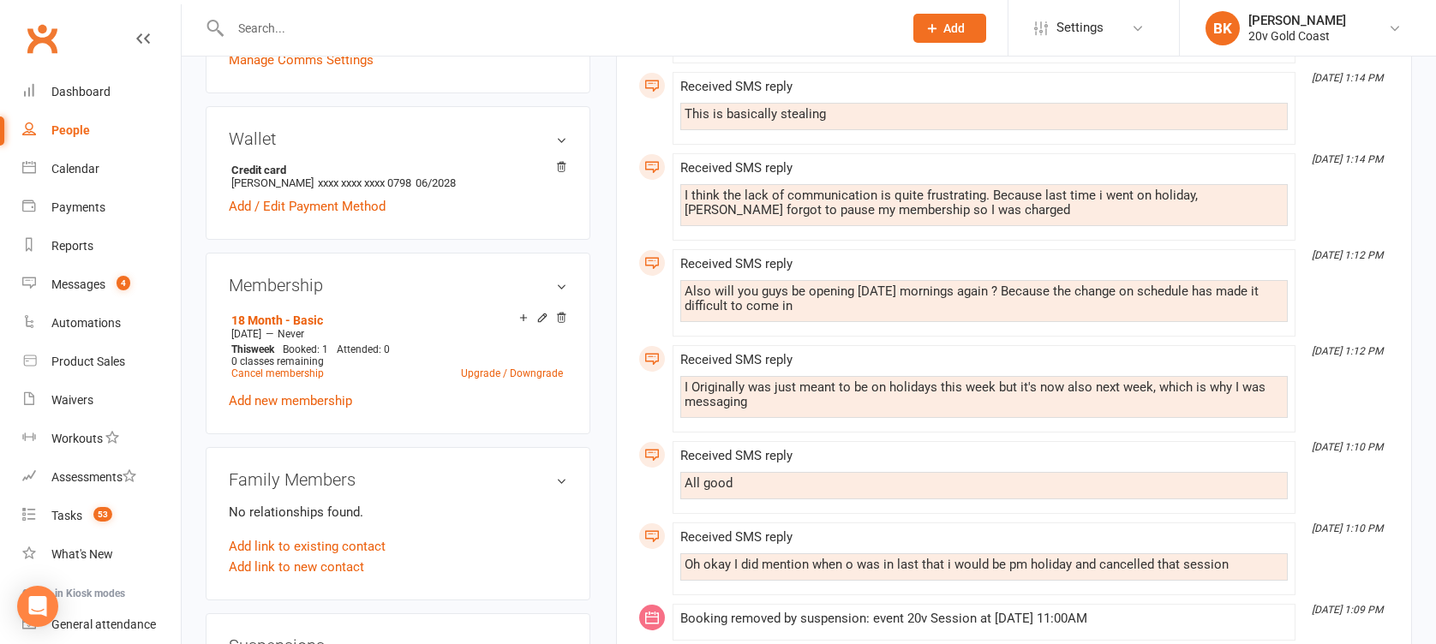
scroll to position [715, 0]
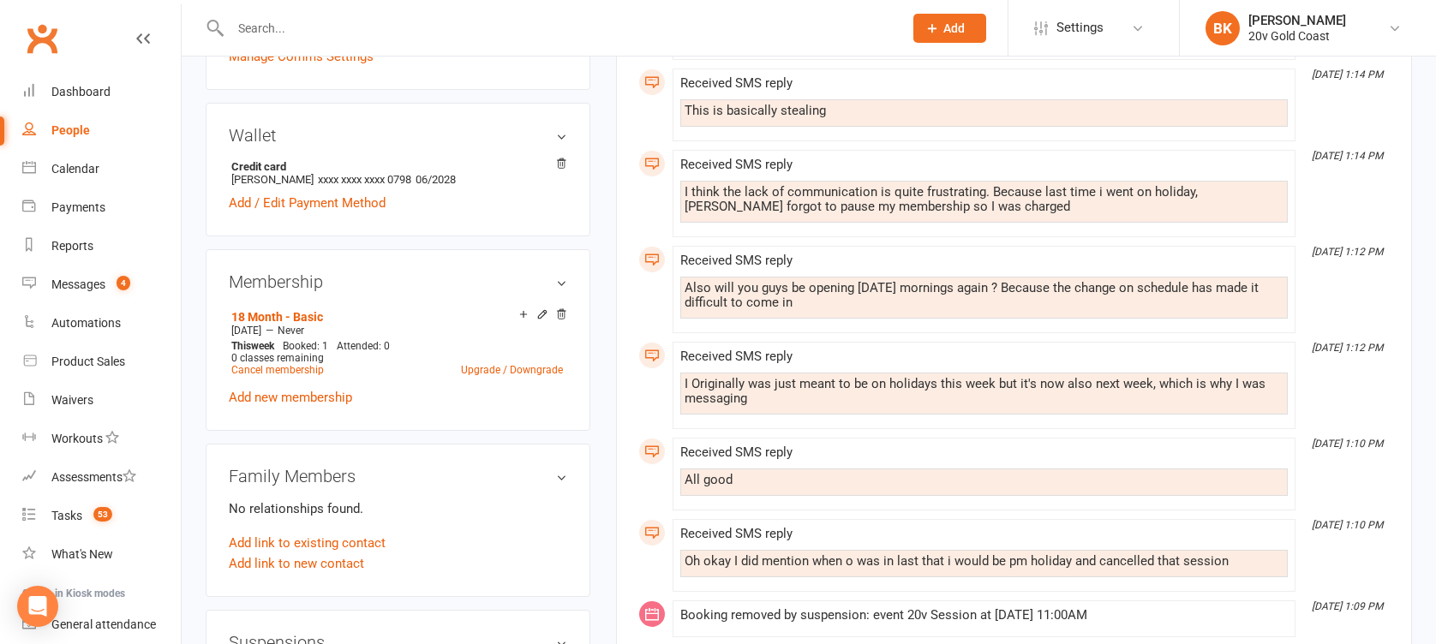
click at [660, 399] on div "This Month [DATE] 1:22 PM Sent sms to [PHONE_NUMBER] Hi [PERSON_NAME] - I trust…" at bounding box center [1013, 653] width 751 height 2051
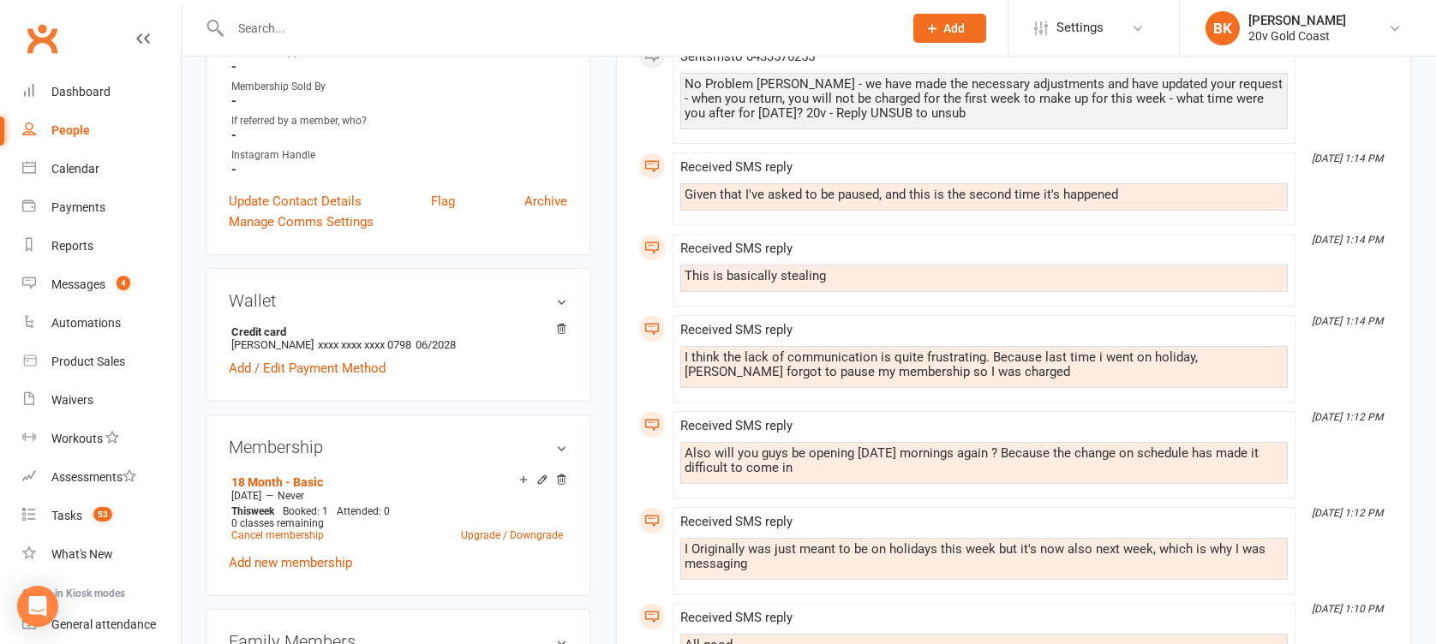
scroll to position [548, 0]
click at [86, 320] on div "Automations" at bounding box center [85, 323] width 69 height 14
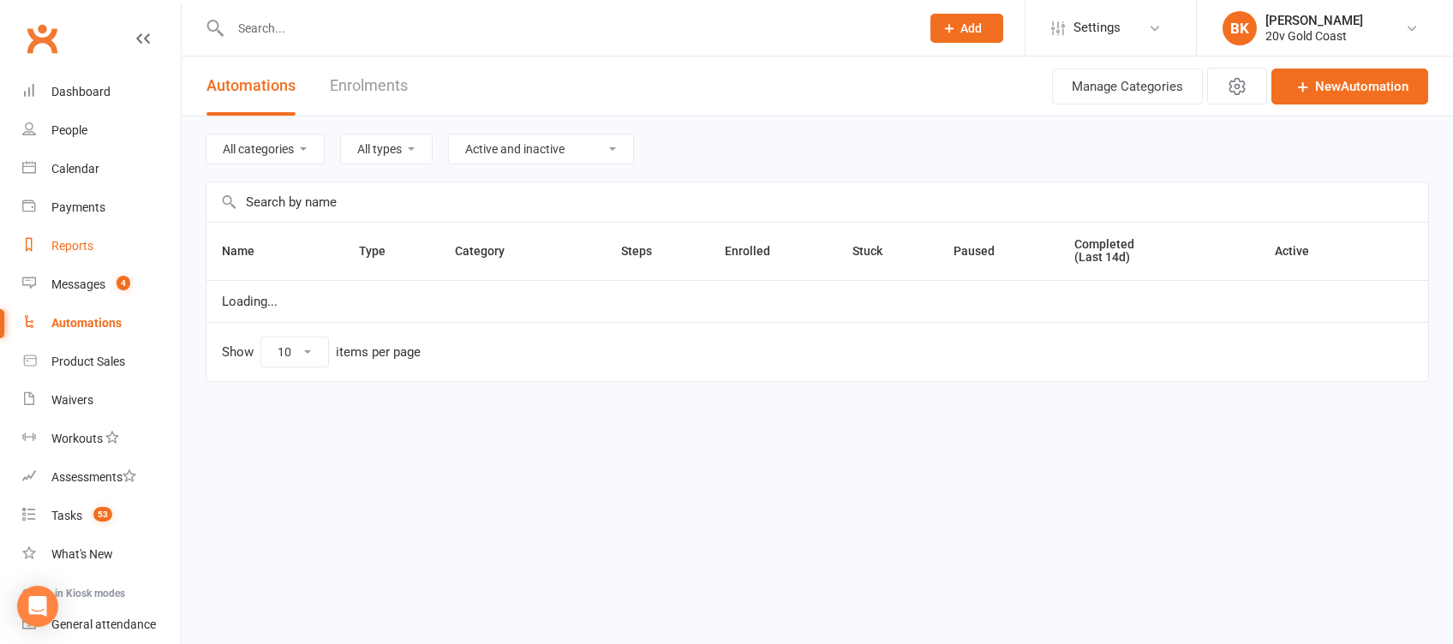
click at [76, 256] on link "Reports" at bounding box center [101, 246] width 159 height 39
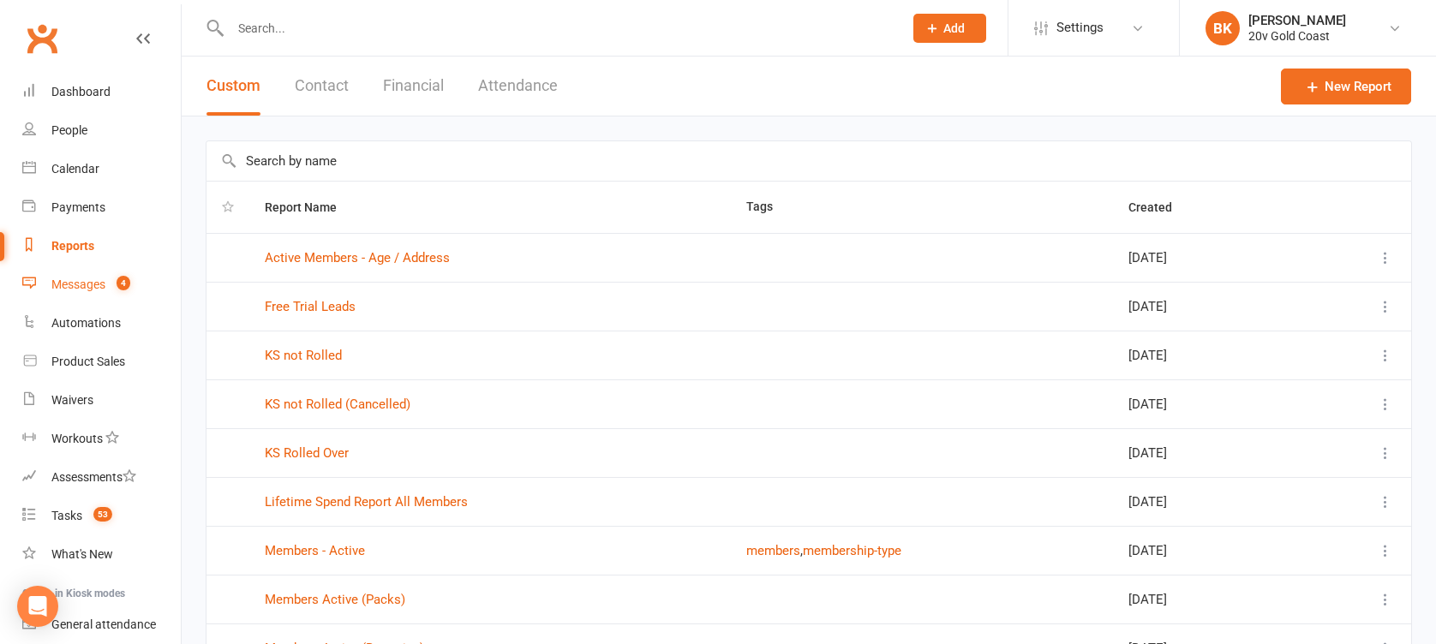
click at [89, 284] on div "Messages" at bounding box center [78, 285] width 54 height 14
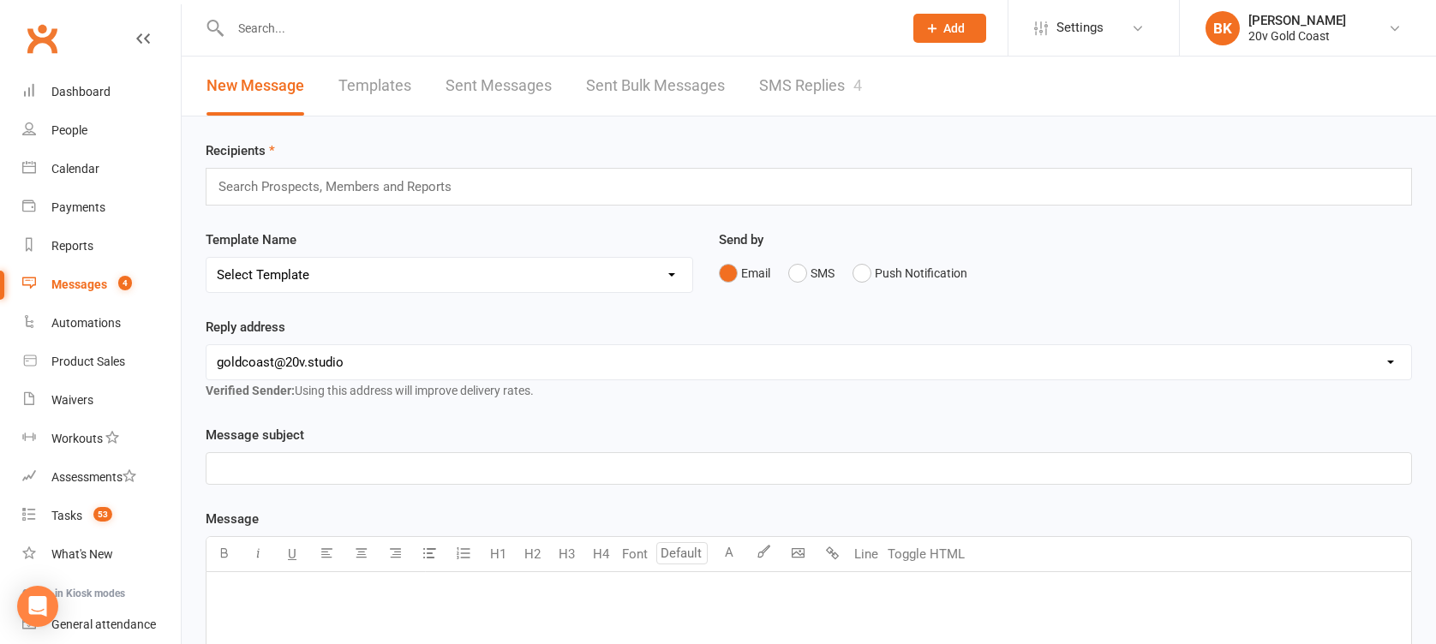
click at [829, 92] on link "SMS Replies 4" at bounding box center [810, 86] width 103 height 59
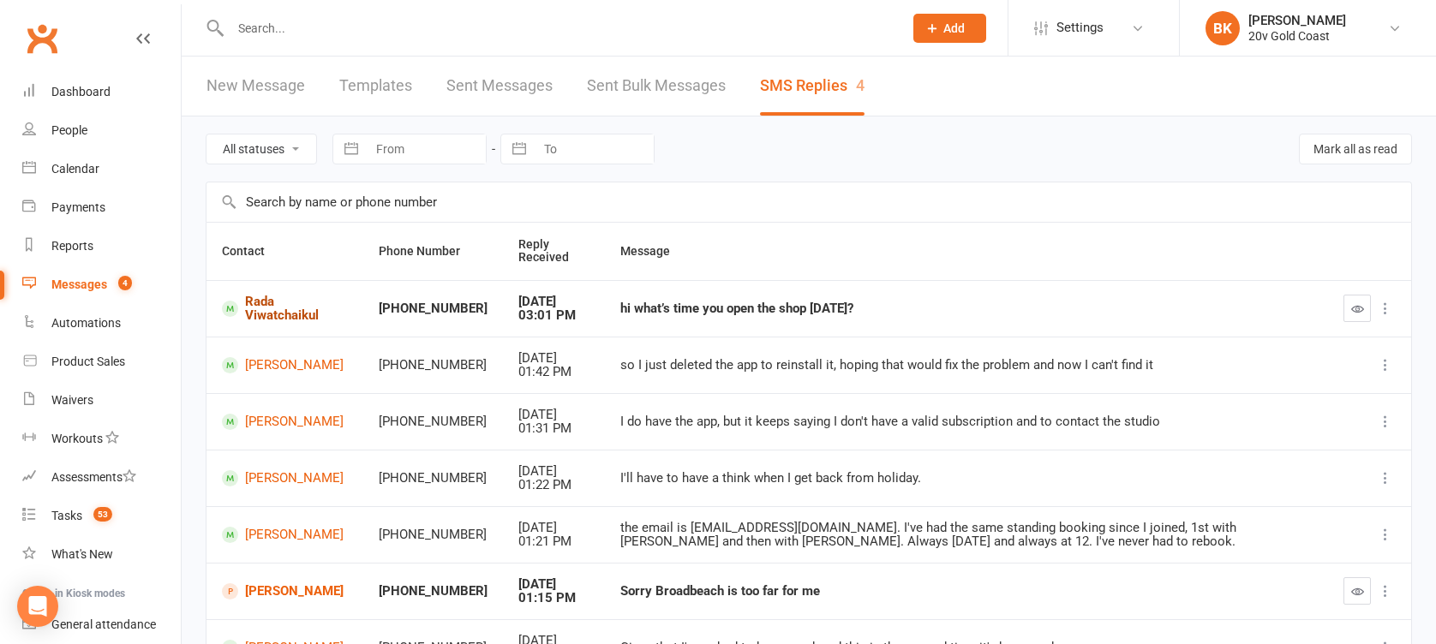
click at [265, 310] on link "Rada Viwatchaikul" at bounding box center [285, 309] width 126 height 28
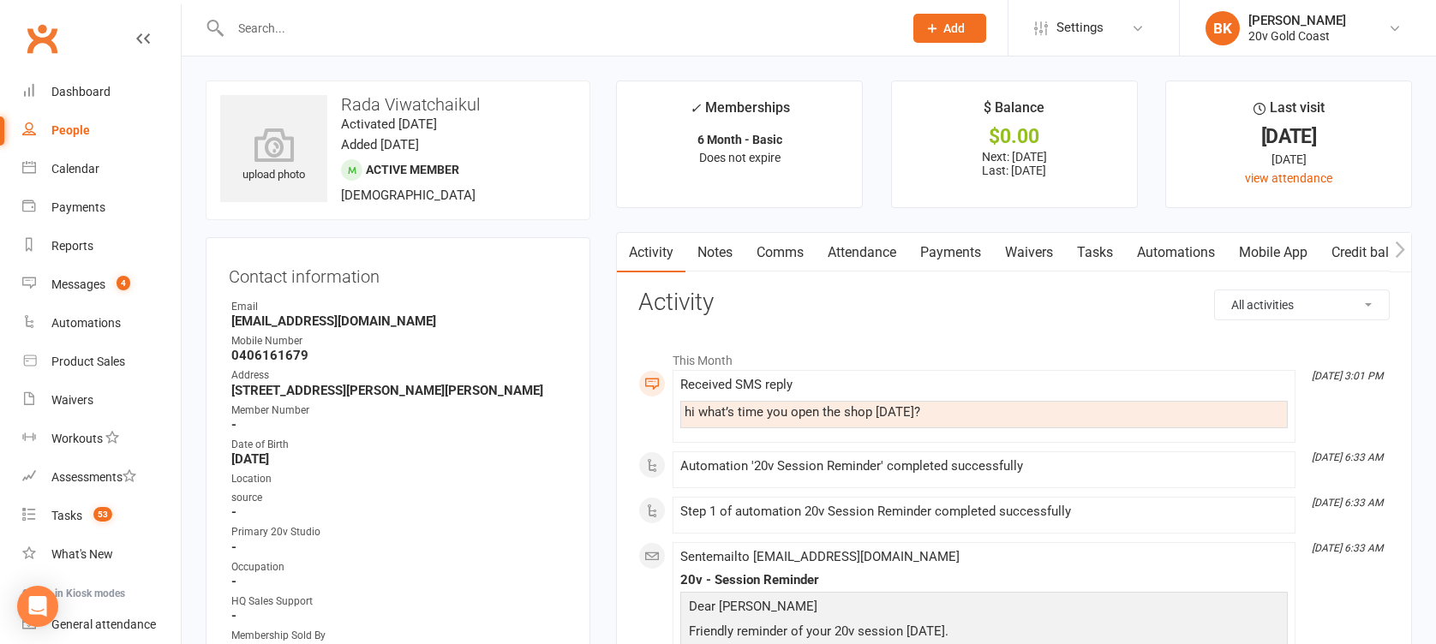
click at [877, 265] on link "Attendance" at bounding box center [862, 252] width 93 height 39
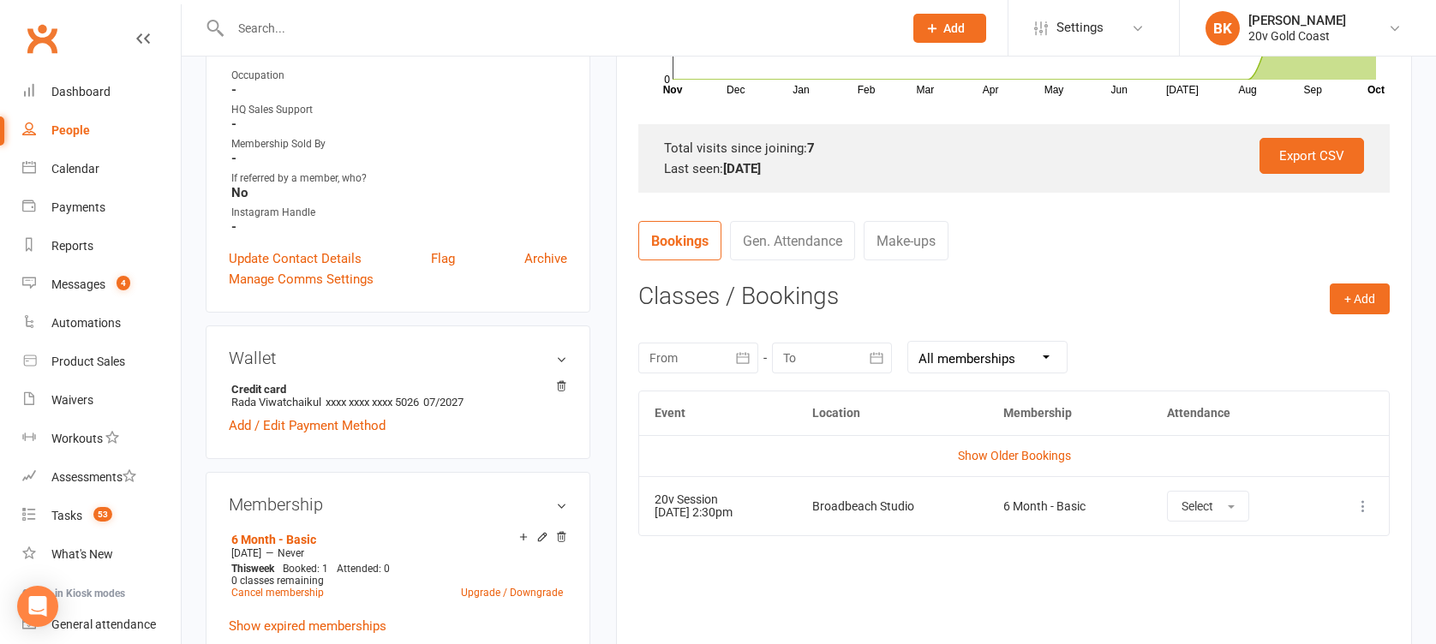
scroll to position [519, 0]
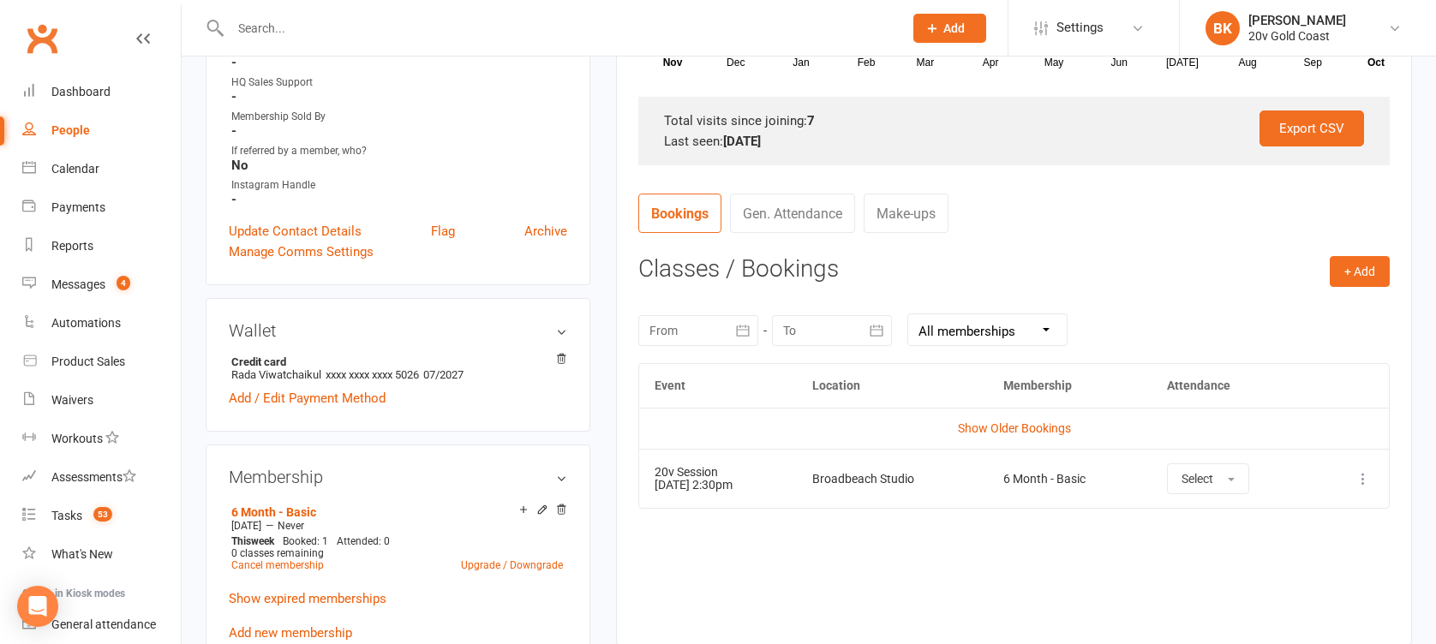
click at [624, 346] on div "Activity Notes Comms Attendance Payments Waivers Tasks Automations Mobile App C…" at bounding box center [1014, 179] width 796 height 932
